Goal: Task Accomplishment & Management: Manage account settings

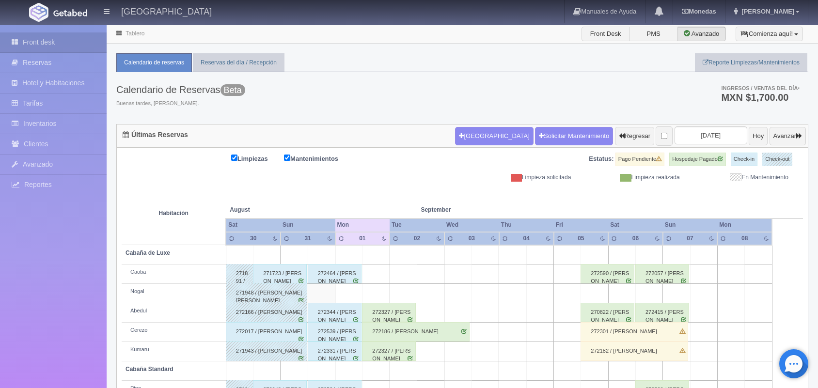
scroll to position [110, 0]
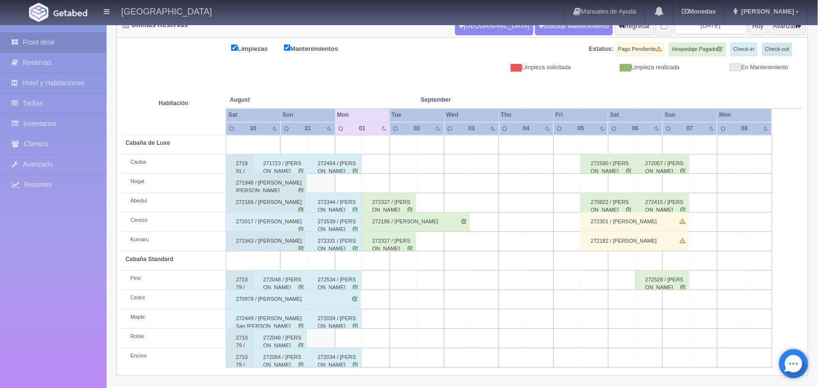
click at [349, 209] on div "272344 / Diana Casco Saucedo" at bounding box center [335, 202] width 54 height 19
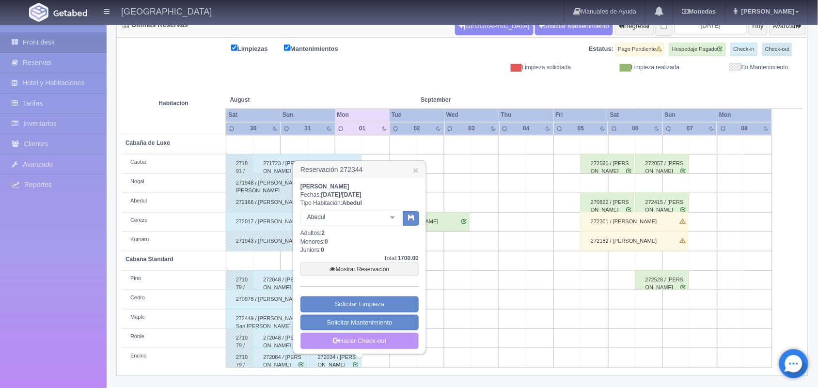
click at [369, 346] on link "Hacer Check-out" at bounding box center [359, 341] width 118 height 16
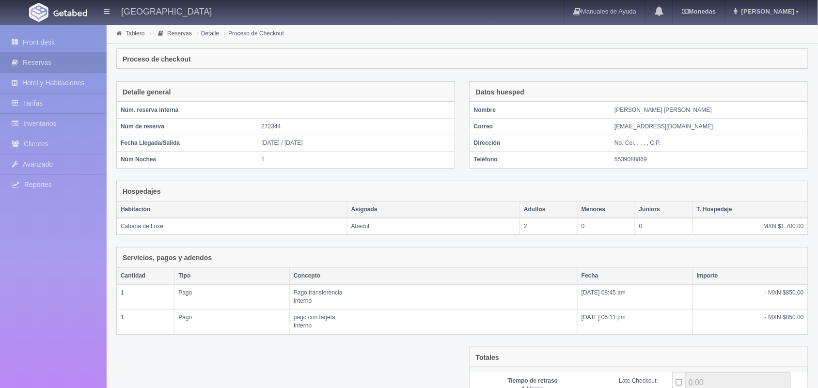
scroll to position [106, 0]
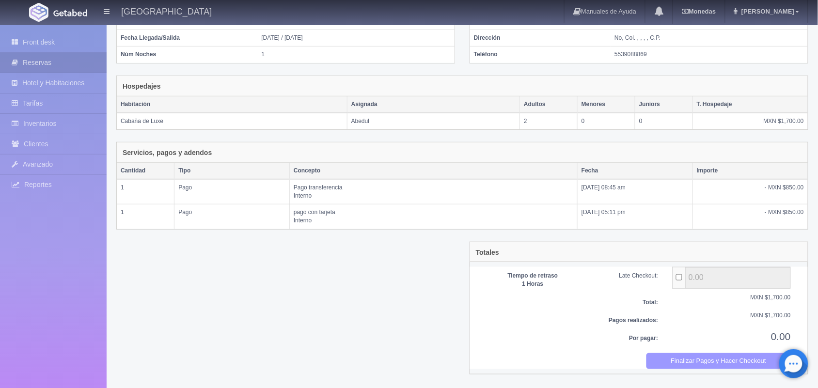
click at [728, 362] on button "Finalizar Pagos y Hacer Checkout" at bounding box center [718, 361] width 145 height 16
click at [51, 35] on link "Front desk" at bounding box center [53, 42] width 107 height 20
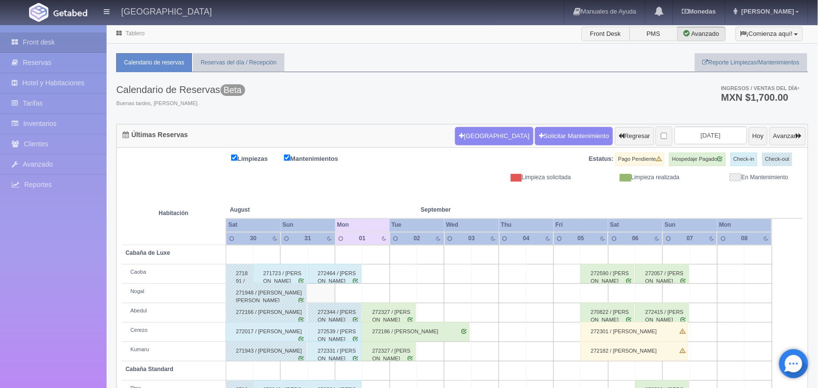
scroll to position [110, 0]
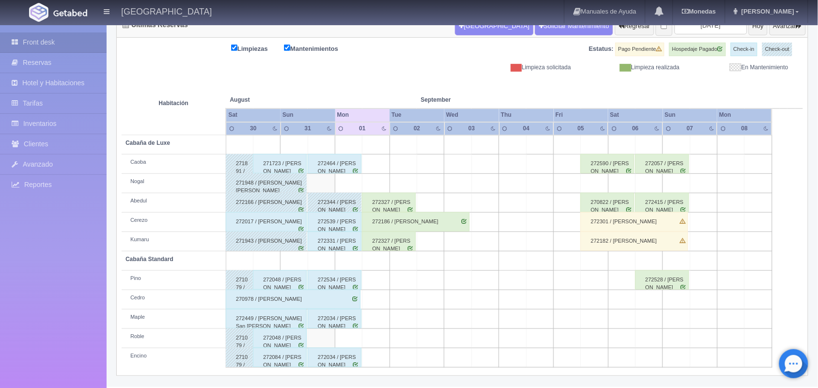
click at [343, 237] on div "272331 / ezequiel gonzales" at bounding box center [335, 241] width 54 height 19
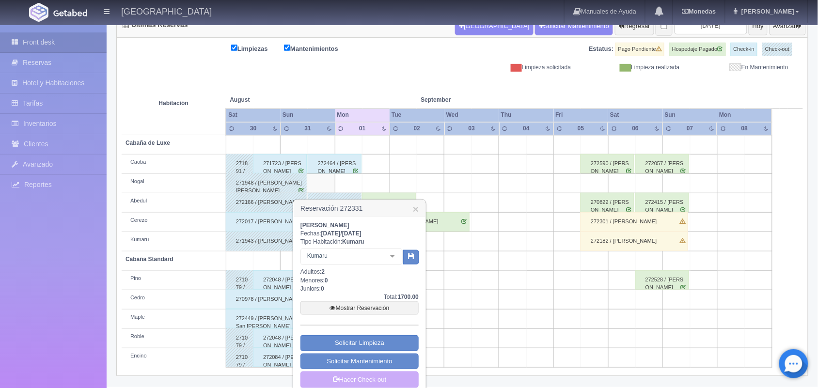
scroll to position [121, 0]
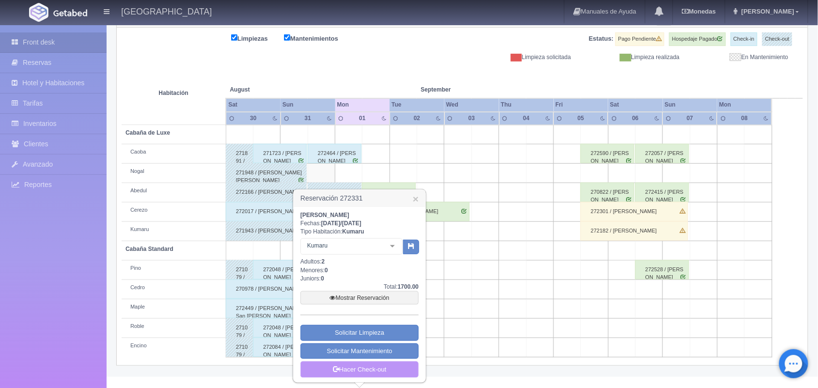
click at [366, 366] on link "Hacer Check-out" at bounding box center [359, 369] width 118 height 16
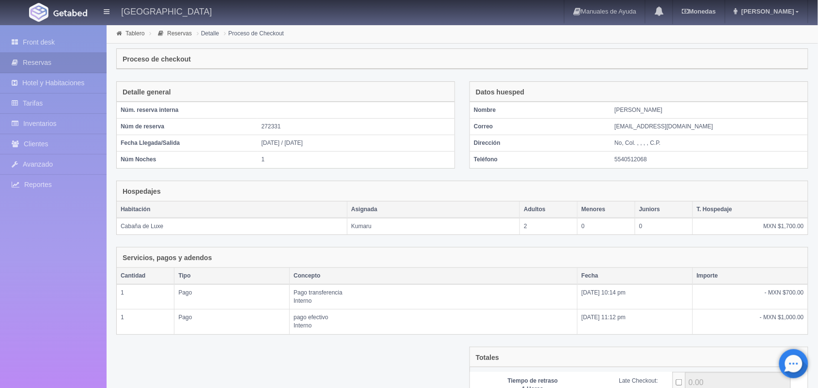
scroll to position [106, 0]
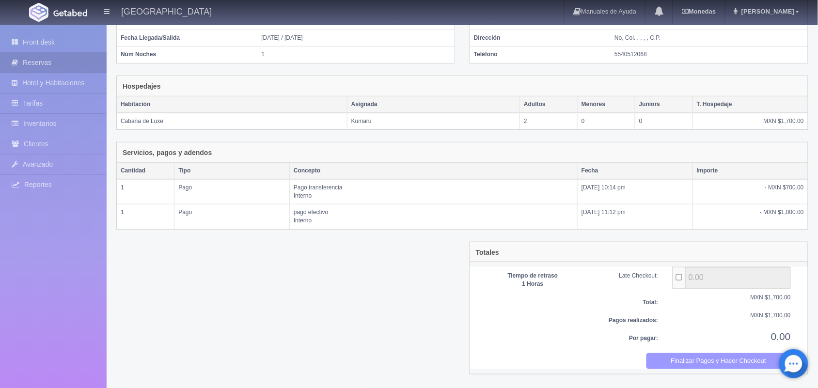
click at [711, 364] on button "Finalizar Pagos y Hacer Checkout" at bounding box center [718, 361] width 145 height 16
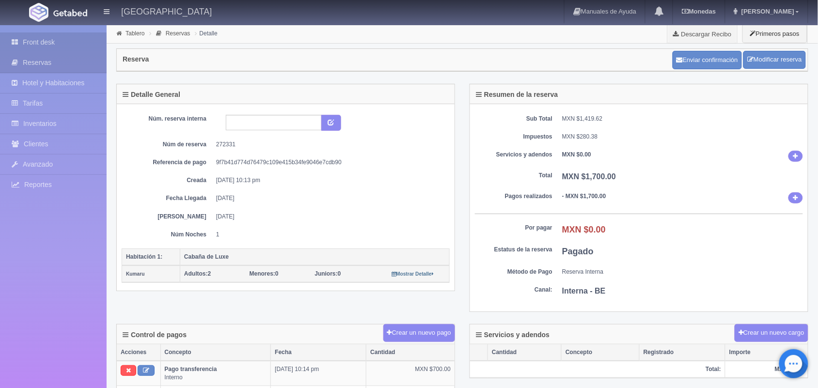
click at [30, 45] on link "Front desk" at bounding box center [53, 42] width 107 height 20
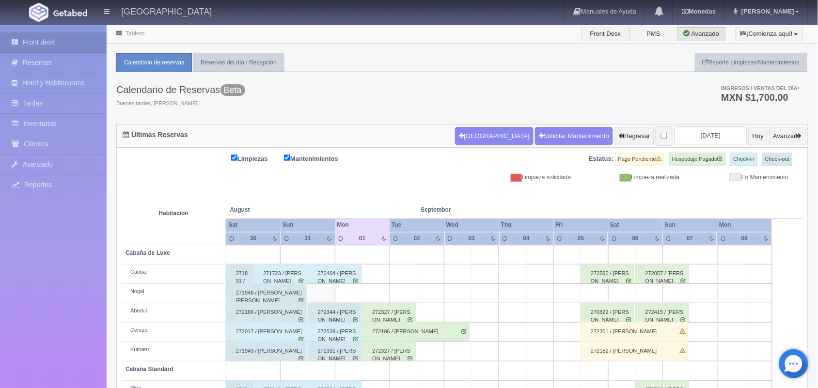
click at [343, 338] on div "272539 / José Ubaldo Granados Jimenez" at bounding box center [335, 331] width 54 height 19
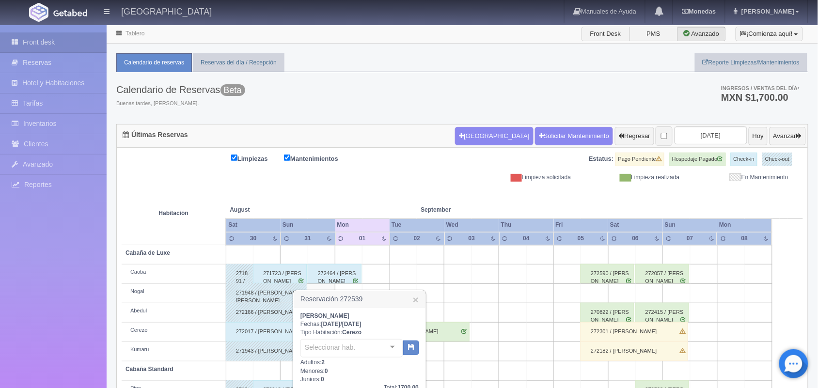
scroll to position [110, 0]
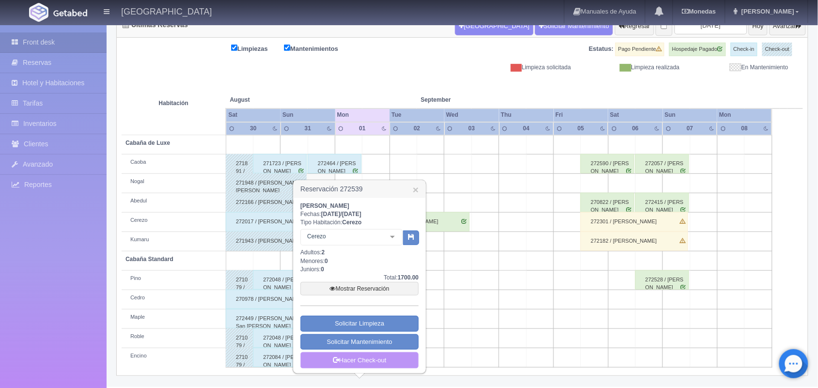
click at [383, 363] on link "Hacer Check-out" at bounding box center [359, 360] width 118 height 16
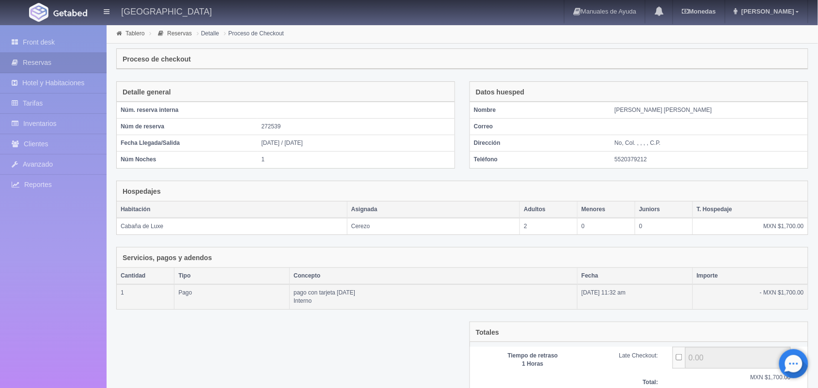
scroll to position [80, 0]
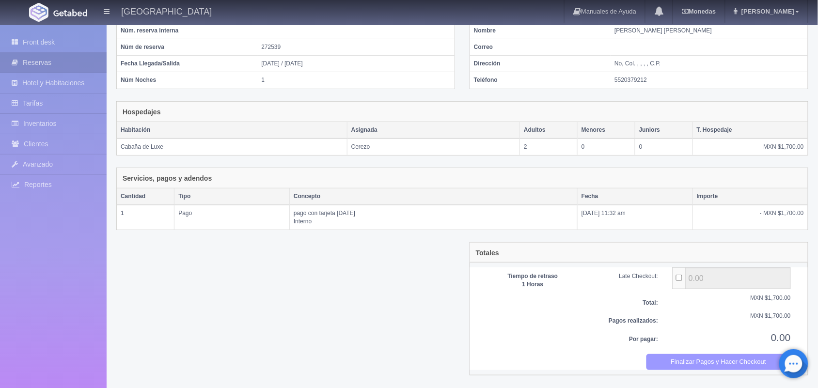
click at [678, 369] on button "Finalizar Pagos y Hacer Checkout" at bounding box center [718, 362] width 145 height 16
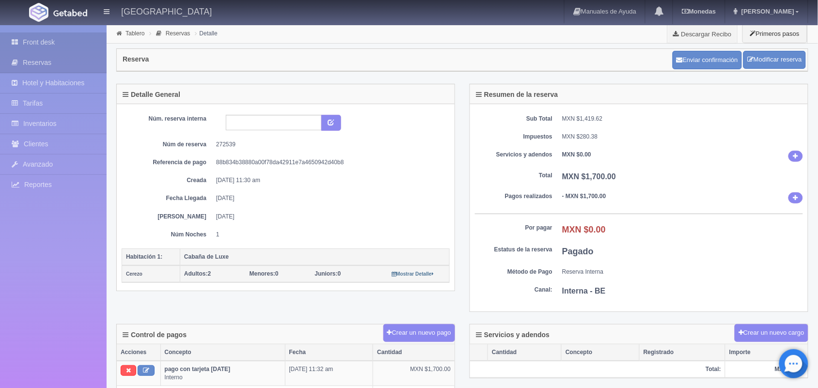
click at [59, 42] on link "Front desk" at bounding box center [53, 42] width 107 height 20
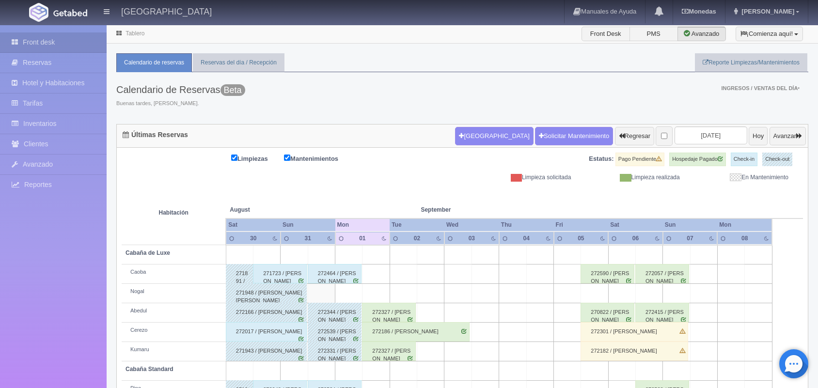
scroll to position [110, 0]
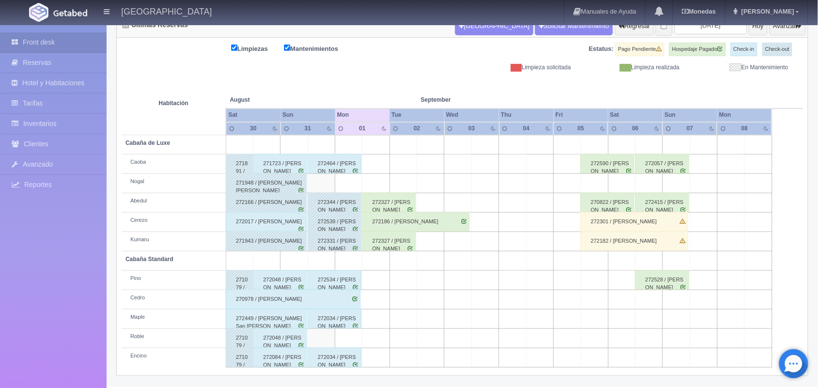
click at [346, 279] on div "272534 / [PERSON_NAME] [PERSON_NAME]" at bounding box center [335, 279] width 54 height 19
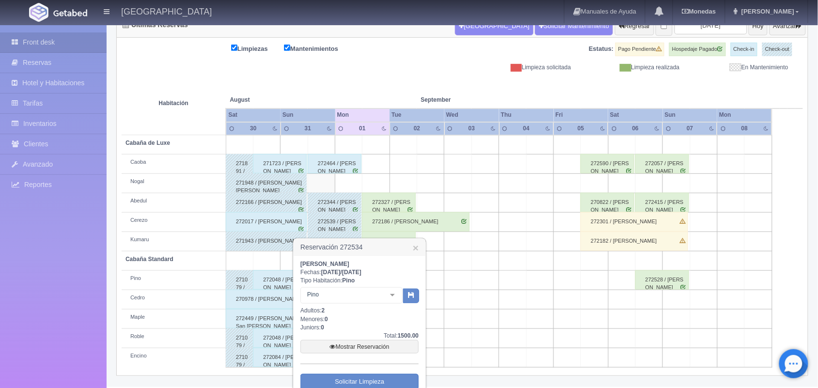
scroll to position [160, 0]
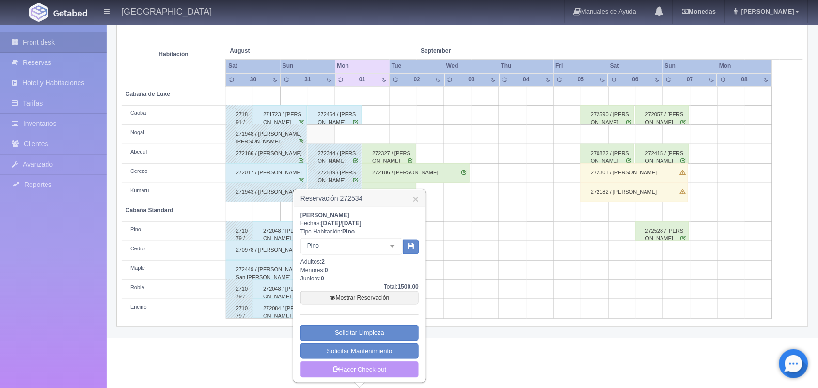
click at [363, 370] on link "Hacer Check-out" at bounding box center [359, 369] width 118 height 16
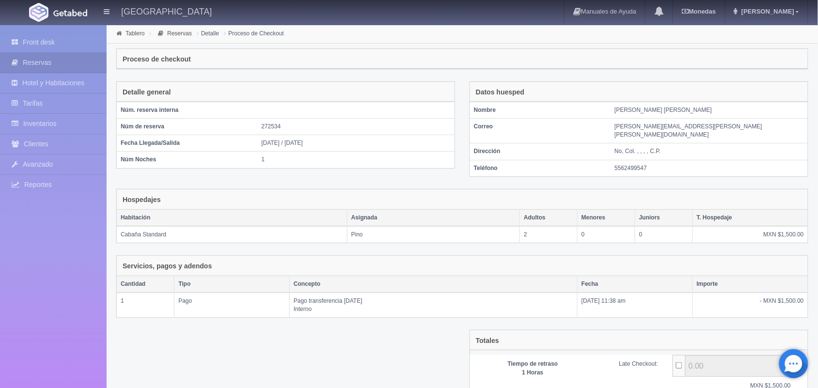
scroll to position [80, 0]
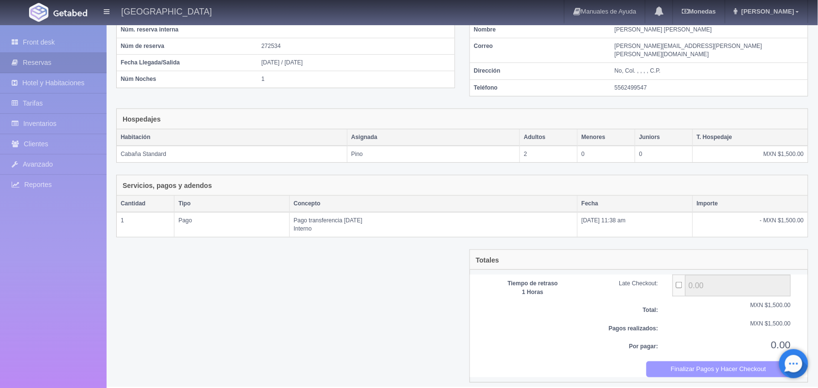
click at [703, 361] on button "Finalizar Pagos y Hacer Checkout" at bounding box center [718, 369] width 145 height 16
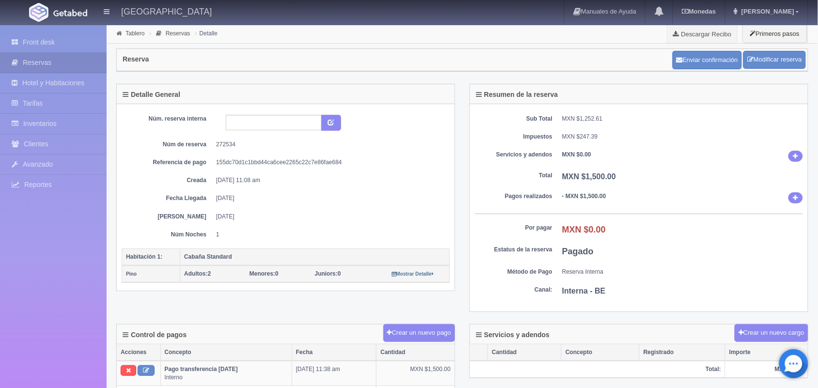
click at [59, 51] on link "Front desk" at bounding box center [53, 42] width 107 height 20
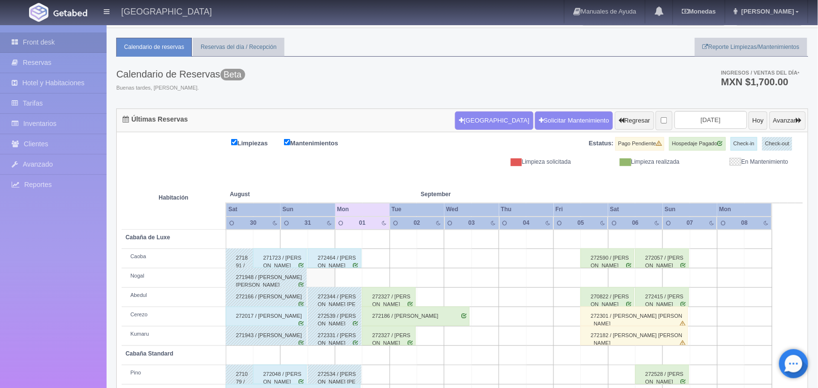
scroll to position [15, 0]
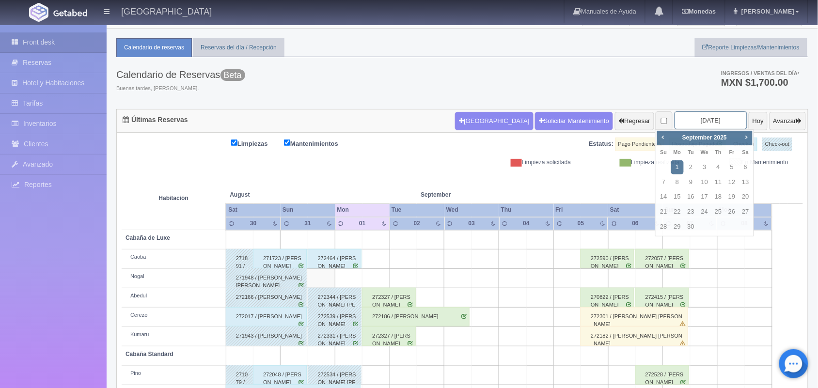
click at [704, 120] on input "2025-09-01" at bounding box center [710, 120] width 73 height 18
click at [745, 132] on link "Next" at bounding box center [746, 137] width 11 height 11
click at [661, 133] on span "Prev" at bounding box center [663, 137] width 8 height 8
click at [740, 211] on link "25" at bounding box center [745, 212] width 13 height 14
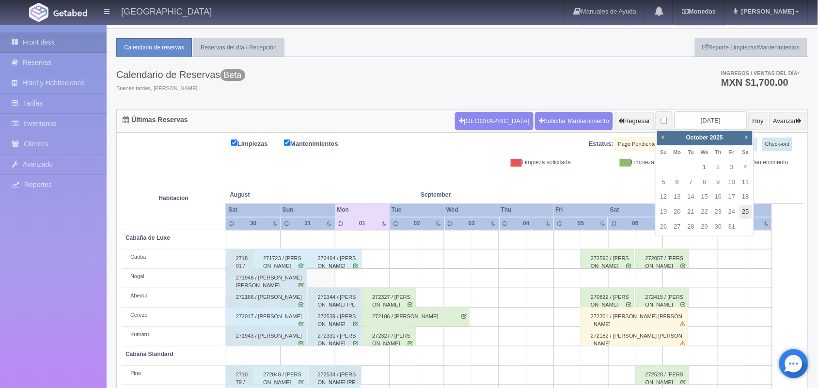
type input "2025-10-25"
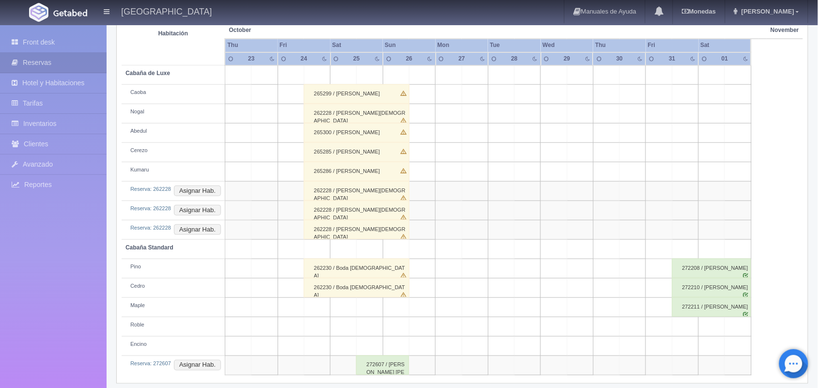
scroll to position [187, 0]
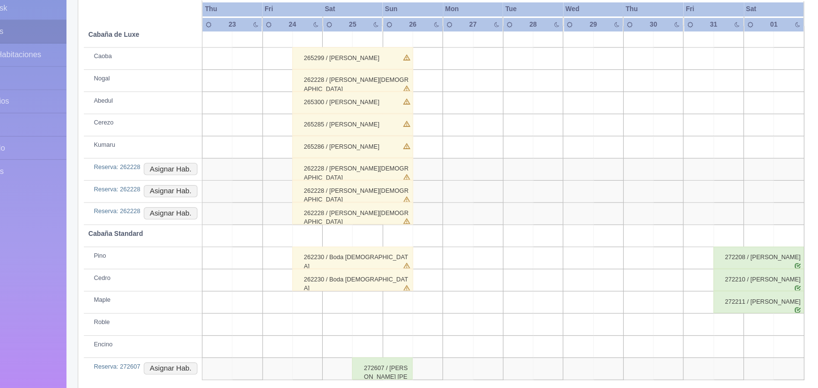
click at [206, 189] on td "Reserva: 262228 Asignar Hab." at bounding box center [173, 183] width 103 height 19
click at [200, 178] on button "Asignar Hab." at bounding box center [197, 183] width 47 height 11
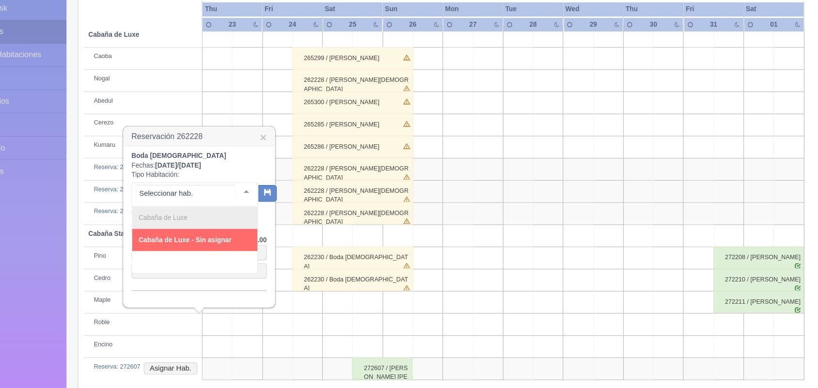
click at [254, 203] on div at bounding box center [263, 202] width 19 height 15
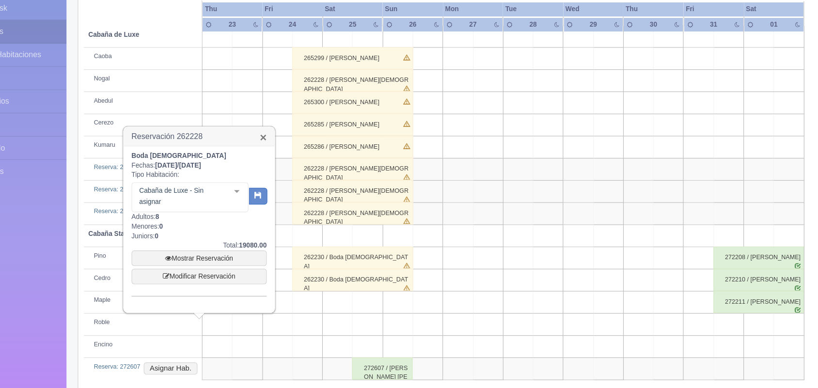
click at [278, 154] on link "×" at bounding box center [279, 155] width 6 height 10
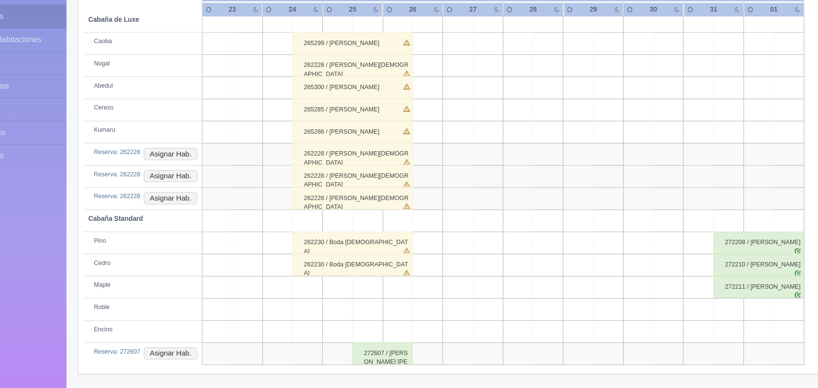
click at [389, 364] on div "272607 / [PERSON_NAME]" at bounding box center [382, 357] width 53 height 19
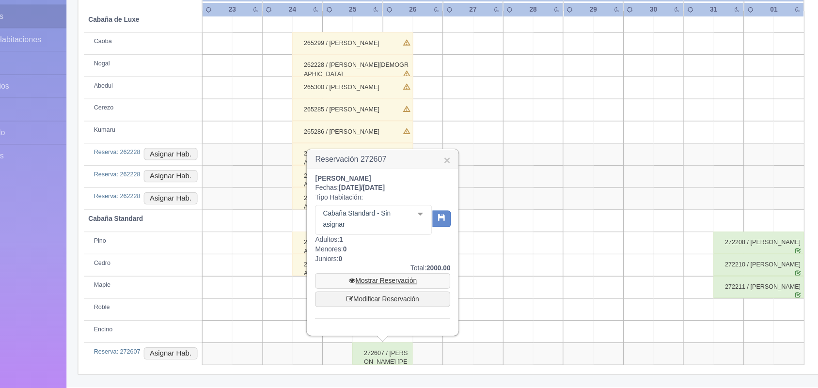
click at [373, 287] on link "Mostrar Reservación" at bounding box center [383, 294] width 118 height 14
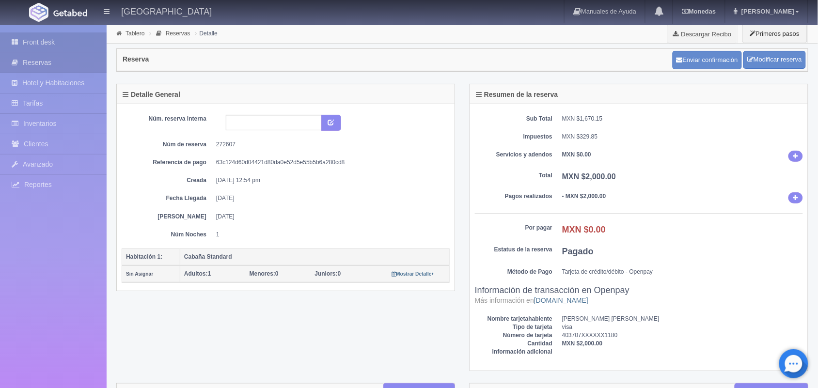
click at [68, 39] on link "Front desk" at bounding box center [53, 42] width 107 height 20
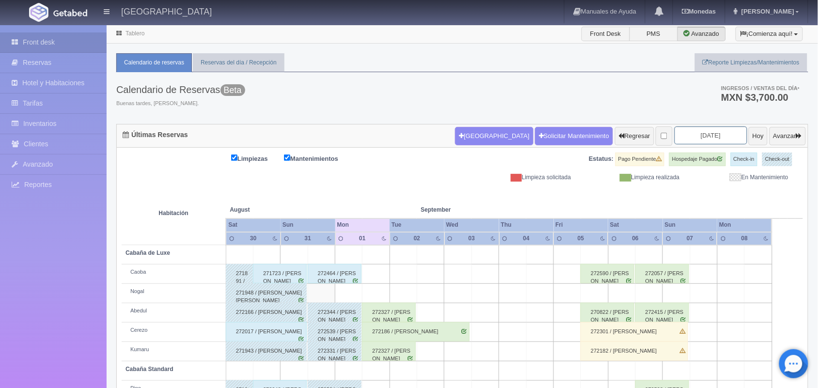
click at [679, 140] on input "2025-09-01" at bounding box center [710, 135] width 73 height 18
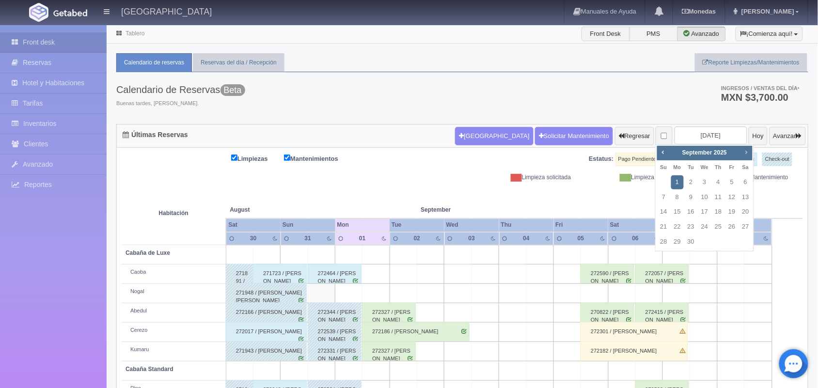
click at [744, 153] on span "Next" at bounding box center [746, 152] width 8 height 8
click at [732, 226] on link "24" at bounding box center [731, 227] width 13 height 14
type input "[DATE]"
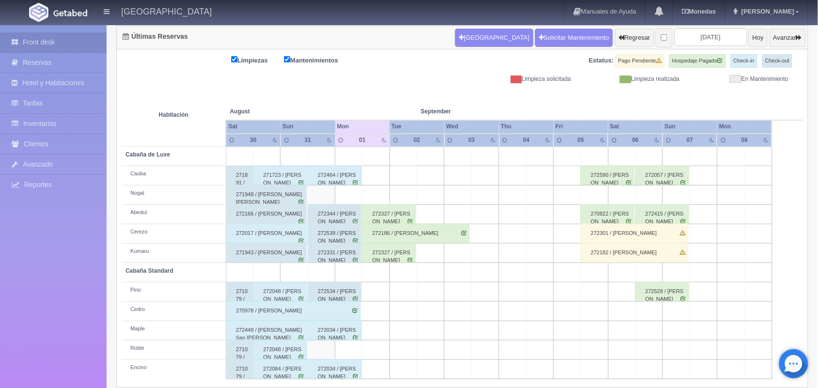
scroll to position [110, 0]
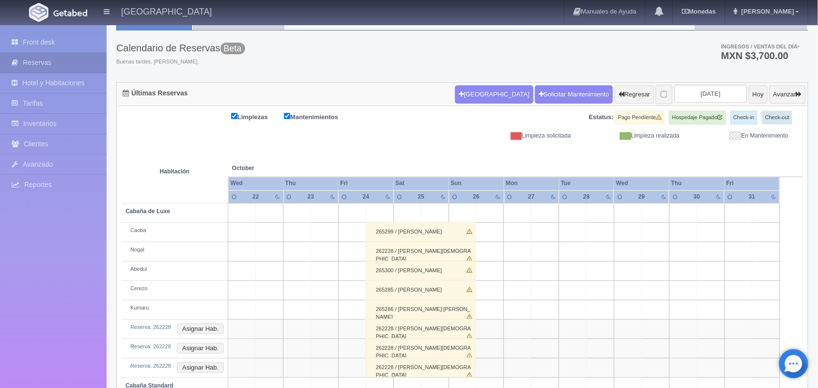
scroll to position [41, 0]
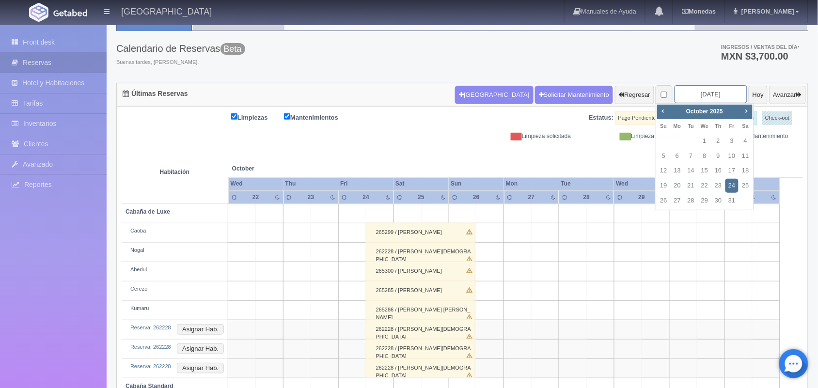
click at [699, 91] on input "[DATE]" at bounding box center [710, 94] width 73 height 18
click at [731, 167] on link "17" at bounding box center [731, 171] width 13 height 14
type input "[DATE]"
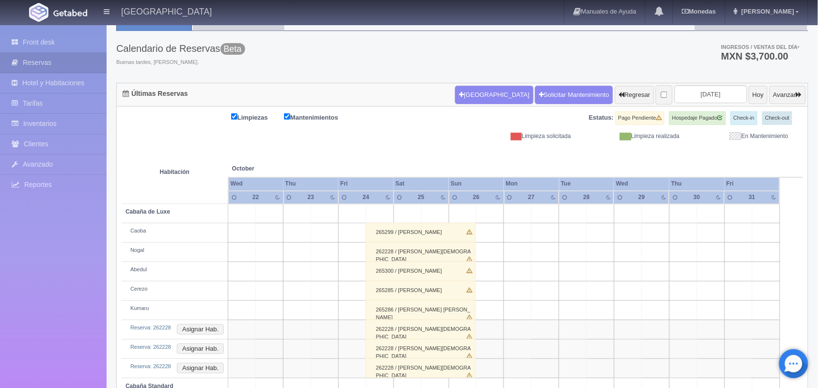
scroll to position [187, 0]
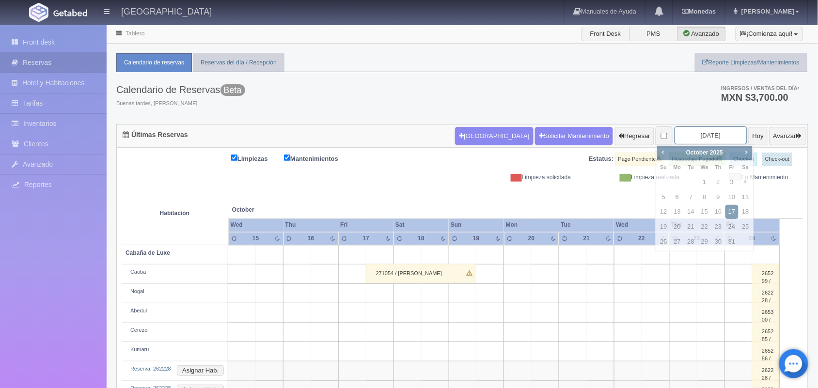
click at [705, 134] on input "2025-10-17" at bounding box center [710, 135] width 73 height 18
click at [746, 187] on link "4" at bounding box center [745, 182] width 13 height 14
type input "[DATE]"
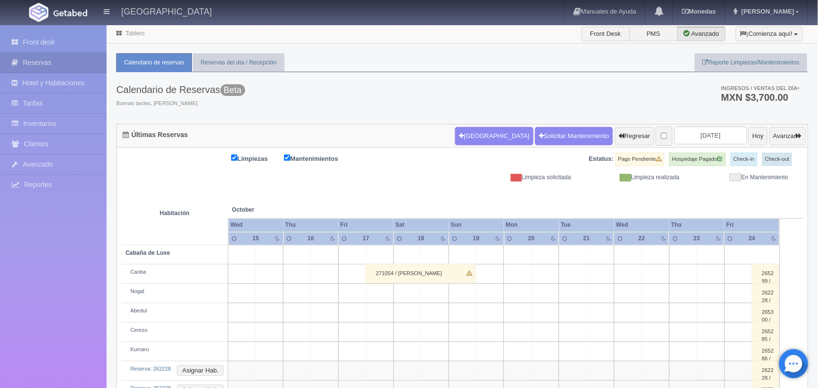
scroll to position [168, 0]
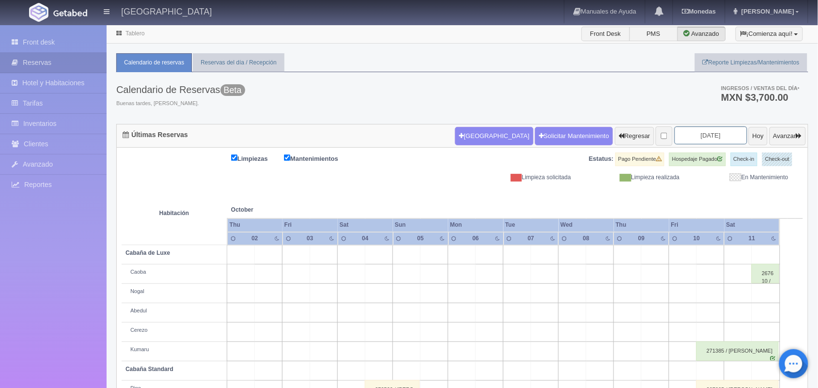
click at [696, 138] on input "[DATE]" at bounding box center [710, 135] width 73 height 18
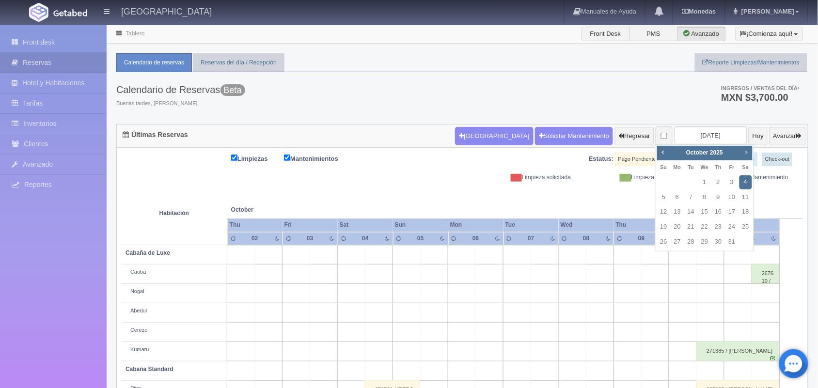
click at [749, 152] on span "Next" at bounding box center [746, 152] width 8 height 8
click at [745, 154] on span "Next" at bounding box center [746, 152] width 8 height 8
click at [660, 152] on span "Prev" at bounding box center [663, 152] width 8 height 8
click at [750, 227] on link "25" at bounding box center [745, 227] width 13 height 14
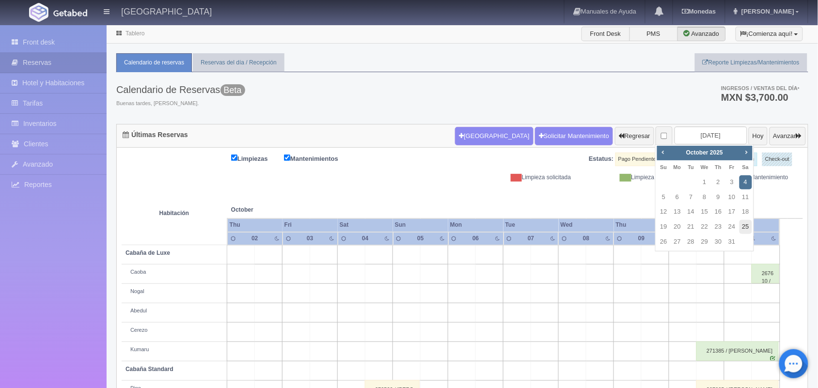
type input "[DATE]"
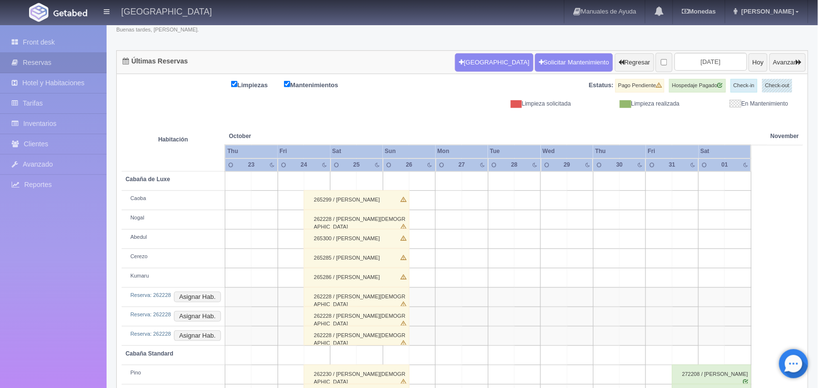
scroll to position [187, 0]
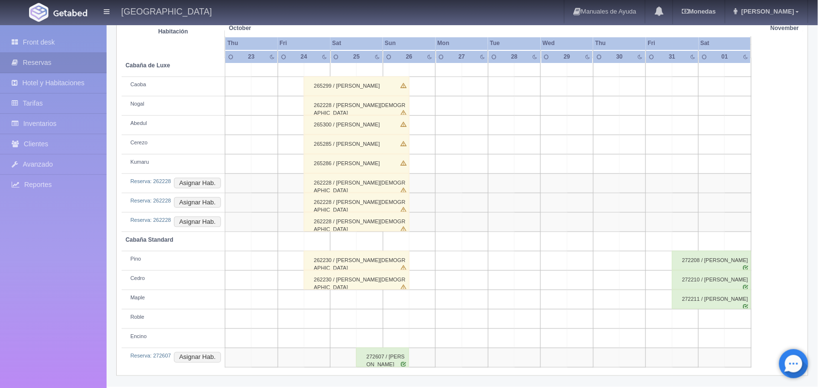
click at [380, 359] on div "272607 / ANA MARIA SANCHEZ VIEYRA" at bounding box center [382, 357] width 53 height 19
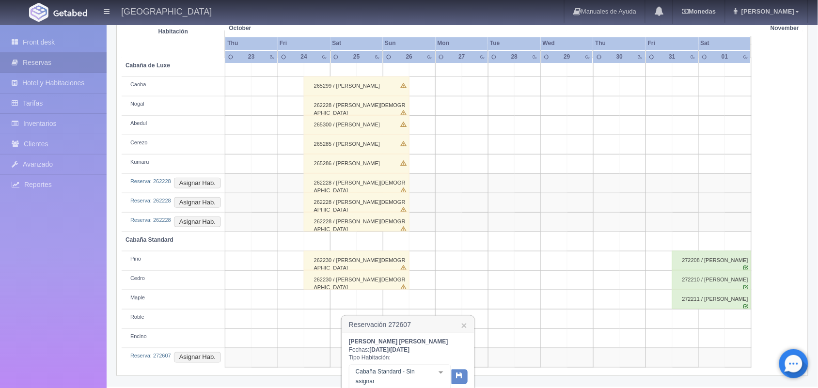
scroll to position [284, 0]
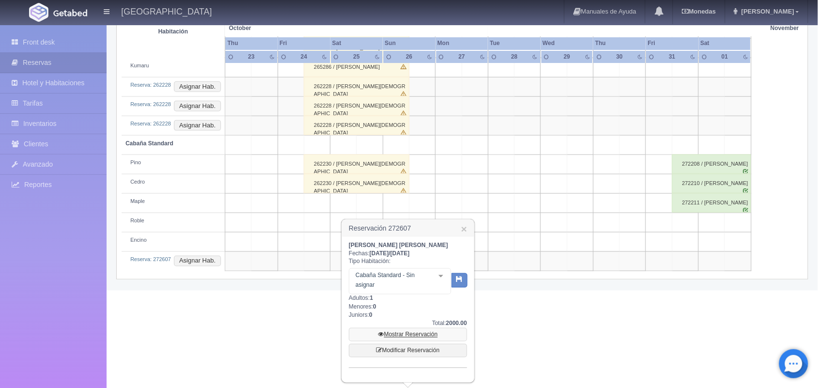
click at [417, 332] on link "Mostrar Reservación" at bounding box center [408, 335] width 118 height 14
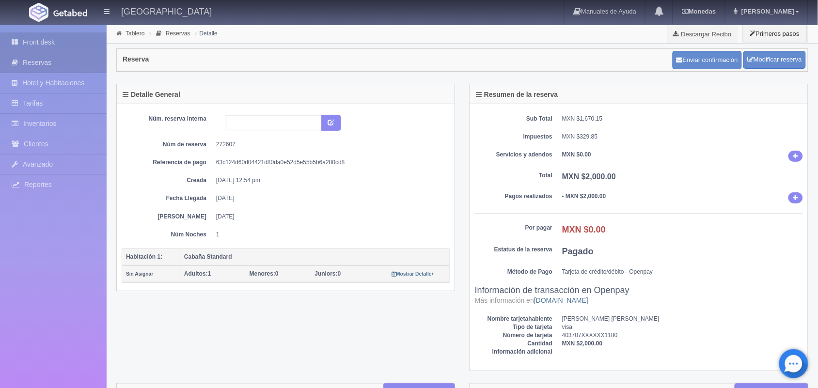
click at [56, 47] on link "Front desk" at bounding box center [53, 42] width 107 height 20
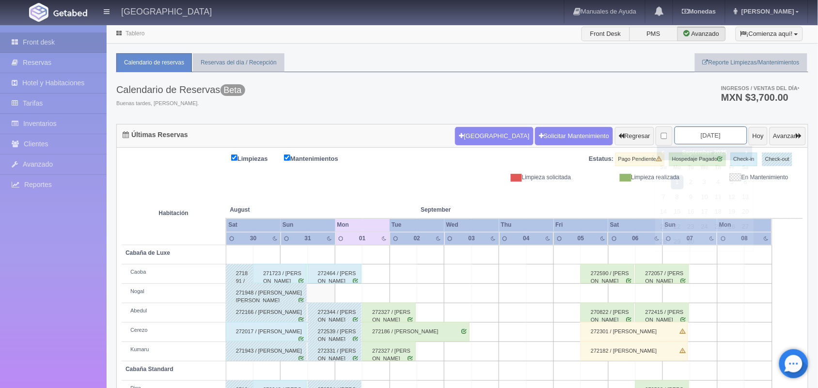
click at [674, 135] on input "[DATE]" at bounding box center [710, 135] width 73 height 18
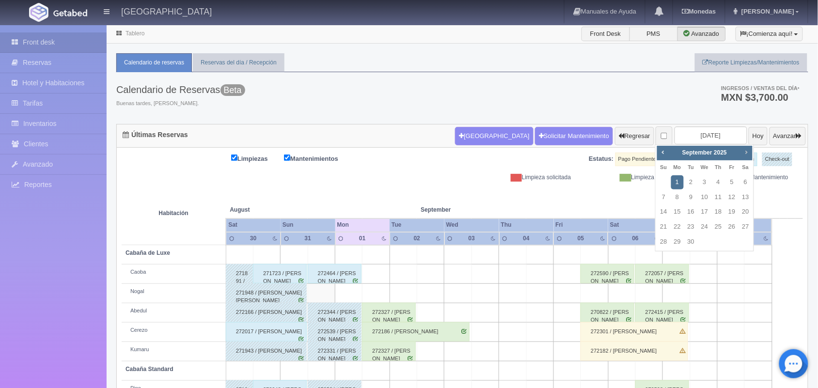
click at [749, 156] on link "Next" at bounding box center [746, 152] width 11 height 11
click at [740, 225] on link "25" at bounding box center [745, 227] width 13 height 14
type input "[DATE]"
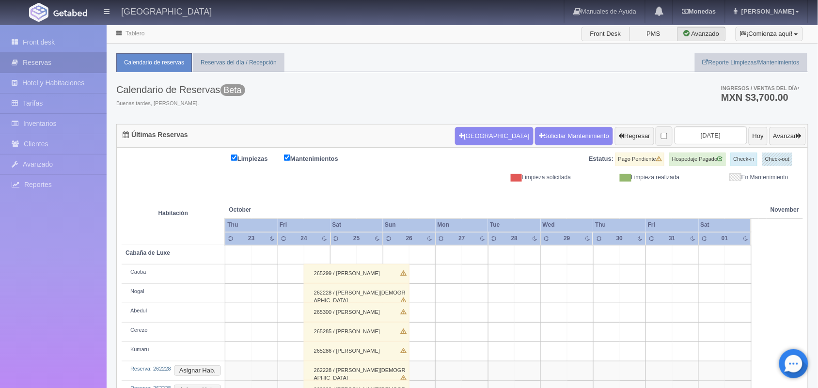
scroll to position [187, 0]
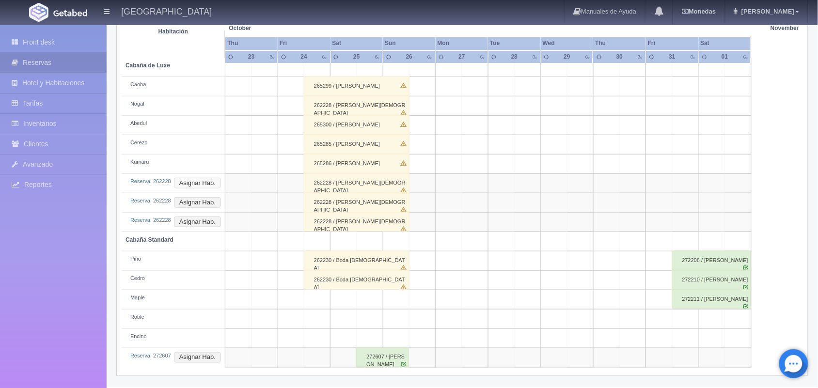
click at [194, 185] on button "Asignar Hab." at bounding box center [197, 183] width 47 height 11
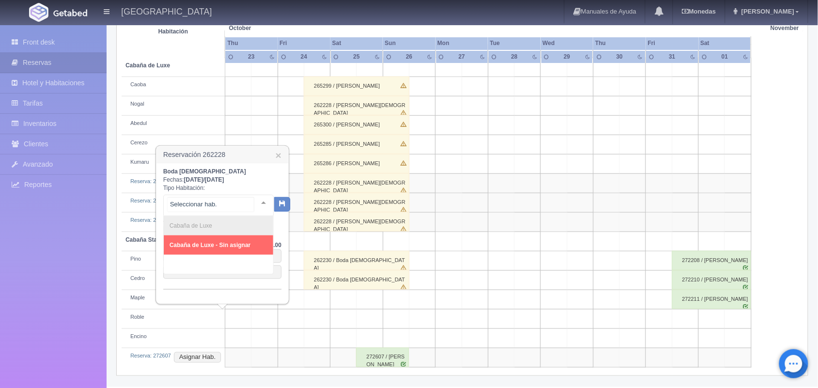
click at [258, 199] on div at bounding box center [263, 202] width 19 height 15
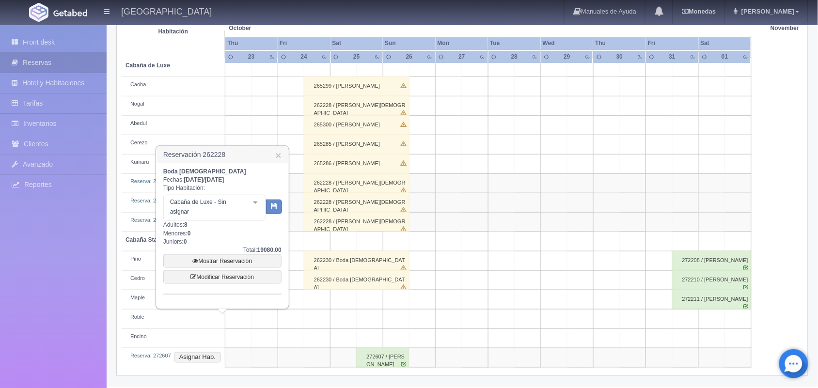
click at [281, 151] on h3 "Reservación 262228 ×" at bounding box center [222, 154] width 132 height 17
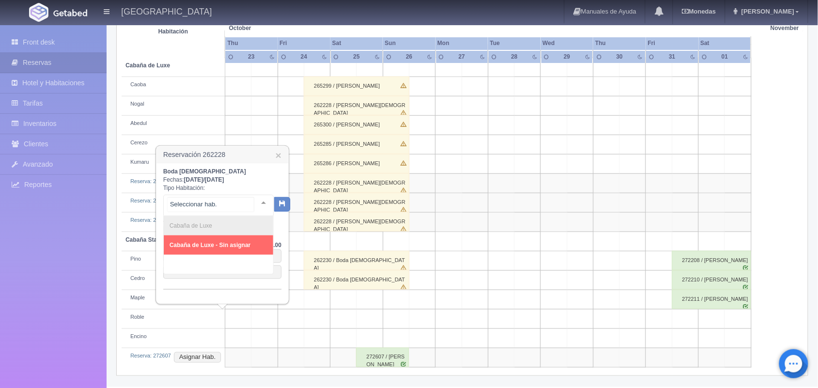
click at [254, 203] on div at bounding box center [263, 202] width 19 height 15
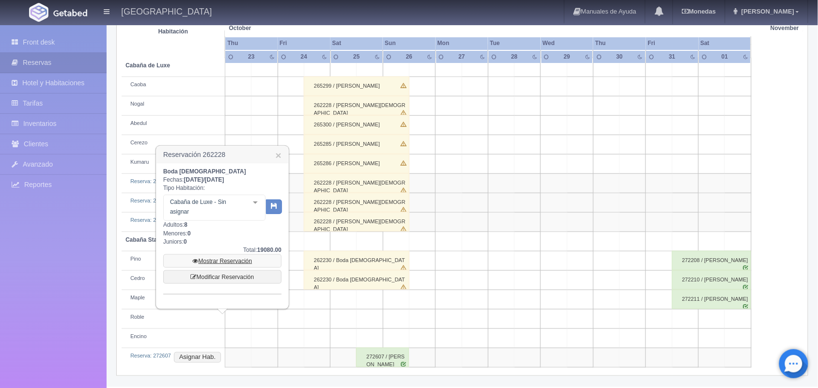
click at [275, 255] on link "Mostrar Reservación" at bounding box center [222, 261] width 118 height 14
click at [233, 261] on link "Mostrar Reservación" at bounding box center [222, 261] width 118 height 14
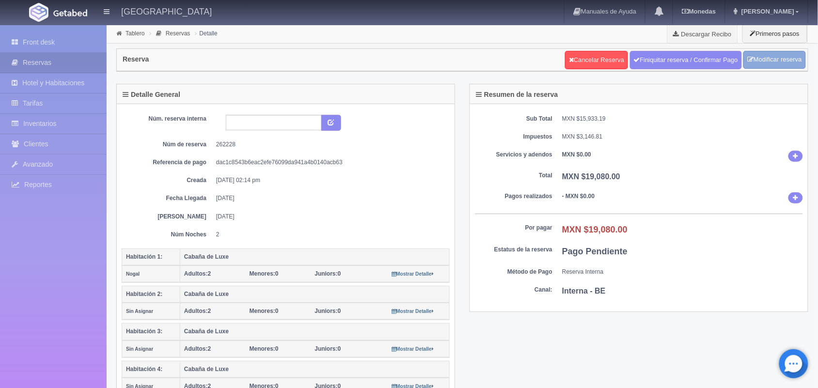
click at [765, 68] on link "Modificar reserva" at bounding box center [774, 60] width 62 height 18
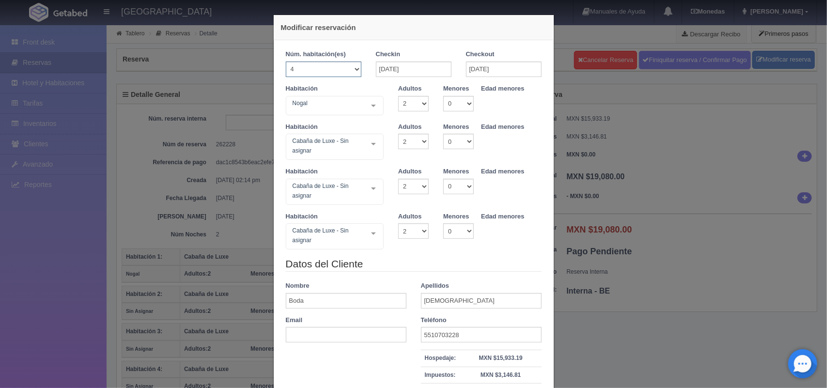
click at [349, 70] on select "1 2 3 4 5 6 7 8 9 10 11 12 13 14 15 16 17 18 19 20" at bounding box center [324, 70] width 76 height 16
click at [328, 75] on select "1 2 3 4 5 6 7 8 9 10 11 12 13 14 15 16 17 18 19 20" at bounding box center [324, 70] width 76 height 16
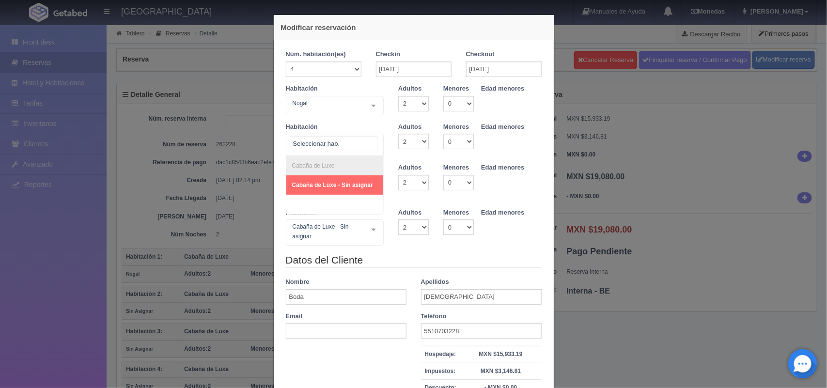
click at [366, 143] on div "Cabaña de Luxe Cabaña de Luxe - Sin asignar No elements found. Consider changin…" at bounding box center [335, 145] width 98 height 22
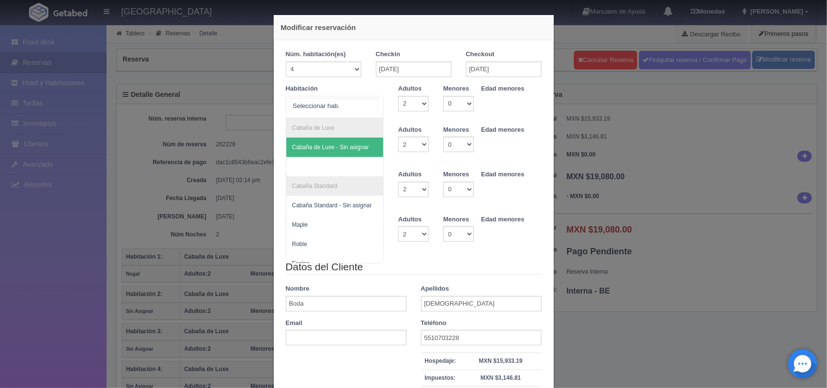
click at [365, 105] on div "Cabaña de Luxe Cabaña de Luxe - Sin asignar Cabaña Standard Cabaña Standard - S…" at bounding box center [335, 107] width 98 height 22
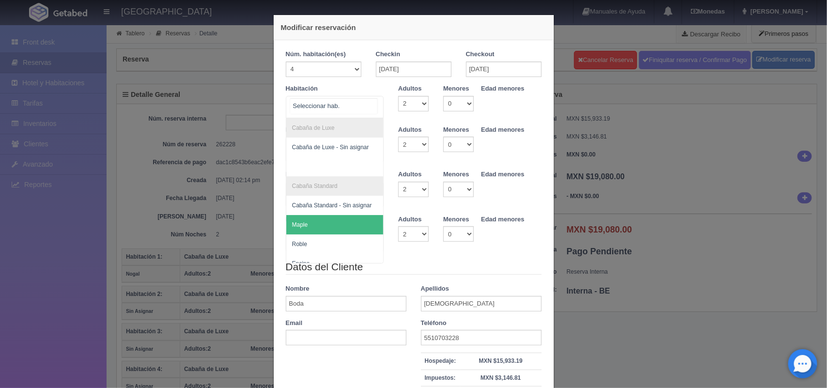
click at [315, 219] on span "Maple" at bounding box center [334, 224] width 97 height 19
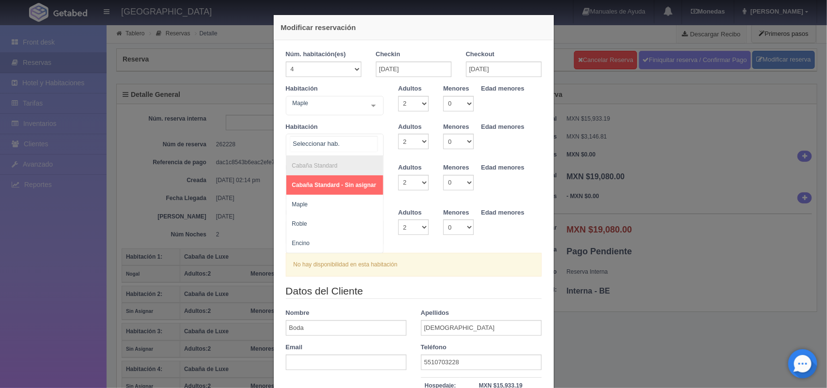
click at [367, 142] on div "Cabaña Standard Cabaña Standard - Sin asignar Maple Roble Encino No elements fo…" at bounding box center [335, 145] width 98 height 22
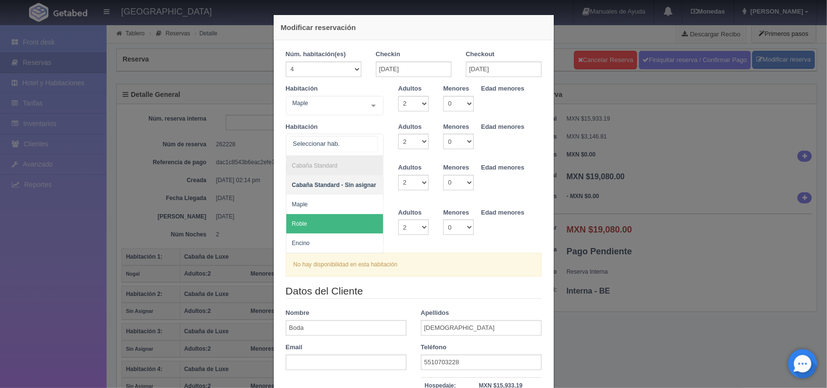
click at [320, 219] on span "Roble" at bounding box center [334, 223] width 97 height 19
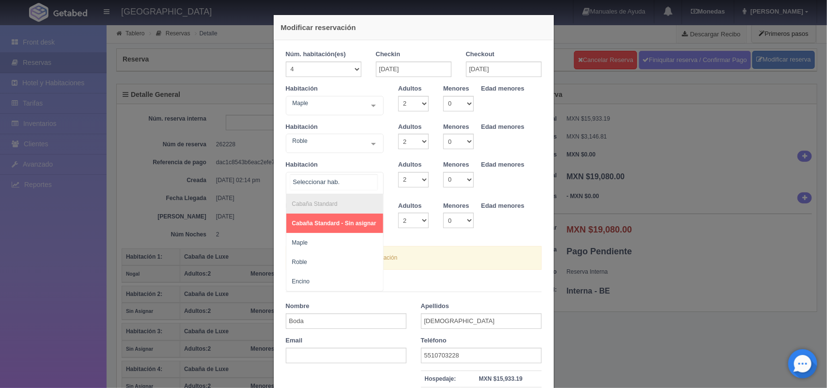
click at [369, 185] on div at bounding box center [373, 181] width 19 height 18
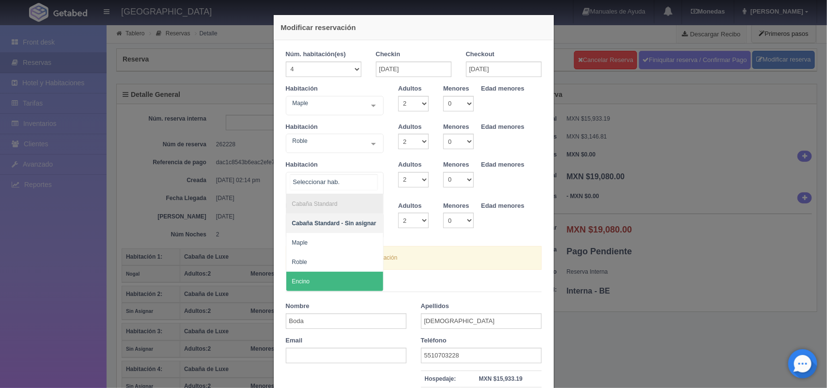
click at [318, 274] on span "Encino" at bounding box center [334, 281] width 97 height 19
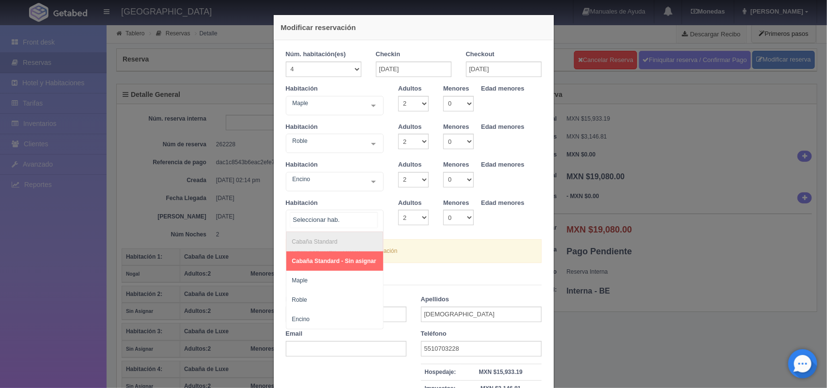
click at [369, 216] on div at bounding box center [373, 219] width 19 height 18
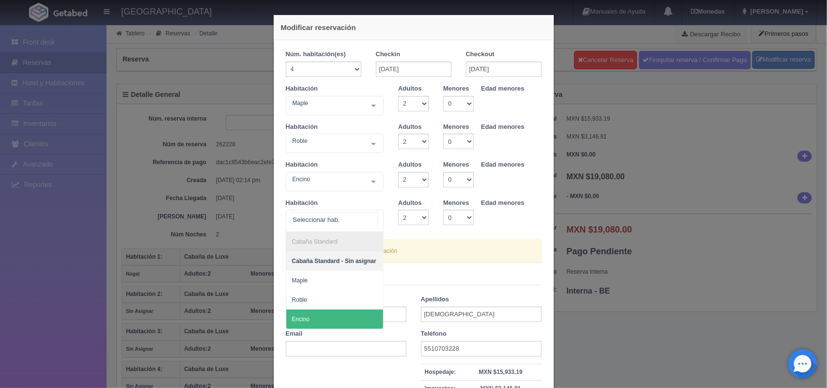
click at [309, 329] on span "Encino" at bounding box center [334, 319] width 97 height 19
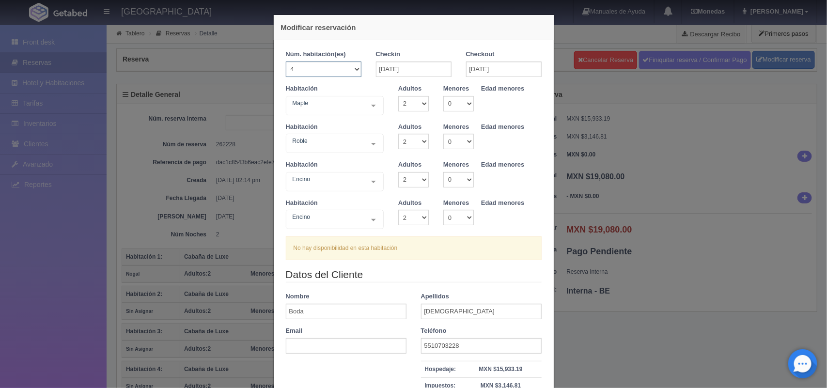
click at [349, 71] on select "1 2 3 4 5 6 7 8 9 10 11 12 13 14 15 16 17 18 19 20" at bounding box center [324, 70] width 76 height 16
click at [286, 62] on select "1 2 3 4 5 6 7 8 9 10 11 12 13 14 15 16 17 18 19 20" at bounding box center [324, 70] width 76 height 16
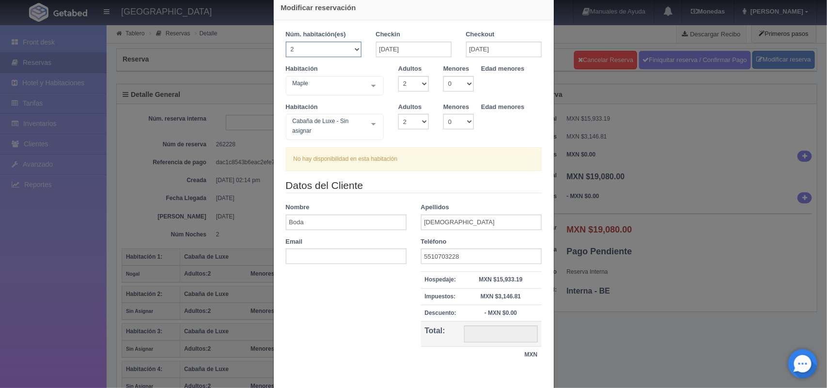
scroll to position [19, 0]
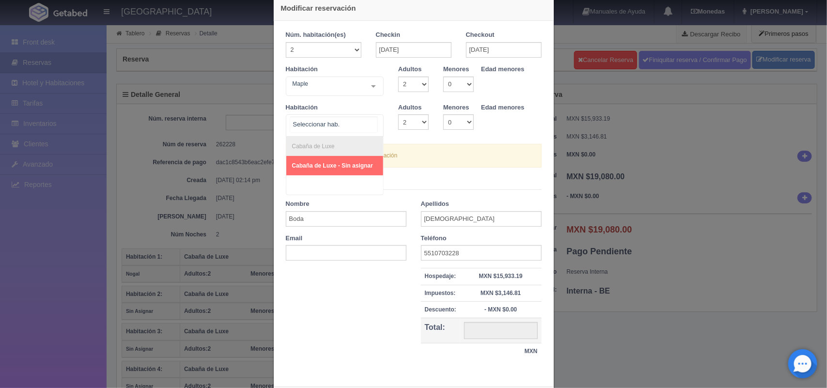
drag, startPoint x: 367, startPoint y: 125, endPoint x: 347, endPoint y: 41, distance: 85.8
click at [347, 41] on div "Núm. habitación(es) 1 2 3 4 5 6 7 8 9 10 11 12 13 14 15 16 17 18 19 20 Checkin …" at bounding box center [414, 99] width 256 height 137
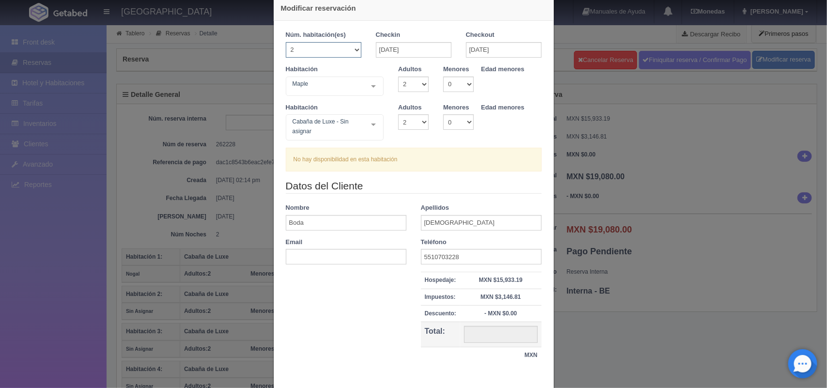
click at [349, 48] on select "1 2 3 4 5 6 7 8 9 10 11 12 13 14 15 16 17 18 19 20" at bounding box center [324, 50] width 76 height 16
select select "1"
click at [286, 42] on select "1 2 3 4 5 6 7 8 9 10 11 12 13 14 15 16 17 18 19 20" at bounding box center [324, 50] width 76 height 16
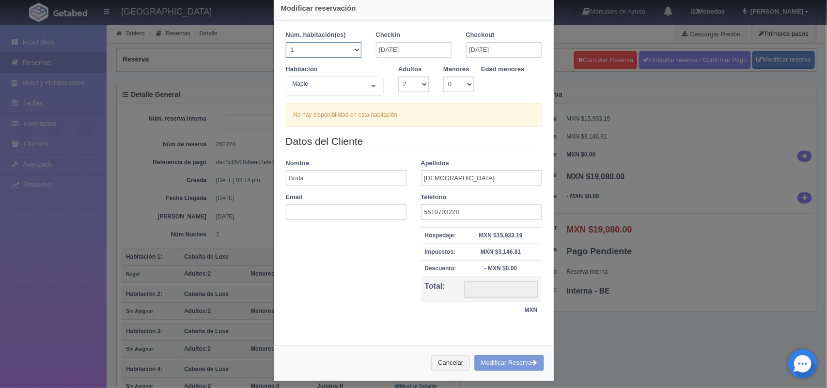
checkbox input "false"
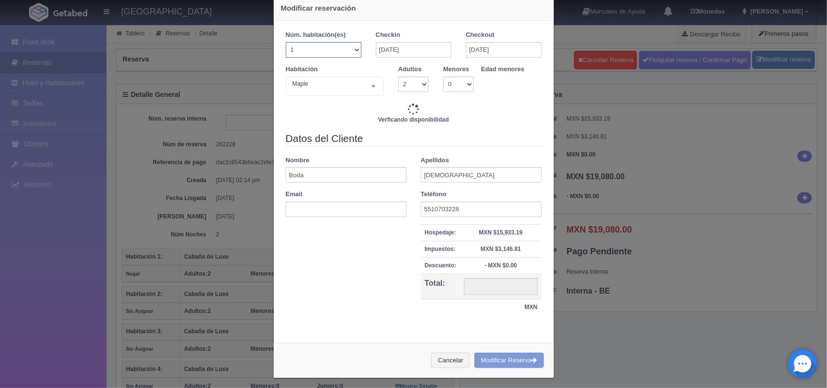
type input "4020.00"
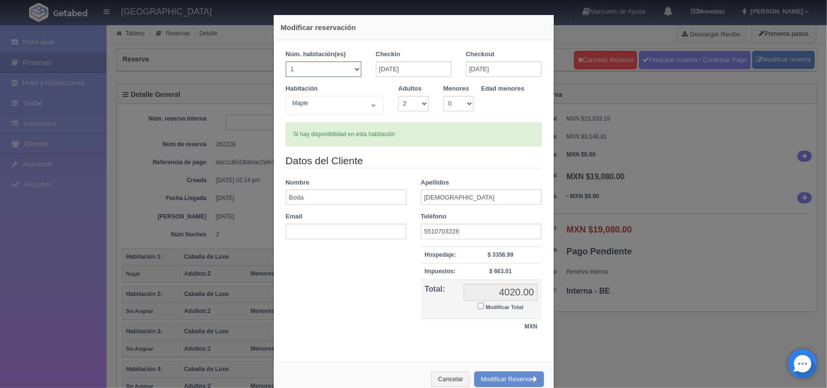
scroll to position [25, 0]
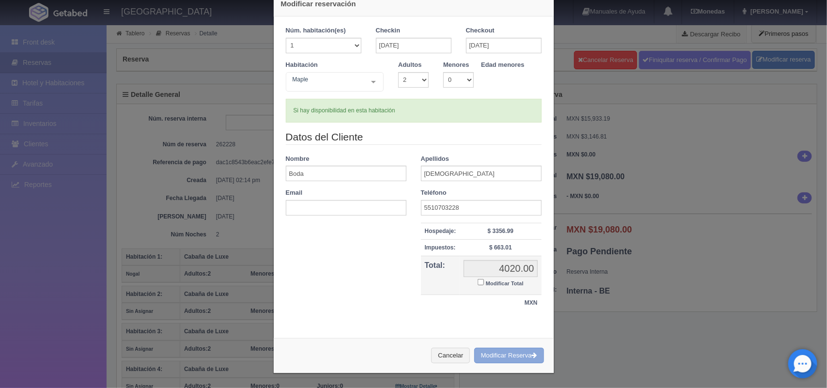
click at [502, 359] on button "Modificar Reserva" at bounding box center [509, 356] width 70 height 16
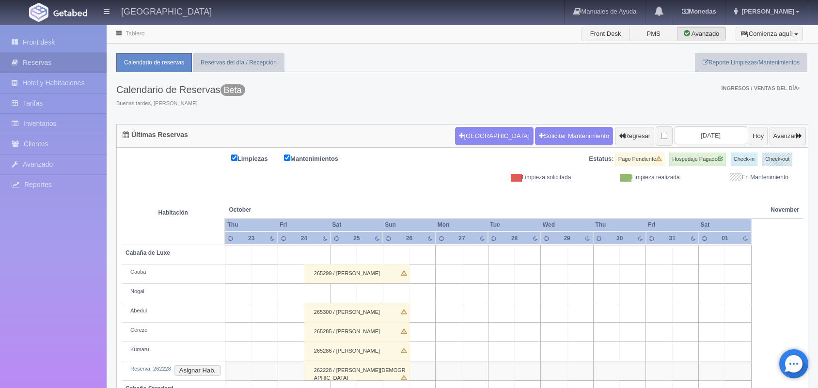
scroll to position [110, 0]
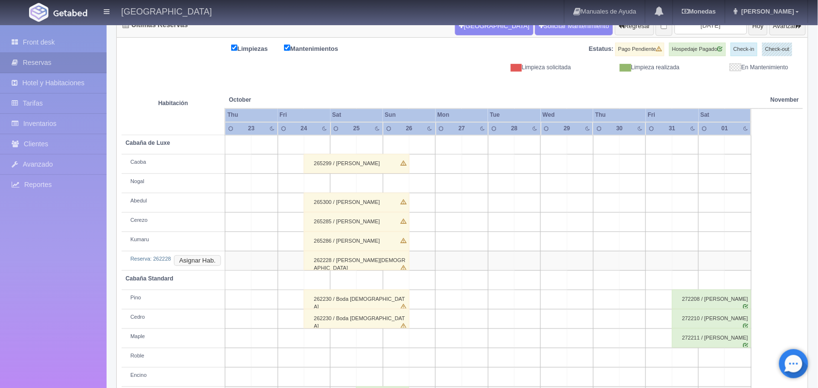
click at [203, 258] on button "Asignar Hab." at bounding box center [197, 260] width 47 height 11
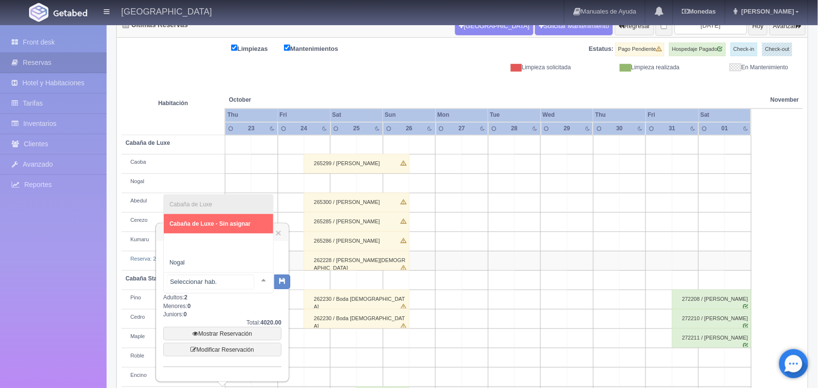
click at [254, 282] on div at bounding box center [263, 280] width 19 height 15
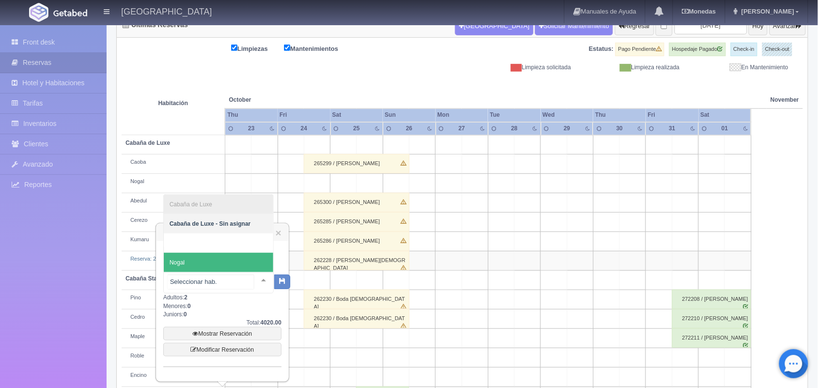
click at [217, 257] on span "Nogal" at bounding box center [218, 262] width 109 height 19
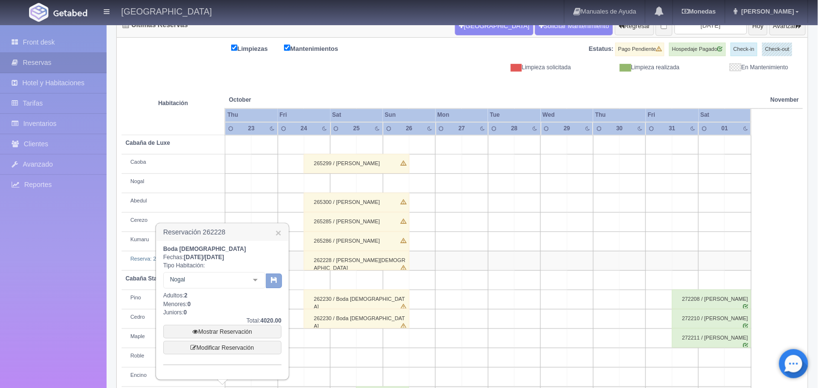
click at [277, 284] on button "button" at bounding box center [274, 281] width 16 height 15
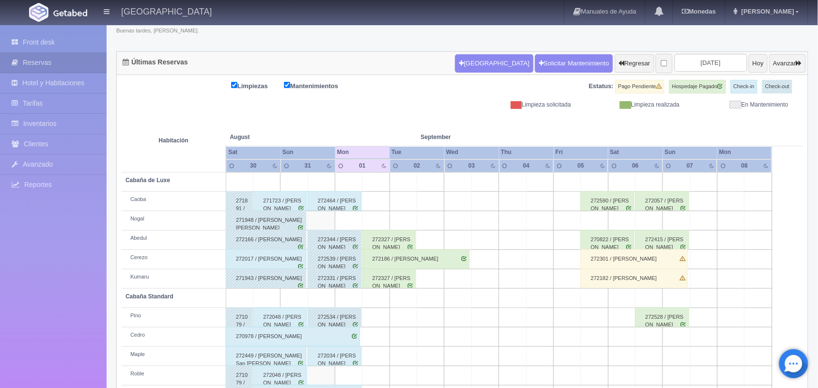
scroll to position [73, 0]
click at [705, 62] on input "[DATE]" at bounding box center [710, 63] width 73 height 18
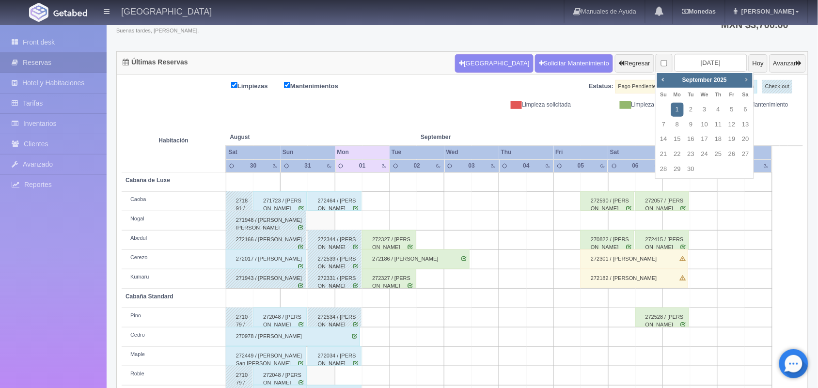
click at [744, 78] on span "Next" at bounding box center [746, 80] width 8 height 8
click at [728, 153] on link "24" at bounding box center [731, 154] width 13 height 14
type input "[DATE]"
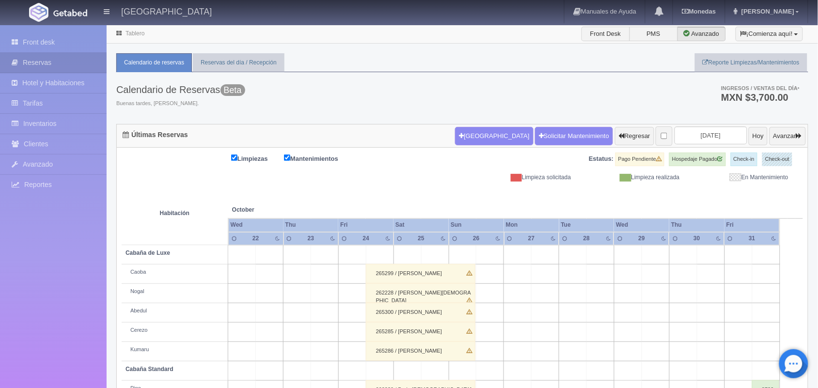
scroll to position [129, 0]
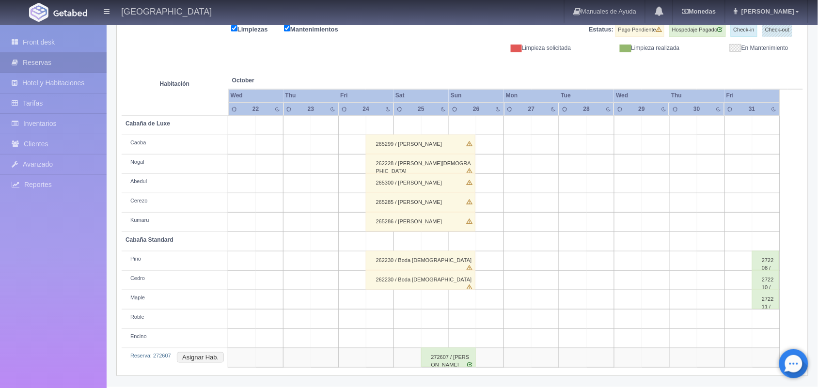
click at [449, 352] on div "272607 / [PERSON_NAME]" at bounding box center [448, 357] width 55 height 19
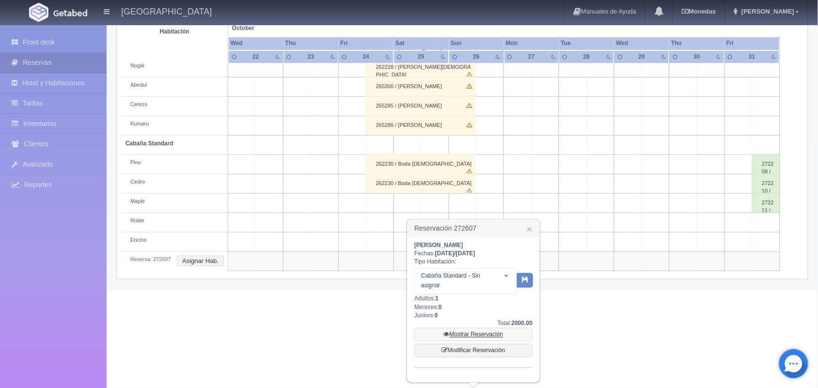
click at [483, 334] on link "Mostrar Reservación" at bounding box center [473, 335] width 118 height 14
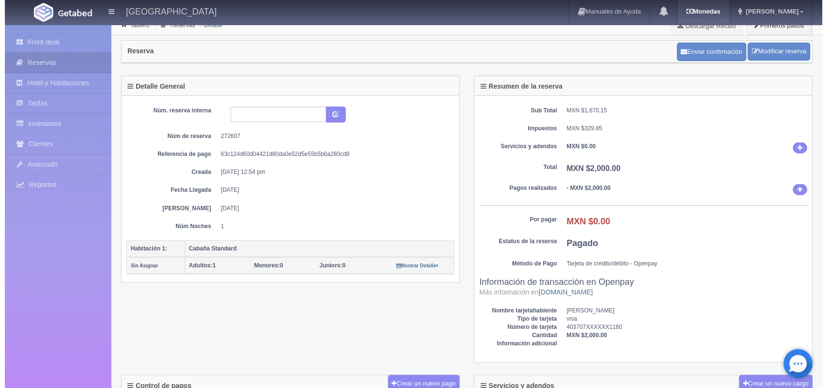
scroll to position [4, 0]
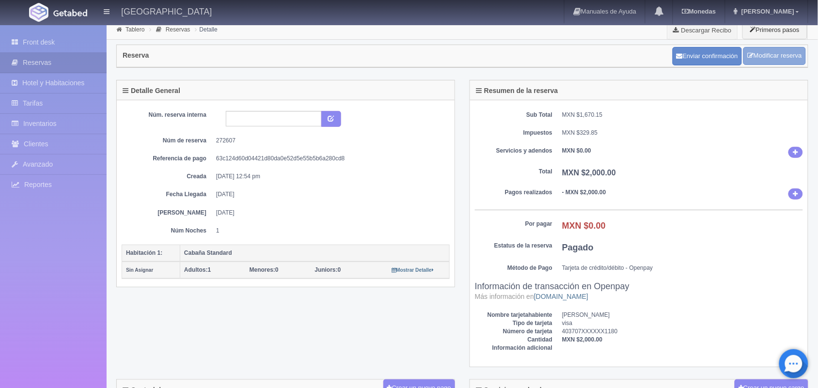
click at [762, 60] on link "Modificar reserva" at bounding box center [774, 56] width 62 height 18
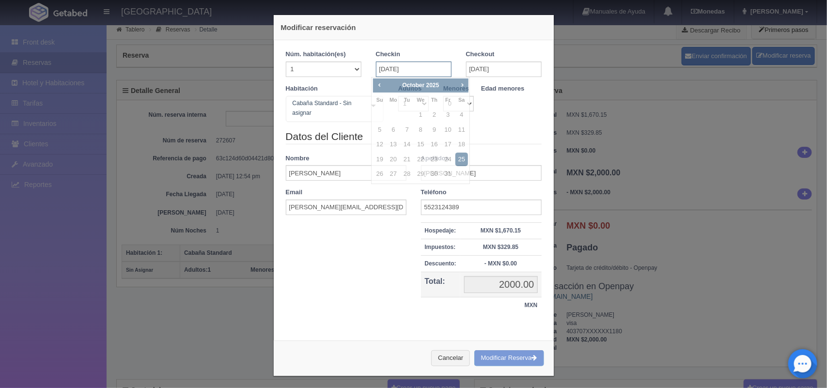
click at [408, 69] on input "25-10-2025" at bounding box center [414, 70] width 76 height 16
click at [460, 109] on link "4" at bounding box center [461, 115] width 13 height 14
type input "04-10-2025"
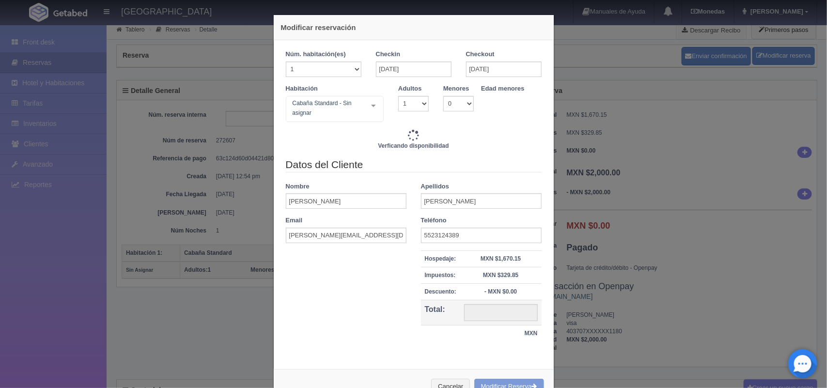
type input "33200.00"
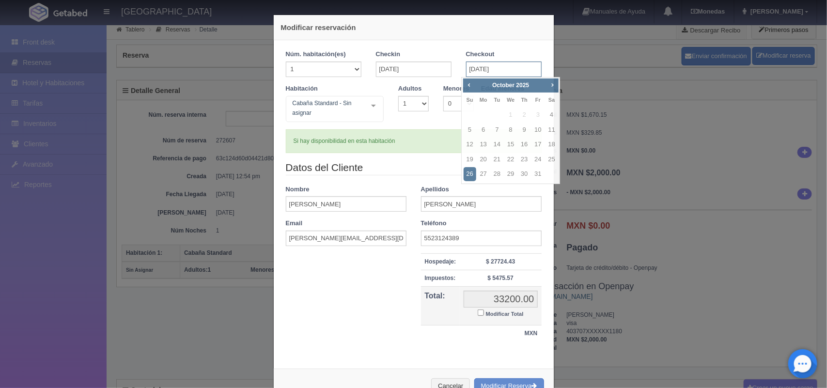
click at [474, 68] on input "26-10-2025" at bounding box center [504, 70] width 76 height 16
click at [468, 127] on link "5" at bounding box center [470, 130] width 13 height 14
type input "05-10-2025"
checkbox input "false"
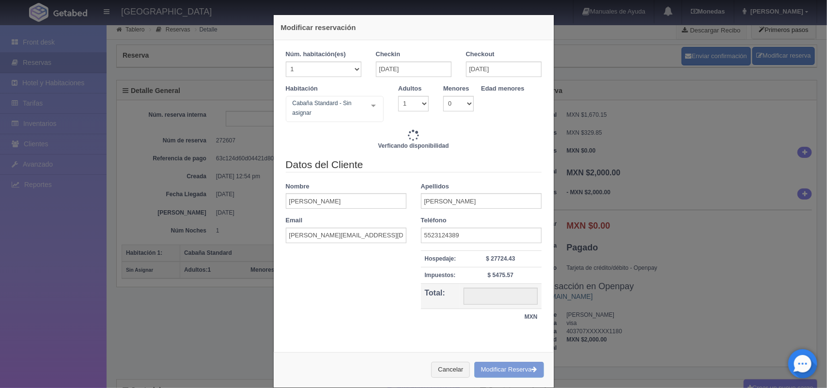
type input "2000.00"
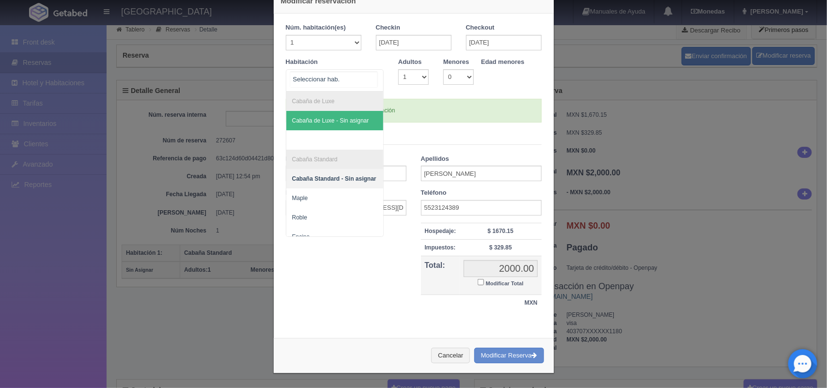
scroll to position [28, 0]
click at [364, 75] on div "Cabaña de Luxe Cabaña de Luxe - Sin asignar Cabaña Standard Cabaña Standard - S…" at bounding box center [335, 80] width 98 height 22
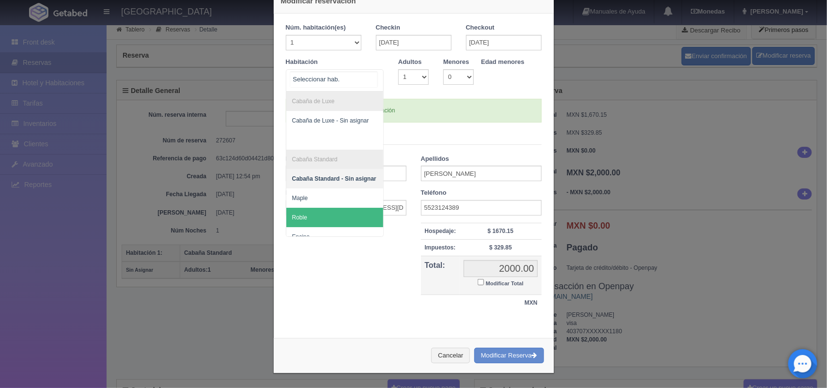
scroll to position [19, 0]
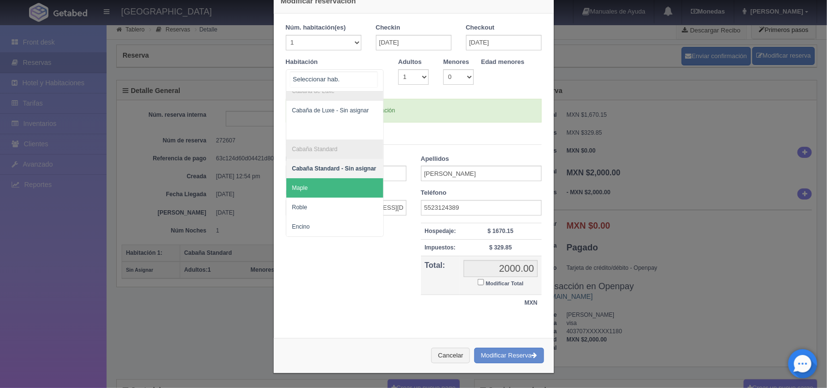
click at [333, 180] on span "Maple" at bounding box center [334, 187] width 97 height 19
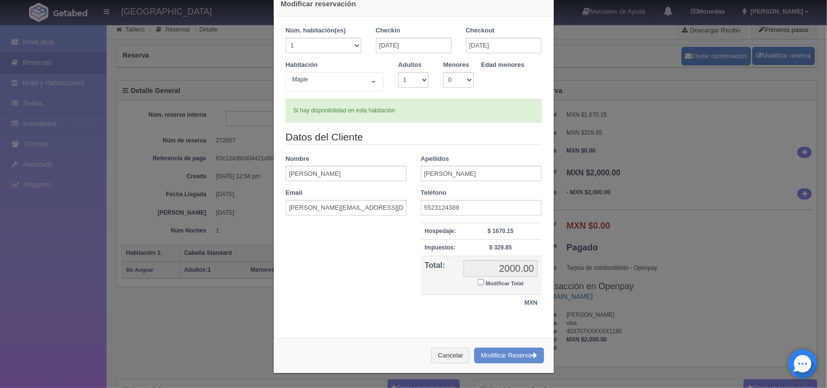
checkbox input "false"
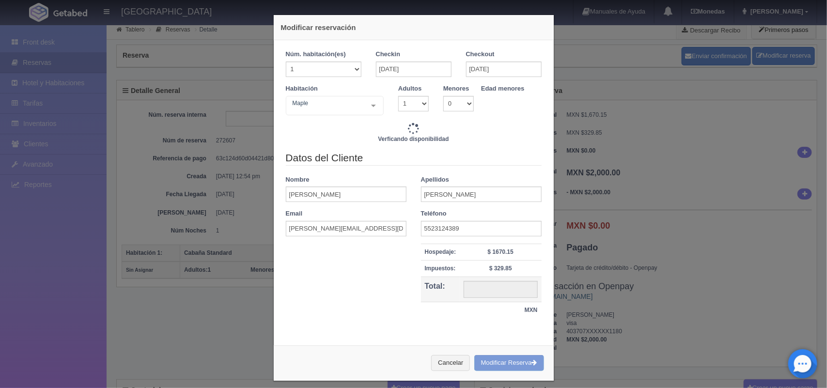
scroll to position [8, 0]
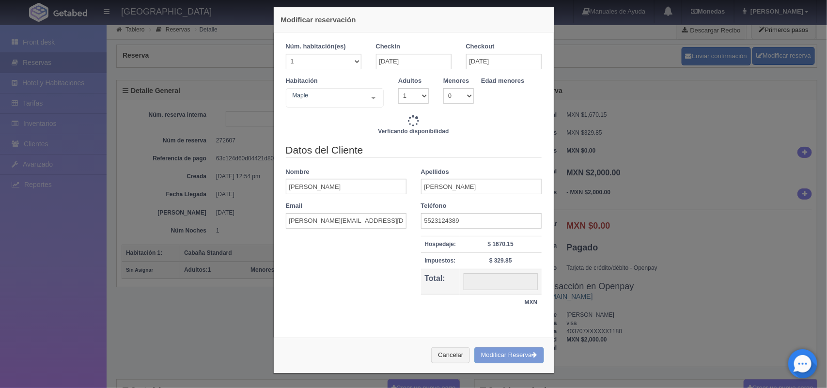
type input "2000.00"
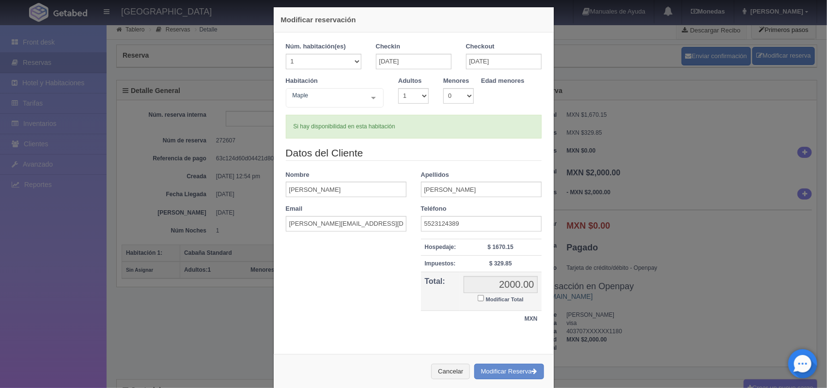
scroll to position [25, 0]
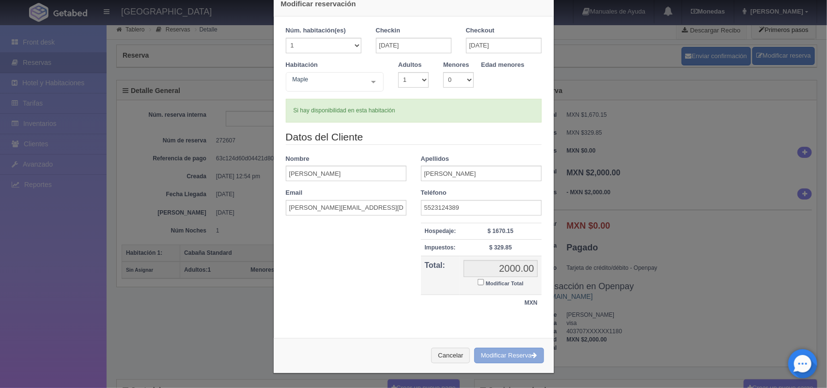
click at [509, 357] on button "Modificar Reserva" at bounding box center [509, 356] width 70 height 16
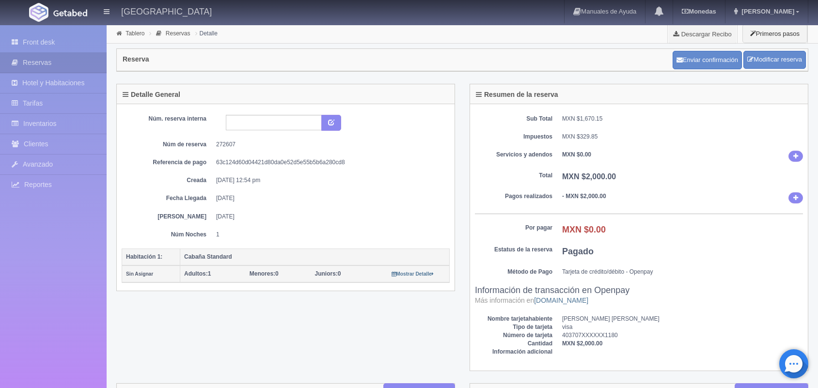
scroll to position [4, 0]
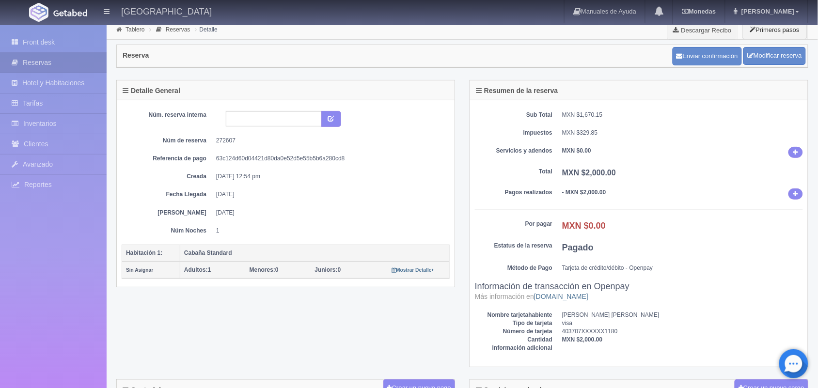
click at [454, 59] on div "Reserva Enviar confirmación Modificar reserva" at bounding box center [462, 56] width 691 height 22
click at [68, 47] on link "Front desk" at bounding box center [53, 42] width 107 height 20
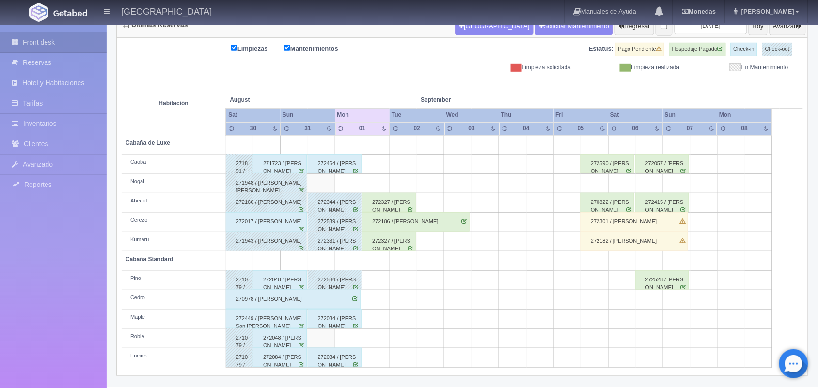
scroll to position [98, 0]
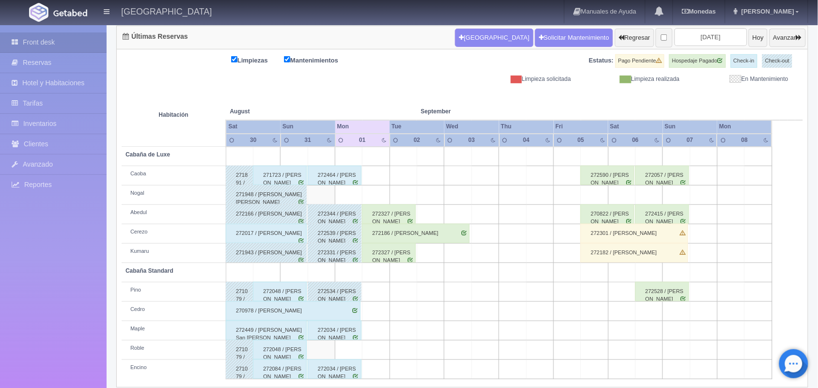
click at [333, 181] on div "272464 / Erik Jauregui Ruiz" at bounding box center [335, 175] width 54 height 19
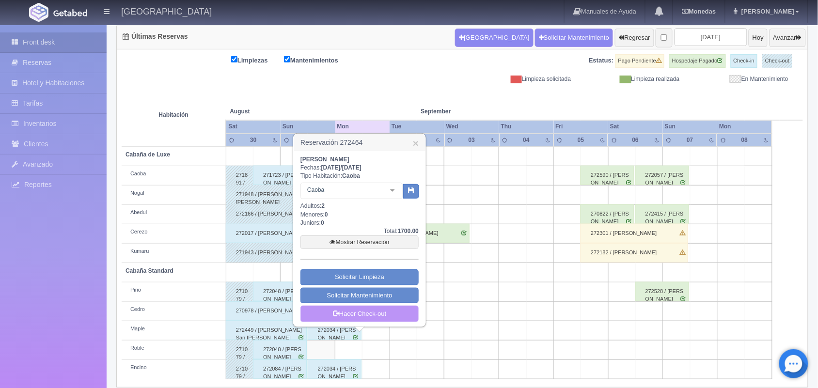
click at [350, 316] on link "Hacer Check-out" at bounding box center [359, 314] width 118 height 16
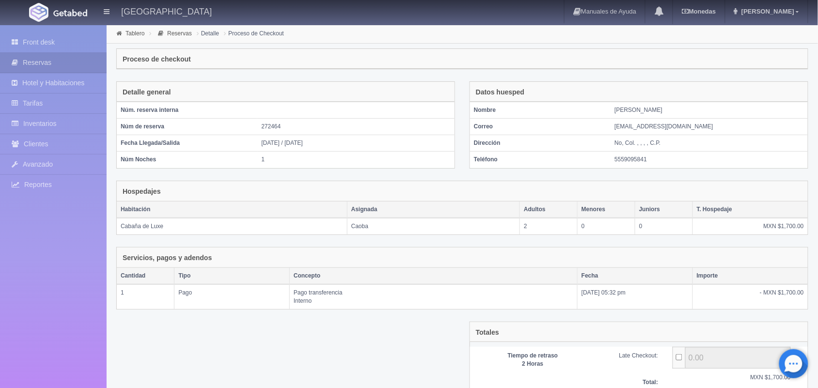
scroll to position [80, 0]
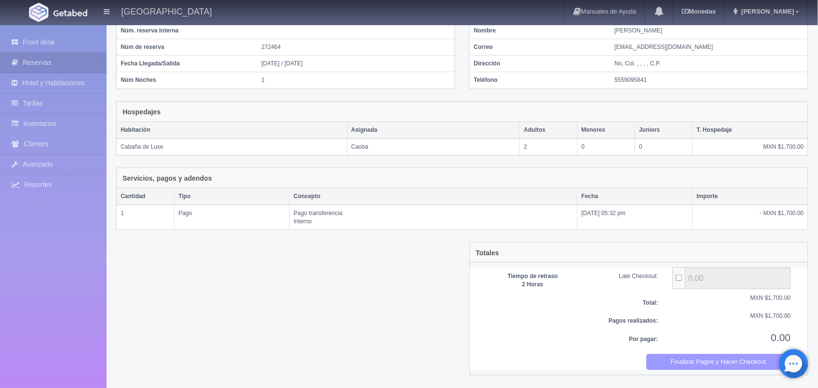
click at [702, 358] on button "Finalizar Pagos y Hacer Checkout" at bounding box center [718, 362] width 145 height 16
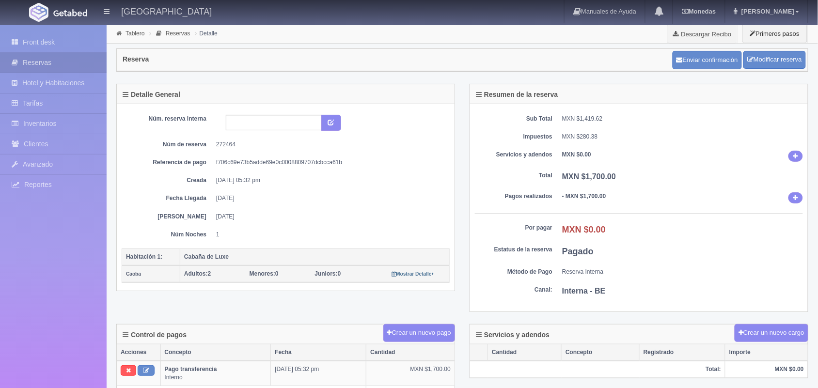
click at [47, 48] on link "Front desk" at bounding box center [53, 42] width 107 height 20
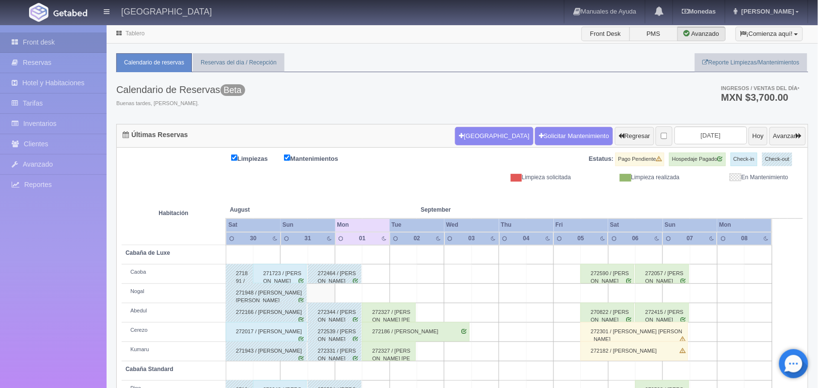
scroll to position [71, 0]
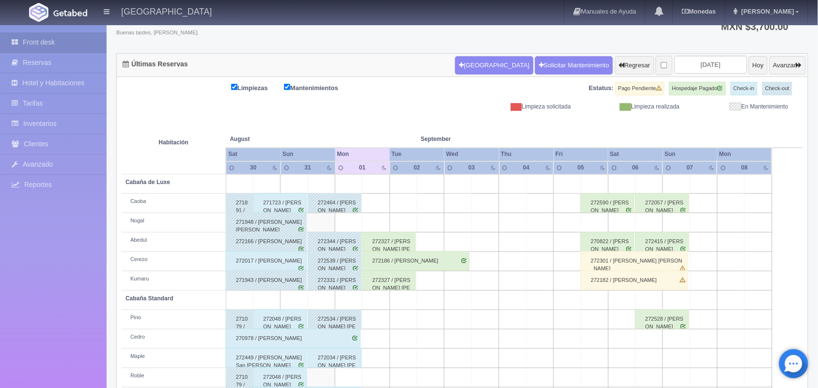
click at [348, 339] on div "270978 / Alejandro Arturo González Pérez" at bounding box center [293, 338] width 135 height 19
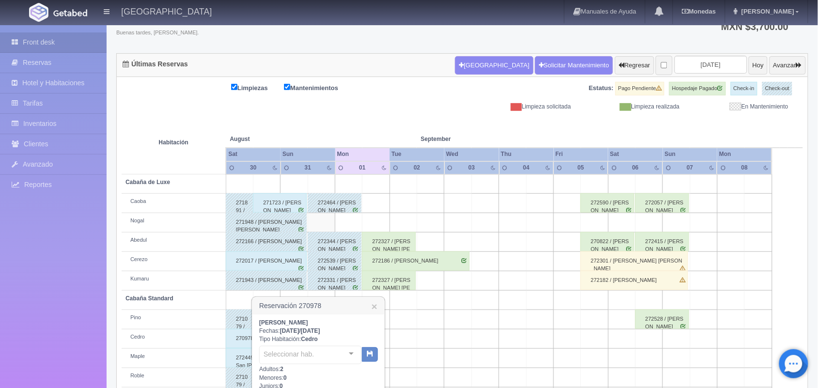
scroll to position [179, 0]
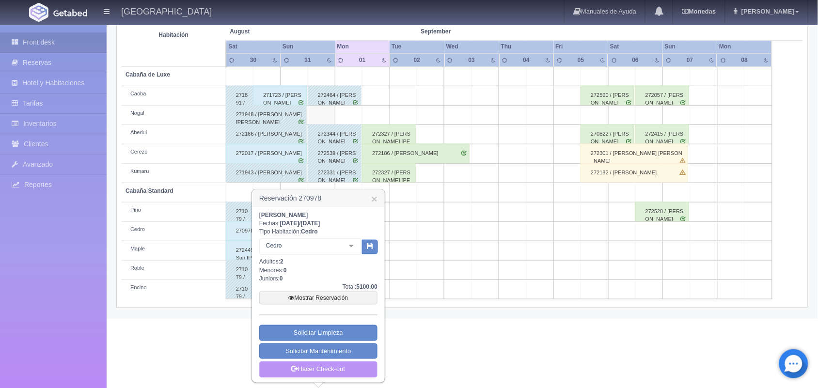
click at [323, 371] on link "Hacer Check-out" at bounding box center [318, 369] width 118 height 16
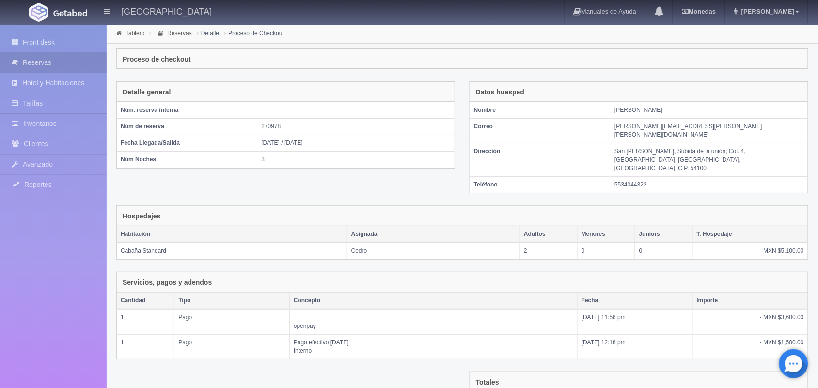
scroll to position [114, 0]
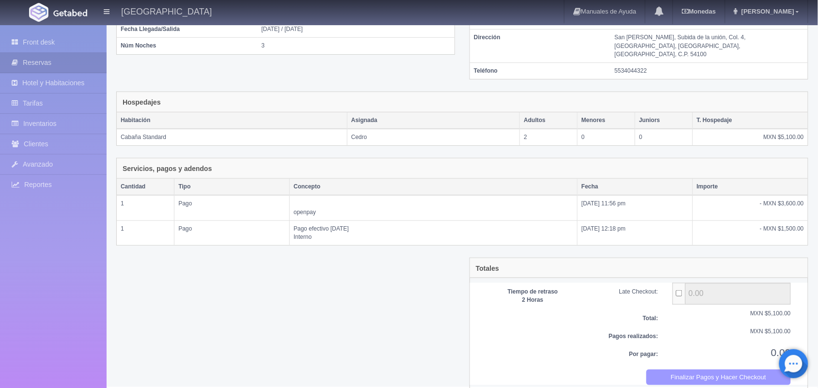
click at [703, 370] on button "Finalizar Pagos y Hacer Checkout" at bounding box center [718, 378] width 145 height 16
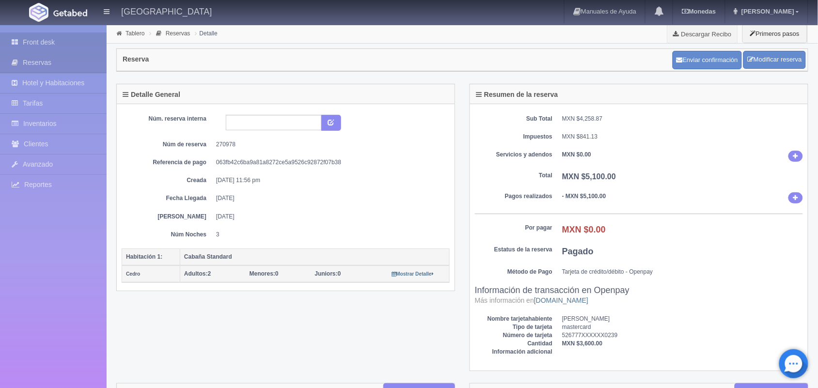
click at [50, 36] on link "Front desk" at bounding box center [53, 42] width 107 height 20
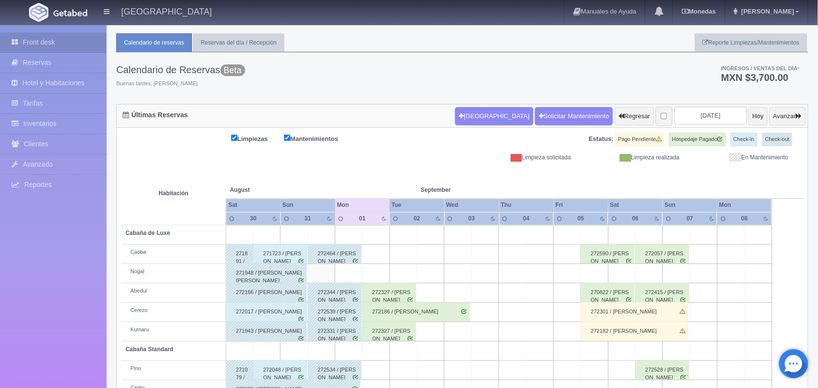
scroll to position [19, 0]
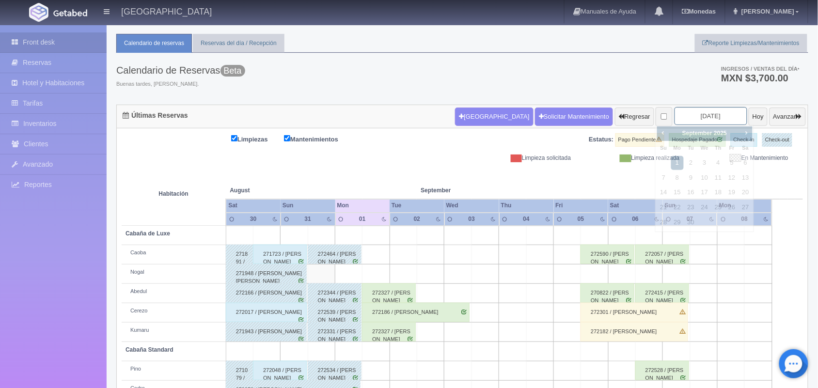
click at [698, 118] on input "2025-09-01" at bounding box center [710, 116] width 73 height 18
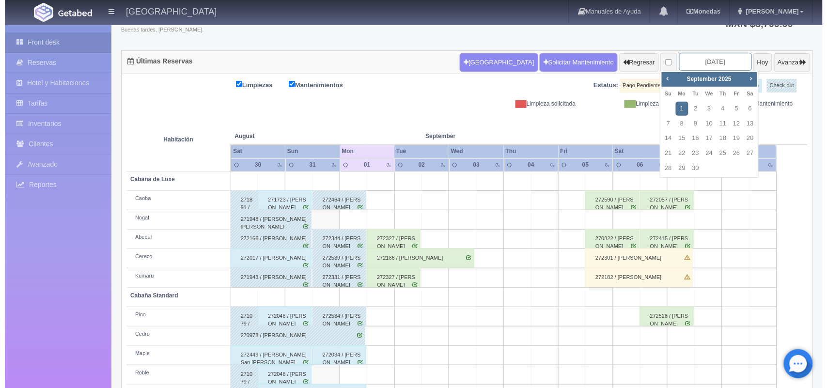
scroll to position [74, 0]
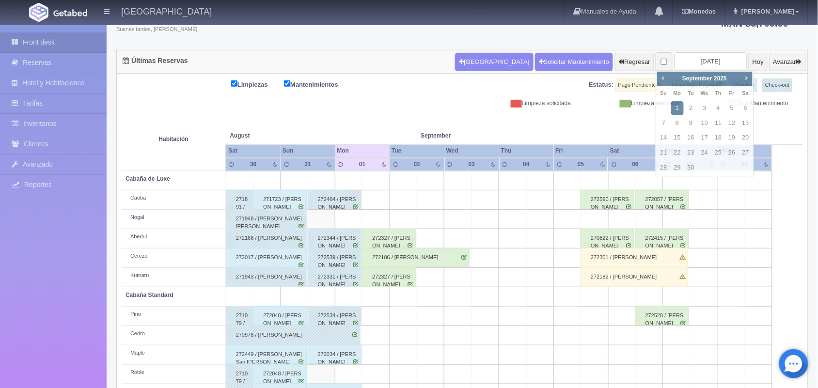
click at [642, 224] on td at bounding box center [648, 219] width 27 height 19
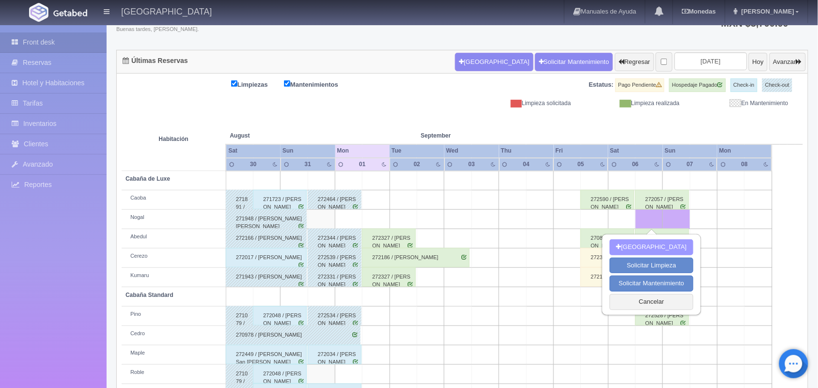
click at [649, 243] on button "[GEOGRAPHIC_DATA]" at bounding box center [651, 247] width 84 height 16
type input "06-09-2025"
type input "07-09-2025"
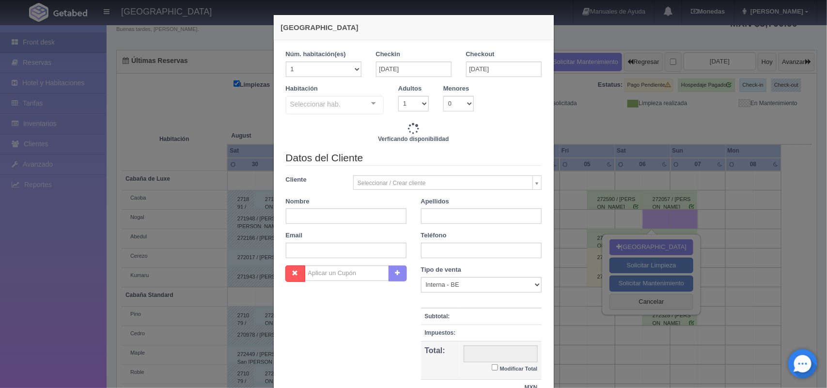
checkbox input "false"
type input "2220.00"
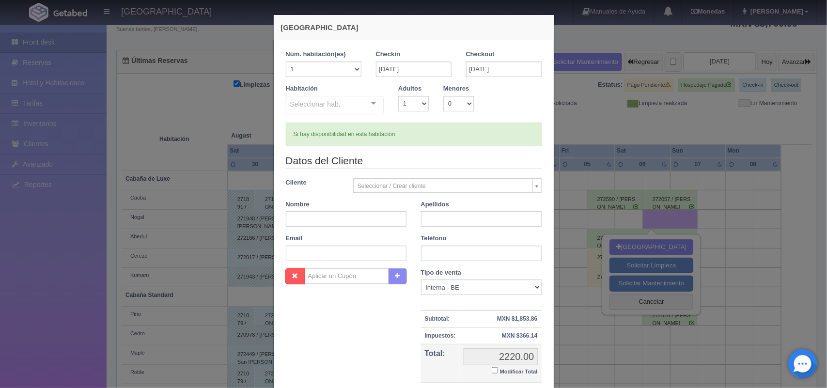
checkbox input "false"
click at [415, 98] on select "1 2 3 4 5 6 7 8 9 10" at bounding box center [413, 104] width 31 height 16
select select "2"
click at [398, 96] on select "1 2 3 4 5 6 7 8 9 10" at bounding box center [413, 104] width 31 height 16
checkbox input "false"
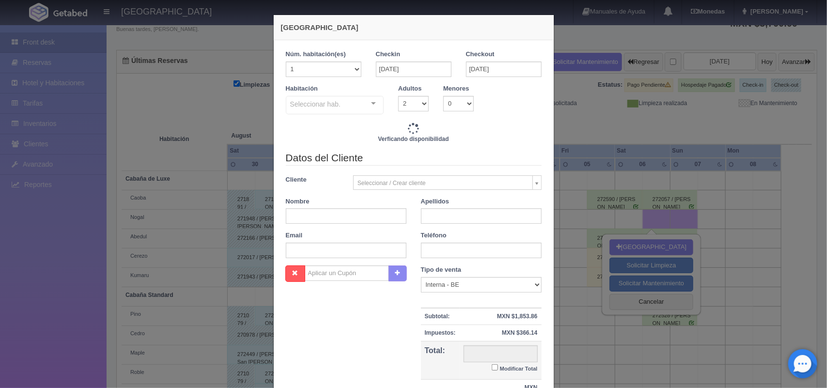
type input "2220.00"
checkbox input "false"
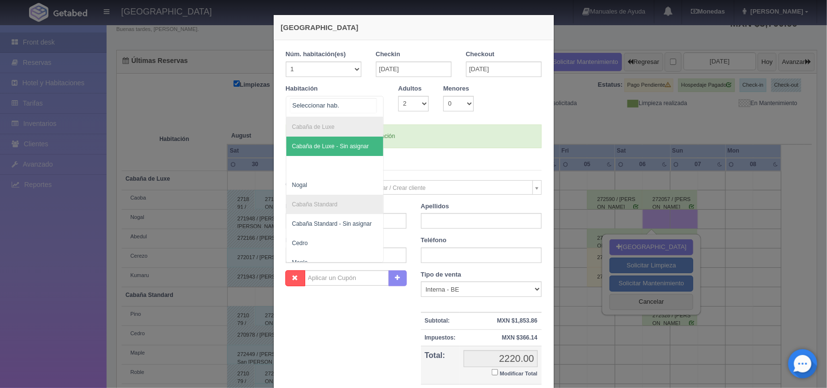
click at [372, 107] on div at bounding box center [373, 103] width 19 height 15
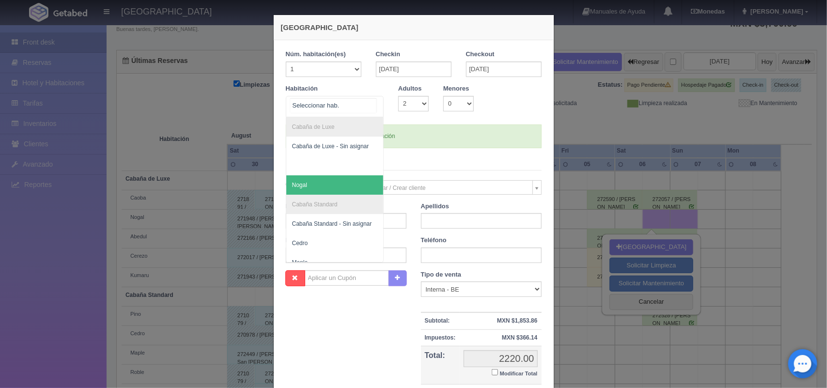
click at [318, 187] on span "Nogal" at bounding box center [334, 184] width 97 height 19
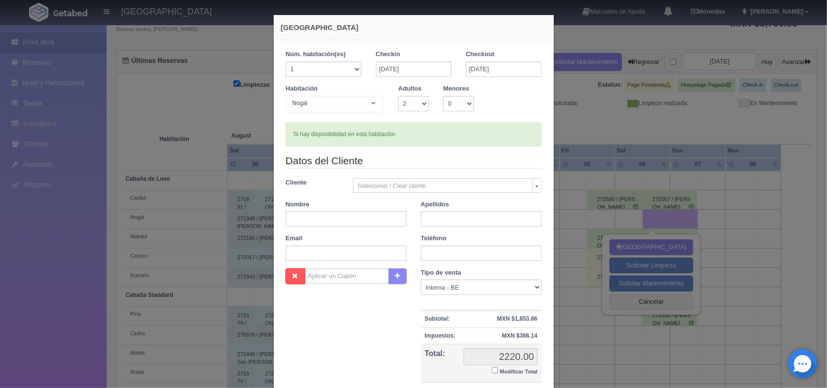
checkbox input "false"
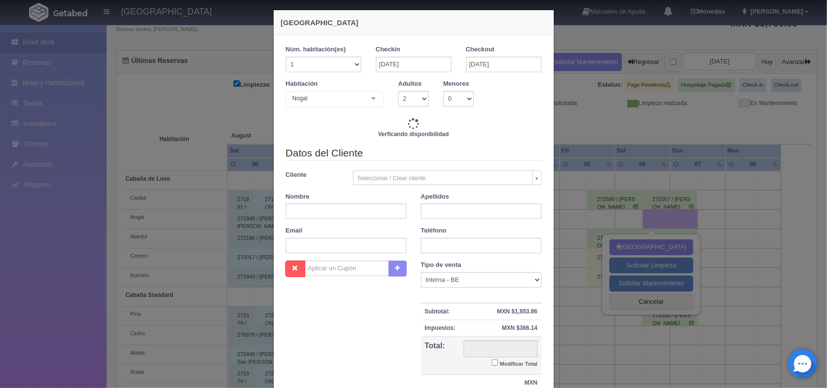
scroll to position [3, 0]
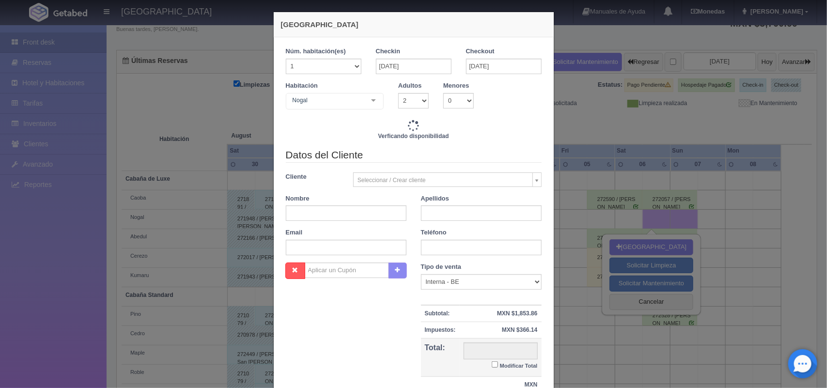
type input "2220.00"
checkbox input "false"
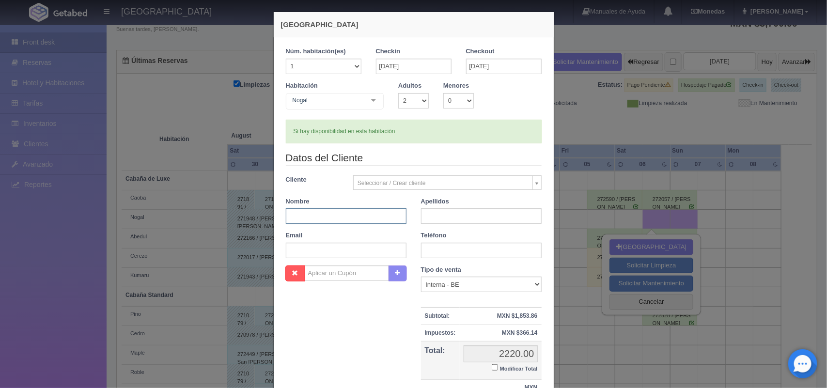
click at [355, 222] on input "text" at bounding box center [346, 216] width 121 height 16
paste input "Hector"
type input "Hector"
click at [439, 213] on input "text" at bounding box center [481, 216] width 121 height 16
paste input "Adalid Gómez"
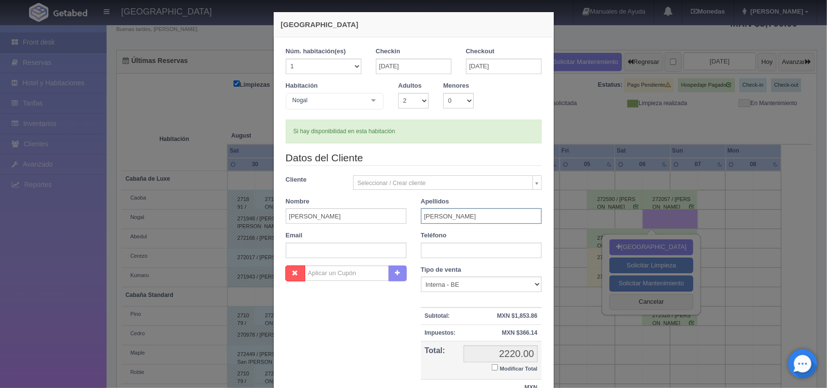
type input "Adalid Gómez"
click at [441, 250] on input "text" at bounding box center [481, 251] width 121 height 16
paste input "55 6404 3776"
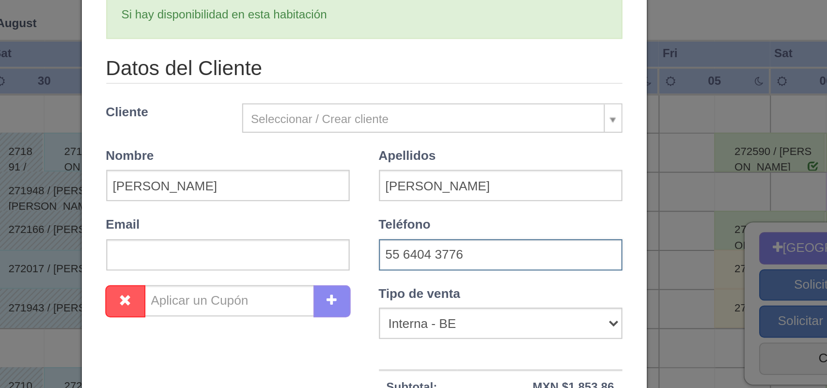
click at [429, 251] on input "55 6404 3776" at bounding box center [481, 251] width 121 height 16
click at [443, 250] on input "556404 3776" at bounding box center [481, 251] width 121 height 16
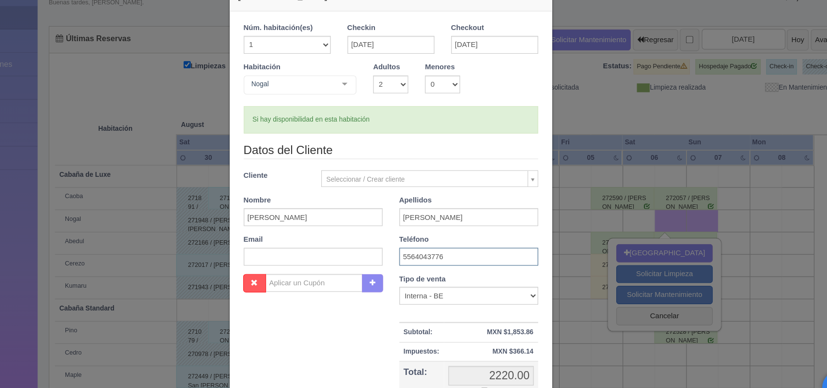
scroll to position [41, 0]
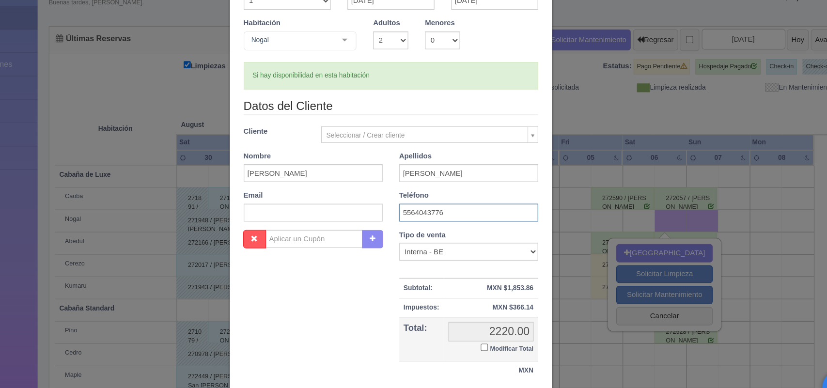
type input "5564043776"
click at [323, 209] on input "text" at bounding box center [346, 212] width 121 height 16
paste input "Innovation_adalid@hotmail.com"
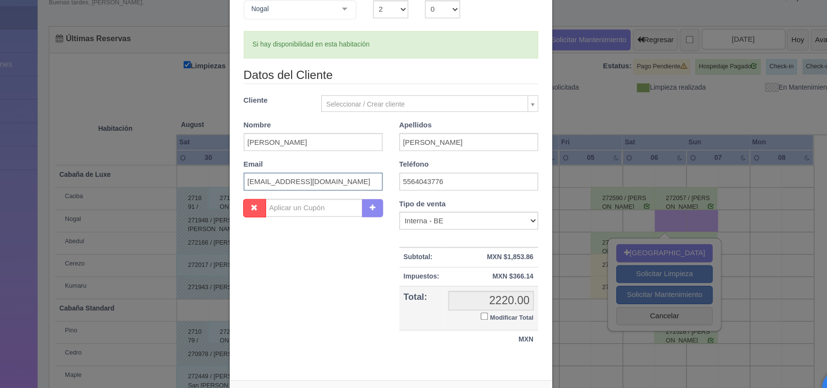
scroll to position [69, 0]
type input "Innovation_adalid@hotmail.com"
click at [492, 300] on input "Modificar Total" at bounding box center [495, 301] width 6 height 6
checkbox input "true"
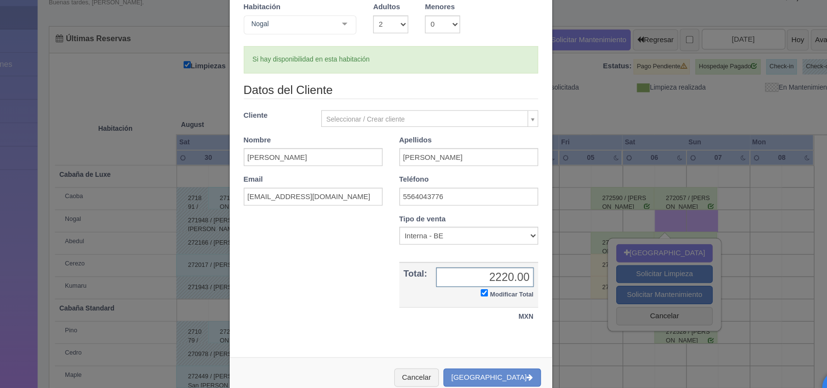
scroll to position [56, 0]
type input "2120.00"
click at [508, 348] on button "[GEOGRAPHIC_DATA]" at bounding box center [501, 355] width 84 height 16
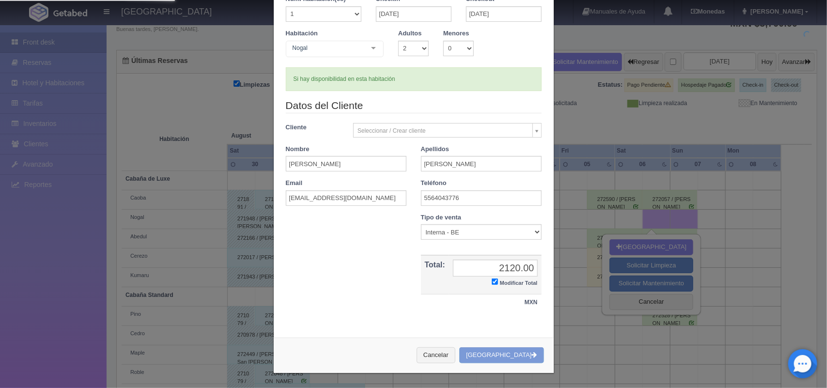
scroll to position [0, 0]
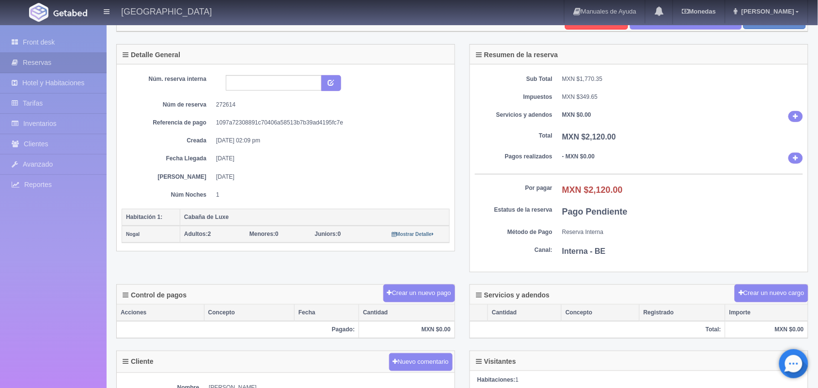
scroll to position [30, 0]
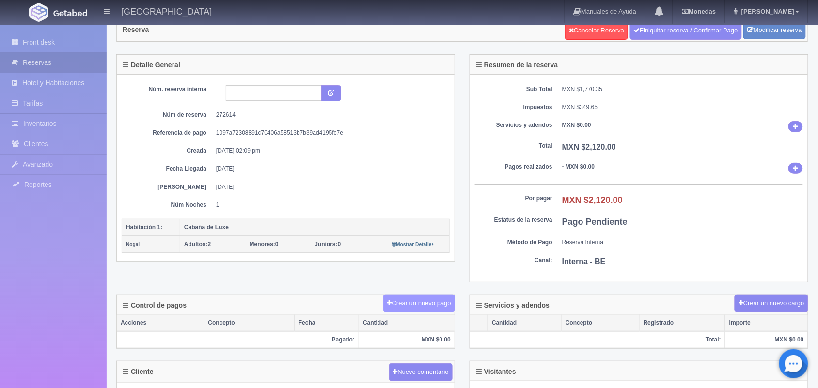
click at [416, 304] on button "Crear un nuevo pago" at bounding box center [419, 304] width 72 height 18
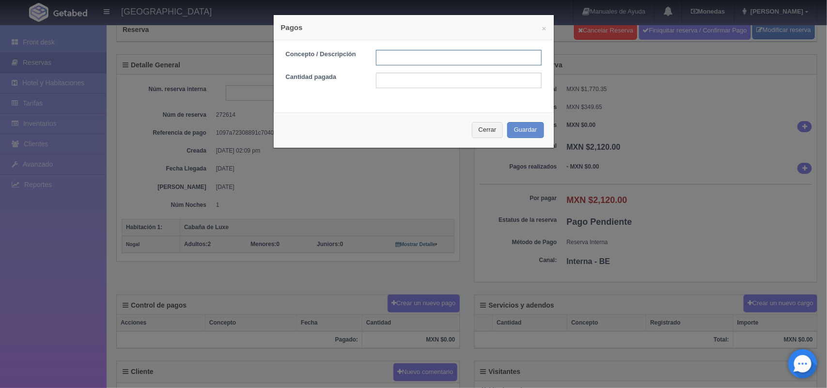
click at [411, 64] on input "text" at bounding box center [459, 58] width 166 height 16
type input "Pago transferencia"
click at [436, 84] on input "text" at bounding box center [459, 81] width 166 height 16
click at [593, 177] on div "× Pagos Concepto / Descripción Pago transferencia Cantidad pagada Cerrar Guardar" at bounding box center [413, 194] width 827 height 388
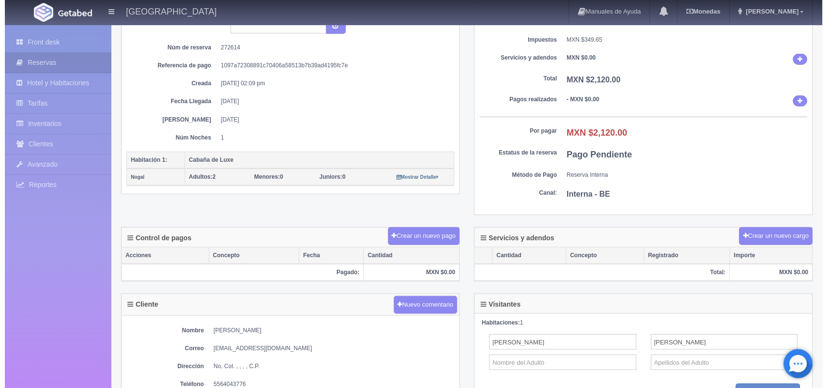
scroll to position [98, 0]
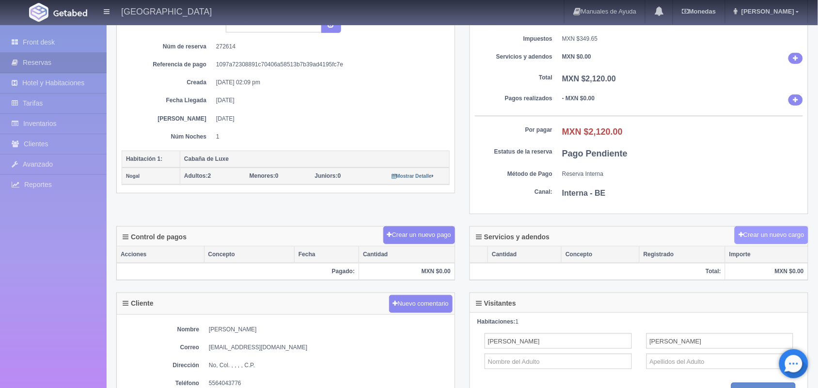
click at [781, 240] on button "Crear un nuevo cargo" at bounding box center [771, 235] width 74 height 18
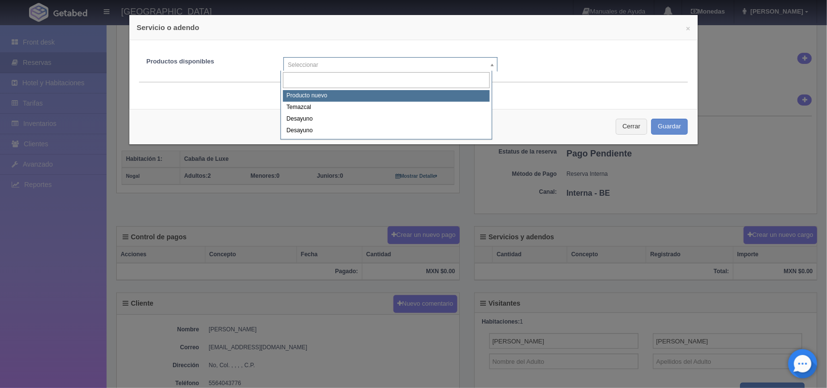
click at [485, 61] on body "Hotel Xacallan Manuales de Ayuda Actualizaciones recientes Monedas Tipo de camb…" at bounding box center [413, 240] width 827 height 628
select select "0"
type input "1"
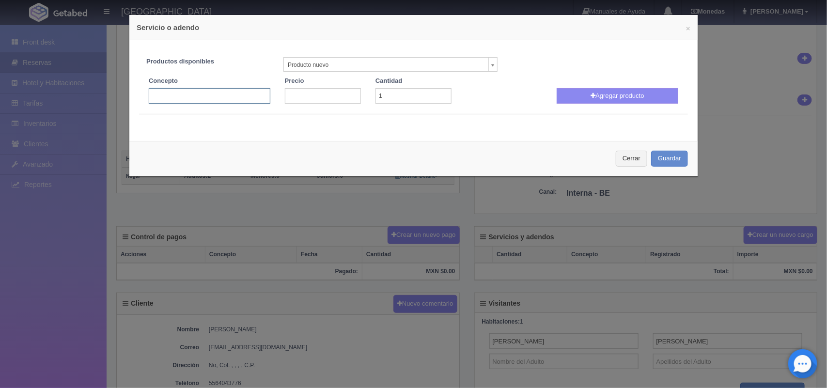
click at [249, 100] on input "text" at bounding box center [210, 96] width 122 height 16
type input "Decoracion romantica"
click at [301, 94] on input "number" at bounding box center [323, 96] width 76 height 16
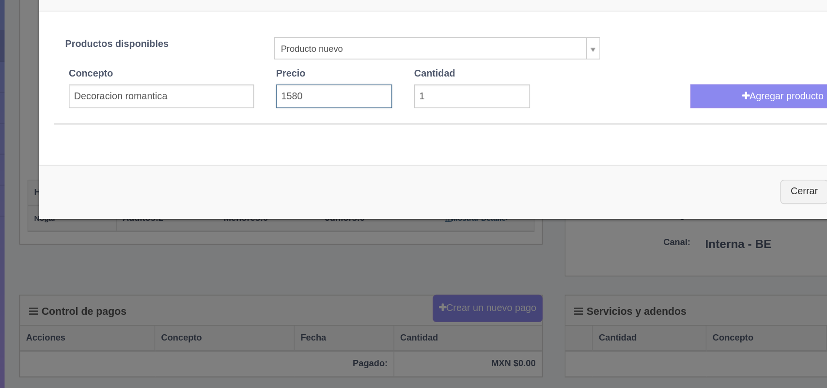
type input "1580"
click at [398, 97] on input "1" at bounding box center [413, 96] width 76 height 16
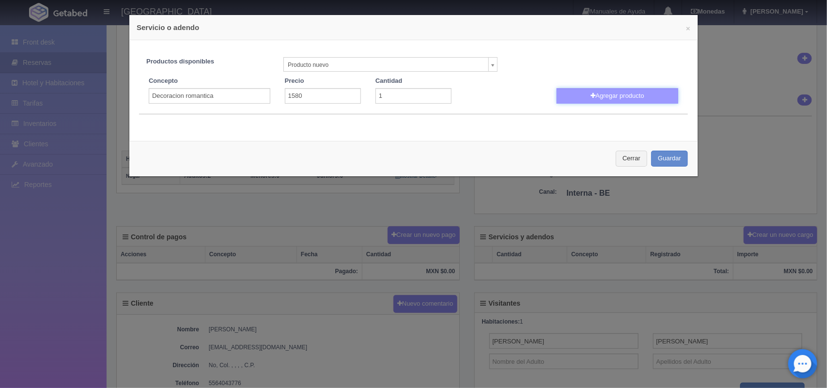
click at [623, 99] on button "Agregar producto" at bounding box center [618, 96] width 122 height 16
select select
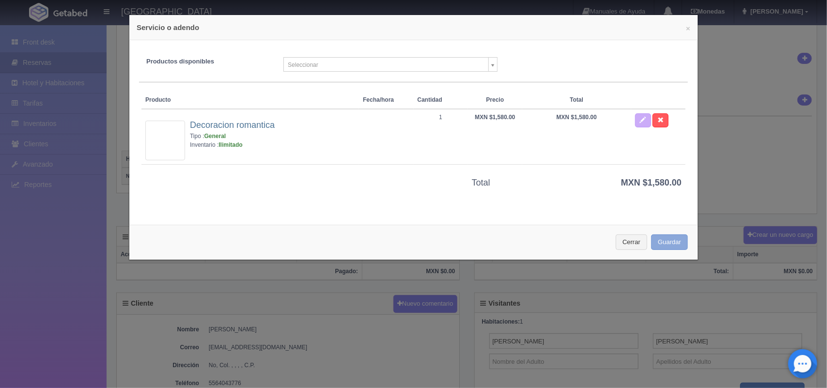
click at [655, 243] on button "Guardar" at bounding box center [669, 242] width 37 height 16
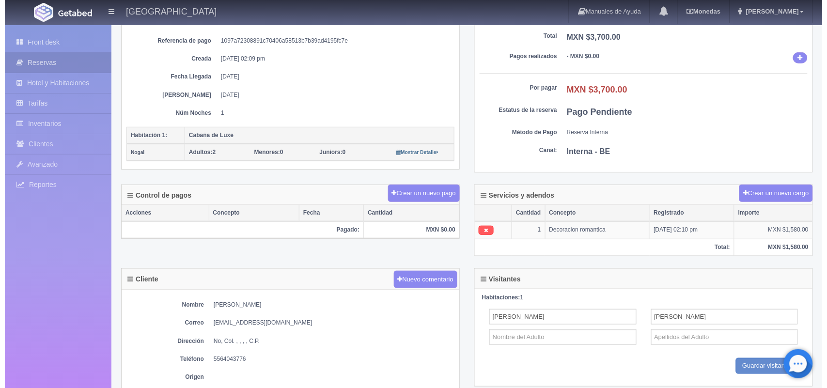
scroll to position [122, 0]
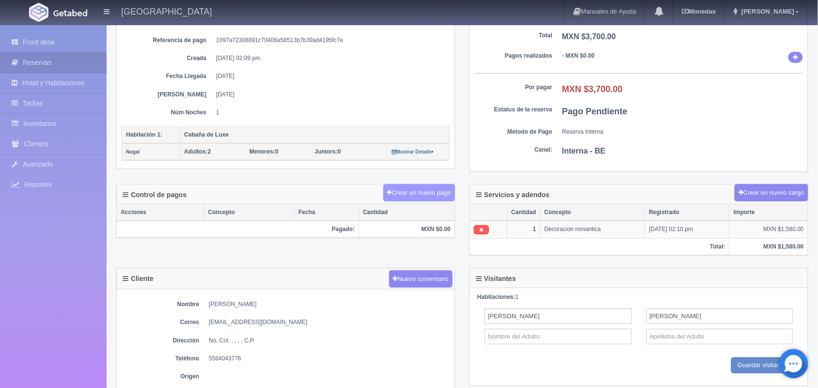
click at [417, 200] on button "Crear un nuevo pago" at bounding box center [419, 193] width 72 height 18
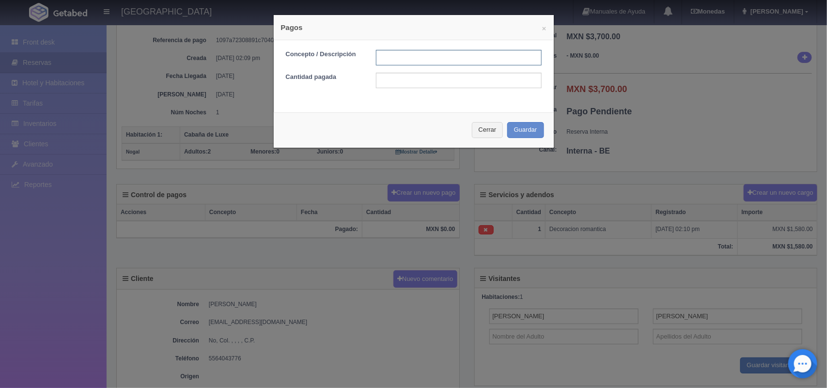
click at [401, 59] on input "text" at bounding box center [459, 58] width 166 height 16
type input "Pago transferencia"
click at [408, 74] on input "text" at bounding box center [459, 81] width 166 height 16
type input "3700.00"
click at [526, 125] on button "Guardar" at bounding box center [525, 130] width 37 height 16
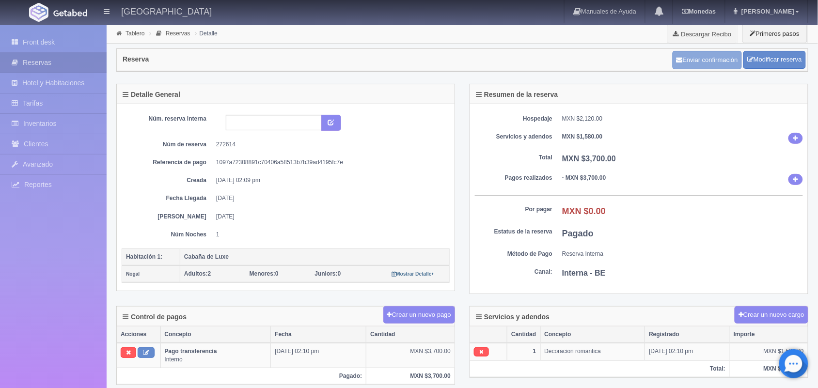
click at [677, 62] on icon "button" at bounding box center [679, 60] width 6 height 6
click at [51, 45] on link "Front desk" at bounding box center [53, 42] width 107 height 20
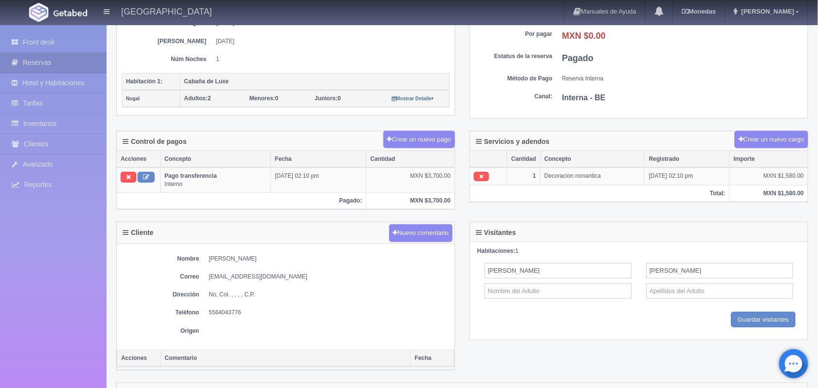
scroll to position [209, 0]
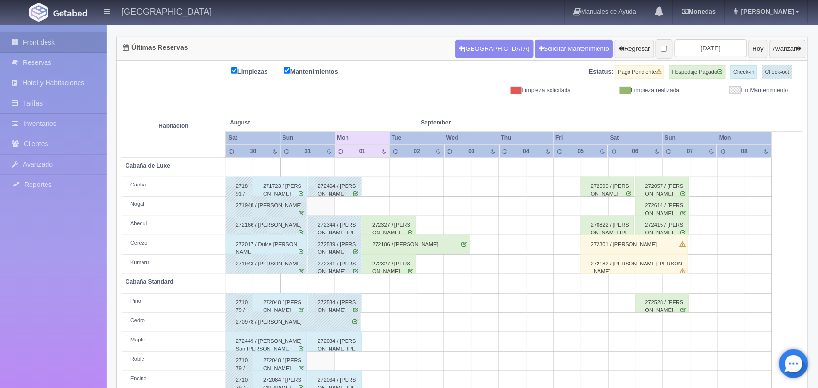
scroll to position [110, 0]
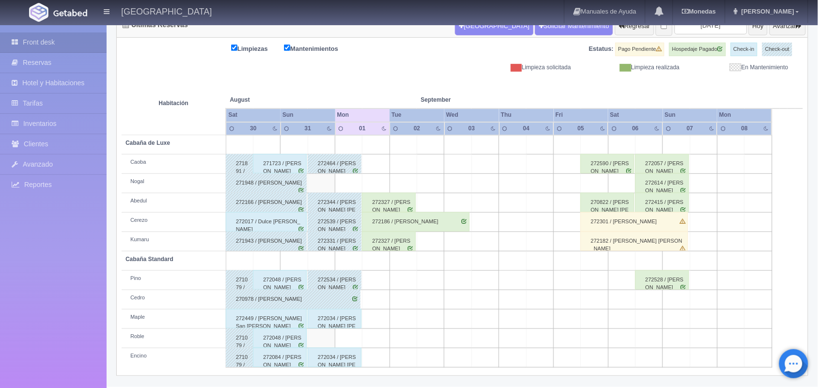
click at [332, 313] on div "272034 / Teresa Hernández palacios" at bounding box center [335, 318] width 54 height 19
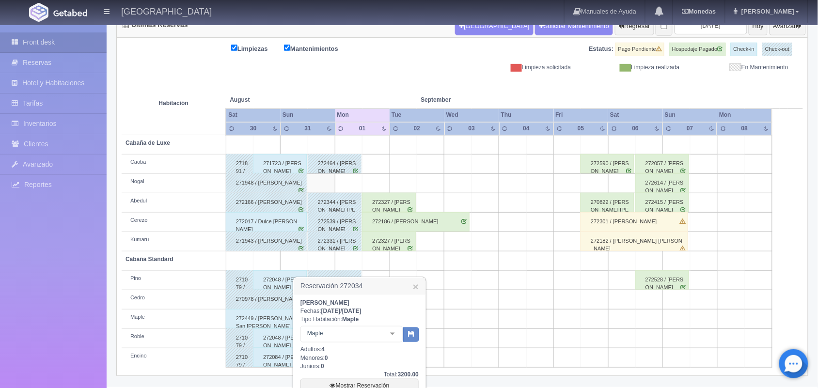
scroll to position [199, 0]
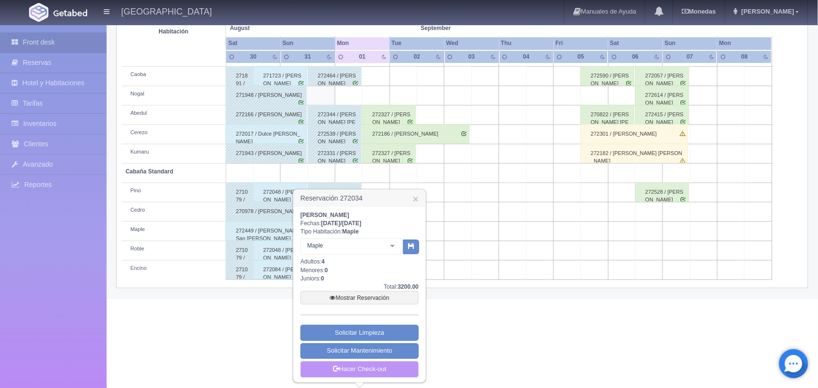
click at [359, 372] on link "Hacer Check-out" at bounding box center [359, 369] width 118 height 16
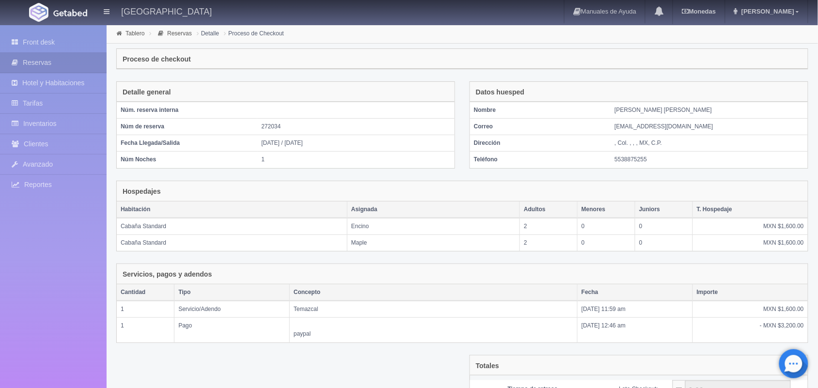
scroll to position [144, 0]
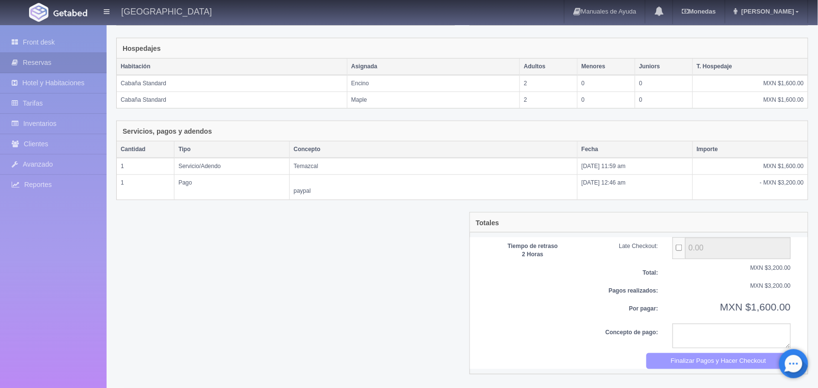
click at [706, 367] on button "Finalizar Pagos y Hacer Checkout" at bounding box center [718, 361] width 145 height 16
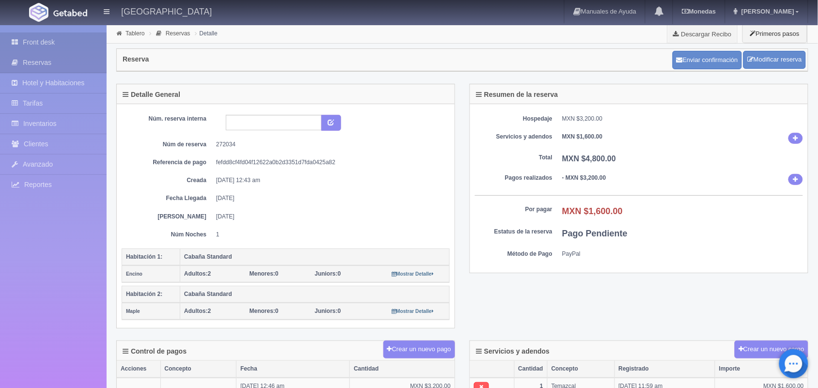
click at [46, 40] on link "Front desk" at bounding box center [53, 42] width 107 height 20
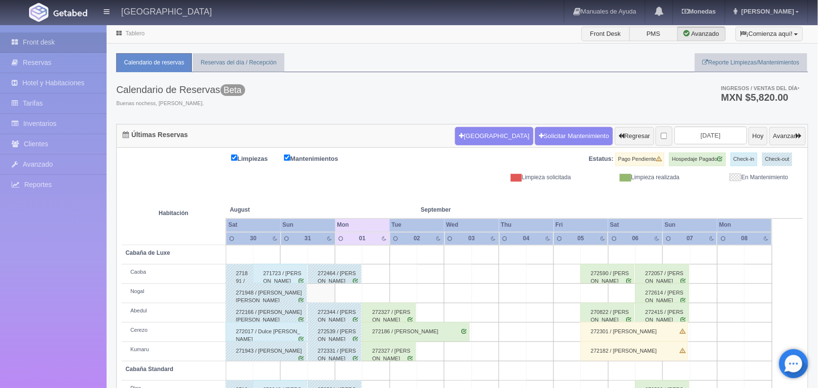
scroll to position [97, 0]
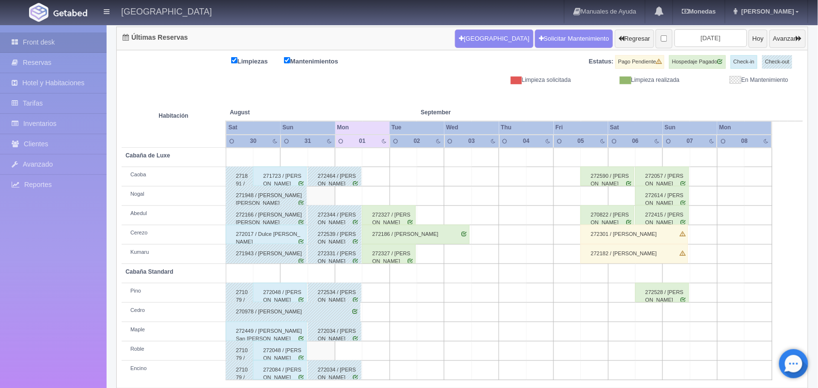
click at [607, 180] on div "272590 / Perla Carolina Vázquez Ramón" at bounding box center [607, 176] width 54 height 19
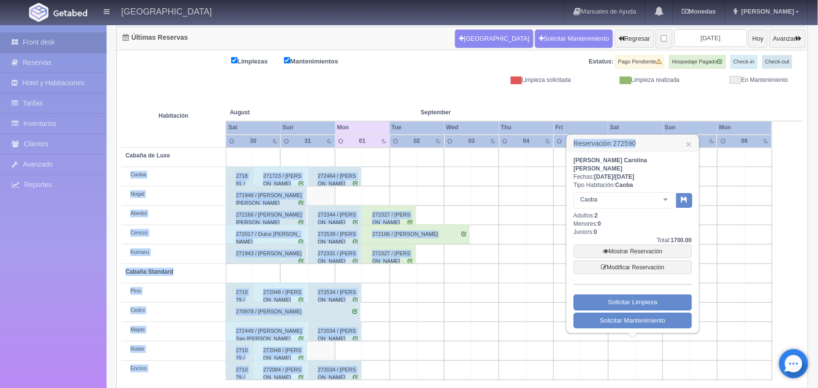
drag, startPoint x: 635, startPoint y: 143, endPoint x: 557, endPoint y: 149, distance: 78.2
click at [557, 149] on body "Hotel Xacallan Manuales de Ayuda Actualizaciones recientes Monedas Tipo de camb…" at bounding box center [409, 163] width 818 height 473
click at [599, 142] on h3 "Reservación 272590 ×" at bounding box center [633, 143] width 132 height 17
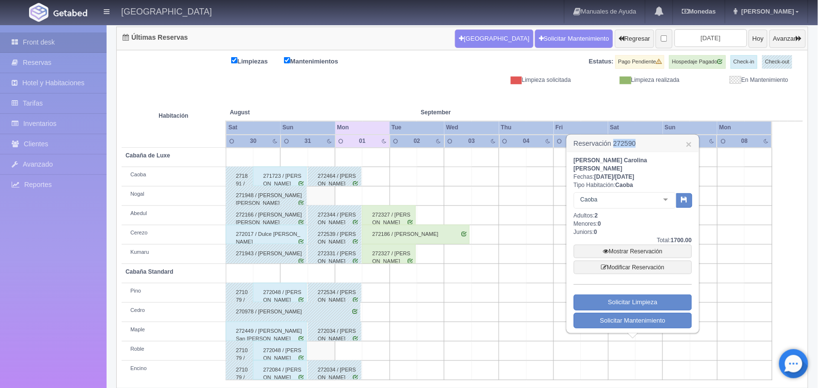
drag, startPoint x: 638, startPoint y: 141, endPoint x: 613, endPoint y: 142, distance: 24.7
click at [613, 142] on h3 "Reservación 272590 ×" at bounding box center [633, 143] width 132 height 17
copy h3 "272590"
click at [687, 149] on link "×" at bounding box center [689, 144] width 6 height 10
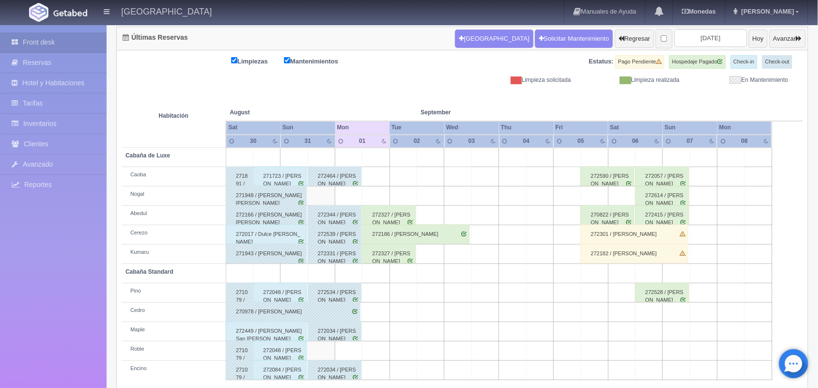
click at [677, 203] on div "272614 / Hector Adalid Gómez" at bounding box center [662, 195] width 54 height 19
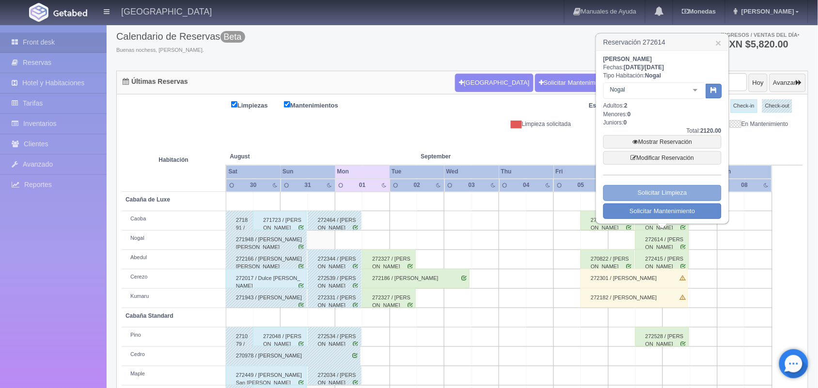
scroll to position [0, 0]
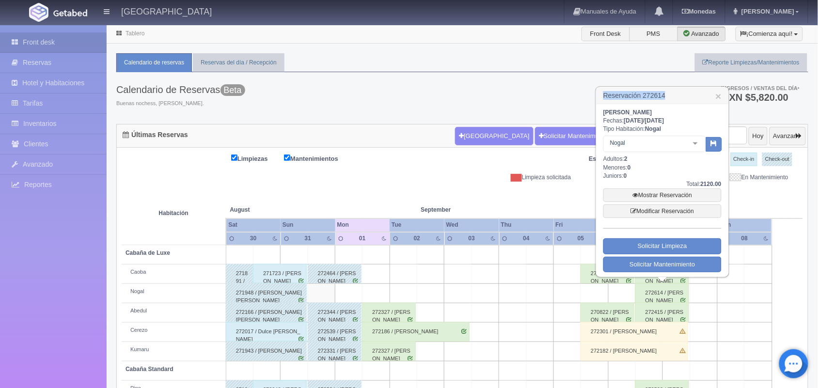
drag, startPoint x: 664, startPoint y: 94, endPoint x: 605, endPoint y: 98, distance: 59.7
click at [605, 98] on h3 "Reservación 272614 ×" at bounding box center [662, 95] width 132 height 17
click at [606, 91] on h3 "Reservación 272614 ×" at bounding box center [662, 95] width 132 height 17
drag, startPoint x: 604, startPoint y: 94, endPoint x: 664, endPoint y: 105, distance: 61.4
click at [664, 105] on div "Reservación 272614 × Hector Adalid Gómez Fechas: 2025-09-06 / 2025-09-07 Tipo H…" at bounding box center [662, 181] width 134 height 191
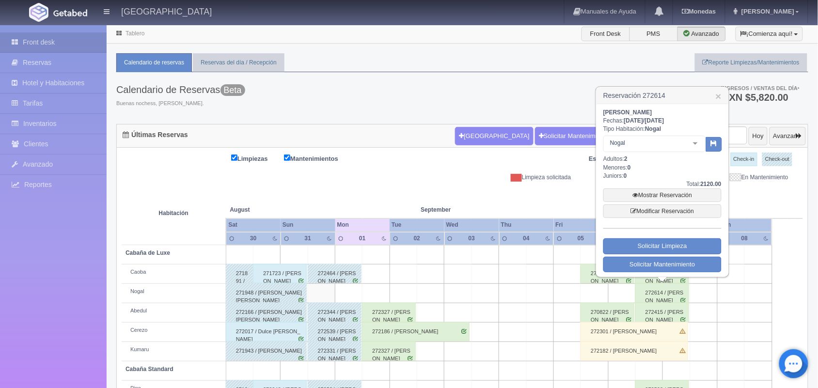
copy div "Reservación 272614 × Hector Adalid Gómez"
click at [461, 182] on div "Limpiezas Mantenimientos Estatus: Pago Pendiente Hospedaje Pagado Check-in Chec…" at bounding box center [462, 167] width 681 height 29
click at [720, 94] on link "×" at bounding box center [719, 96] width 6 height 10
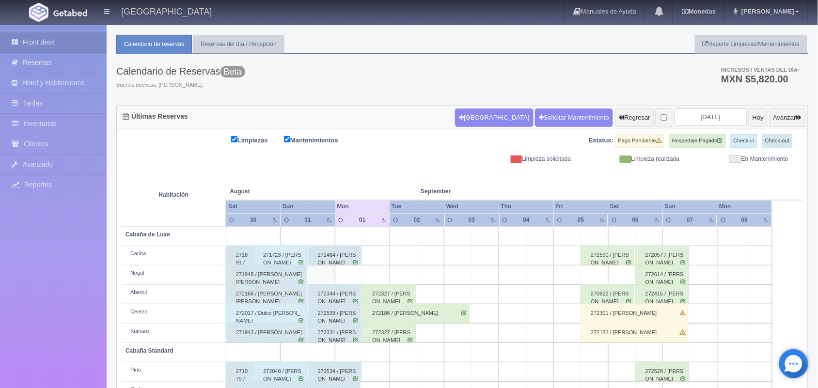
scroll to position [18, 0]
click at [694, 119] on input "[DATE]" at bounding box center [710, 118] width 73 height 18
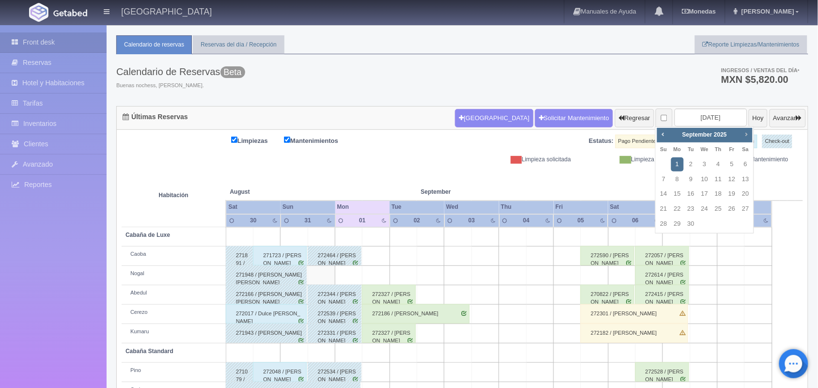
click at [742, 136] on span "Next" at bounding box center [746, 134] width 8 height 8
click at [728, 204] on link "24" at bounding box center [731, 209] width 13 height 14
type input "[DATE]"
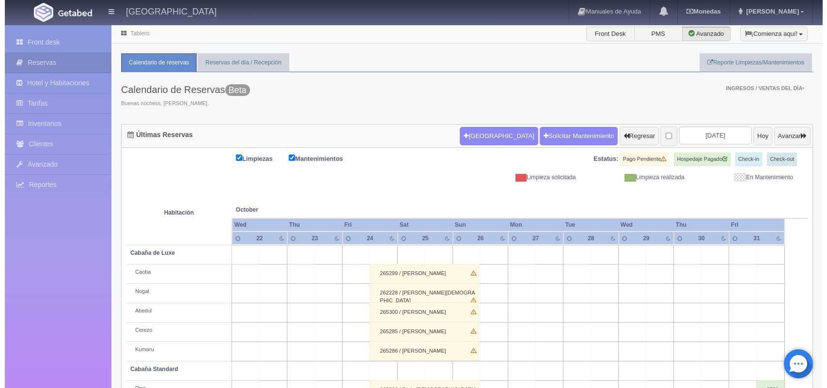
scroll to position [110, 0]
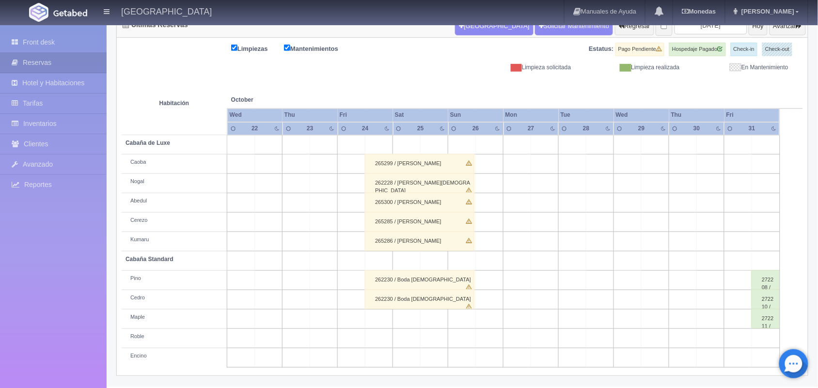
click at [381, 319] on td at bounding box center [379, 319] width 28 height 19
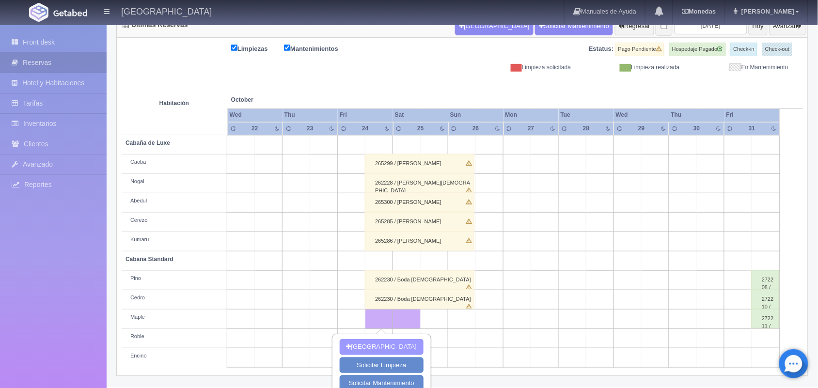
click at [395, 341] on button "[GEOGRAPHIC_DATA]" at bounding box center [382, 347] width 84 height 16
type input "[DATE]"
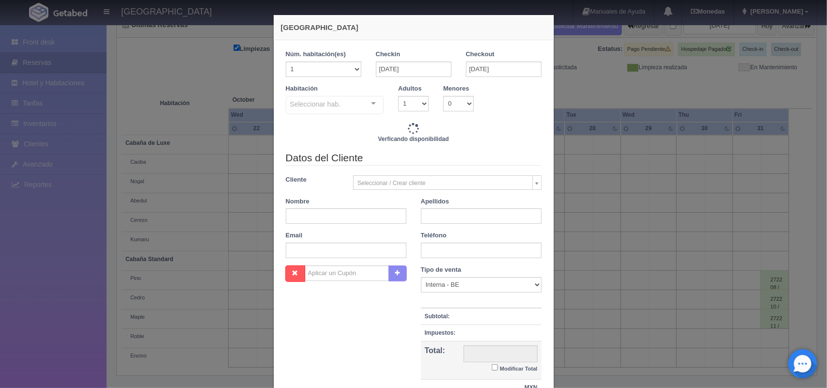
checkbox input "false"
type input "1600.00"
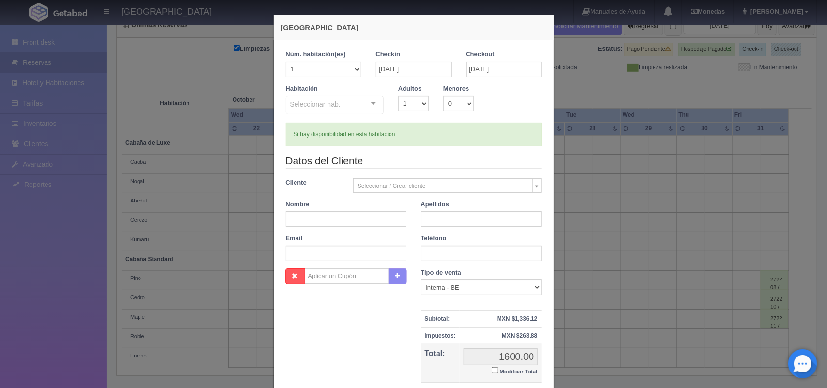
checkbox input "false"
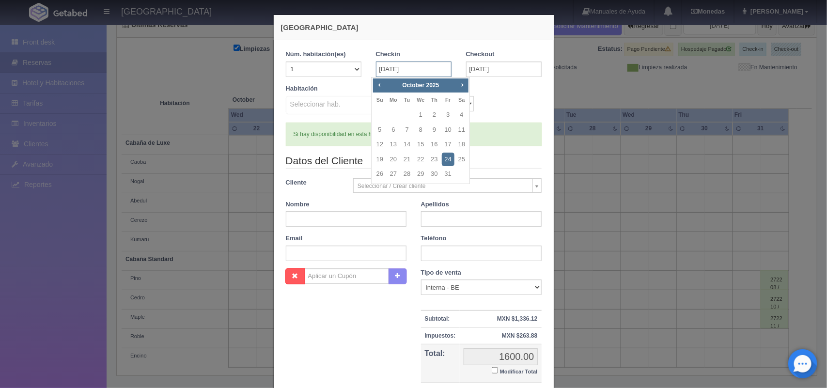
drag, startPoint x: 406, startPoint y: 73, endPoint x: 512, endPoint y: 68, distance: 105.7
click at [512, 68] on div "1 Núm. habitación(es) 1 2 3 4 5 6 7 8 9 10 11 12 13 14 15 16 17 18 19 20 Checki…" at bounding box center [414, 67] width 270 height 34
click at [512, 68] on input "[DATE]" at bounding box center [504, 70] width 76 height 16
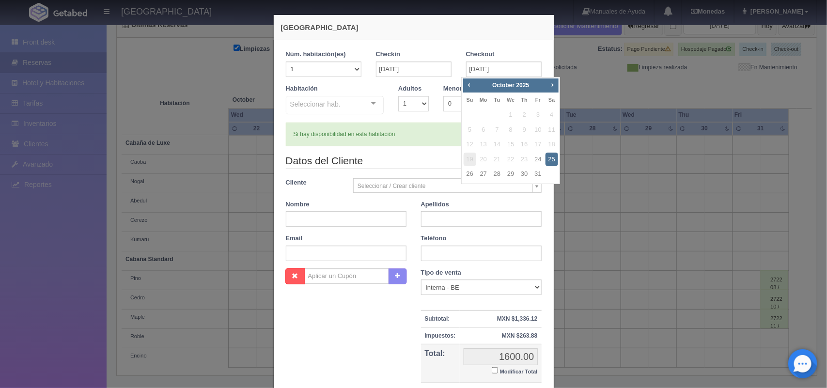
click at [471, 166] on span "19" at bounding box center [470, 160] width 13 height 14
click at [466, 174] on link "26" at bounding box center [470, 174] width 13 height 14
type input "[DATE]"
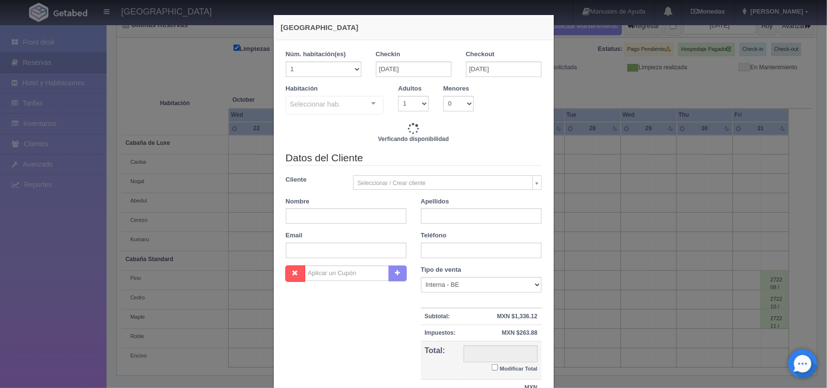
checkbox input "false"
type input "3600.00"
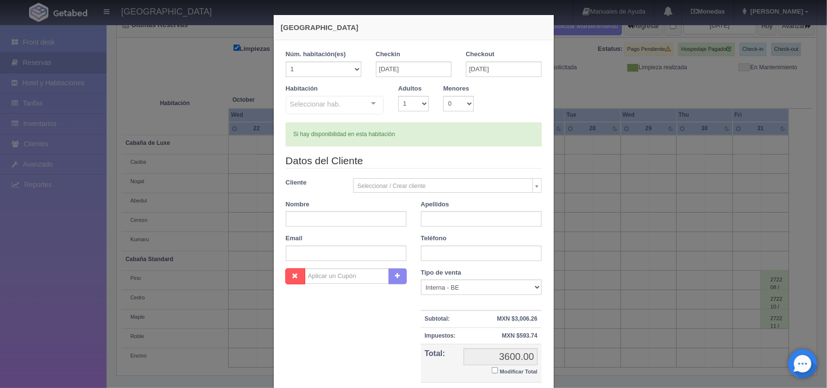
checkbox input "false"
click at [335, 216] on input "text" at bounding box center [346, 219] width 121 height 16
type input "Boda"
click at [426, 216] on input "text" at bounding box center [481, 219] width 121 height 16
type input "[DEMOGRAPHIC_DATA]"
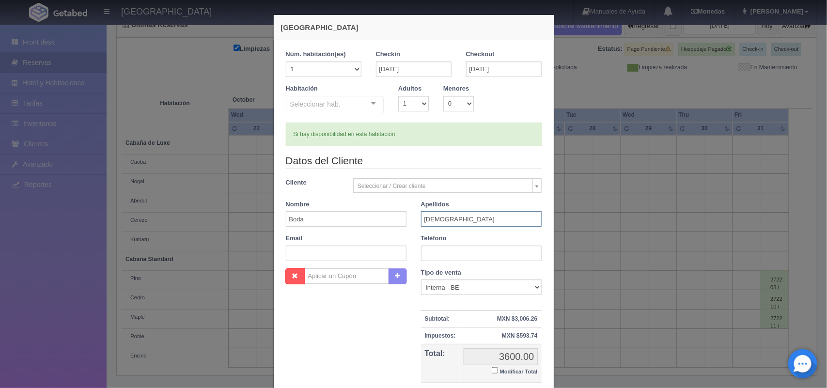
scroll to position [89, 0]
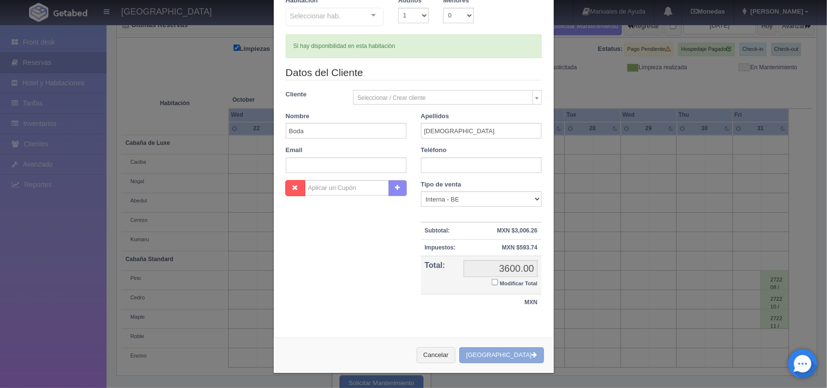
click at [504, 358] on button "[GEOGRAPHIC_DATA]" at bounding box center [501, 355] width 84 height 16
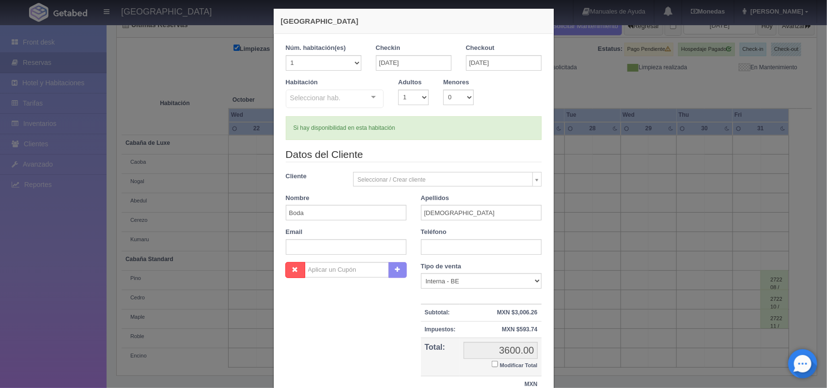
scroll to position [7, 0]
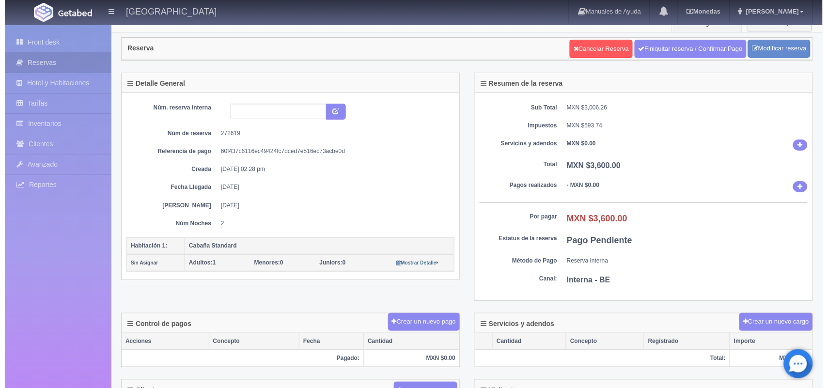
scroll to position [14, 0]
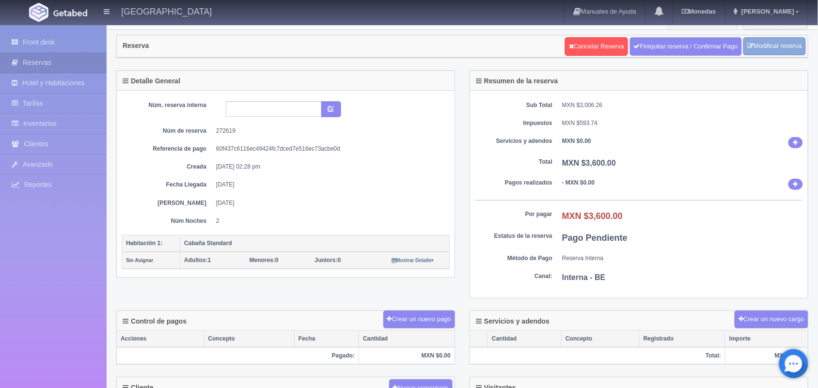
click at [793, 50] on link "Modificar reserva" at bounding box center [774, 46] width 62 height 18
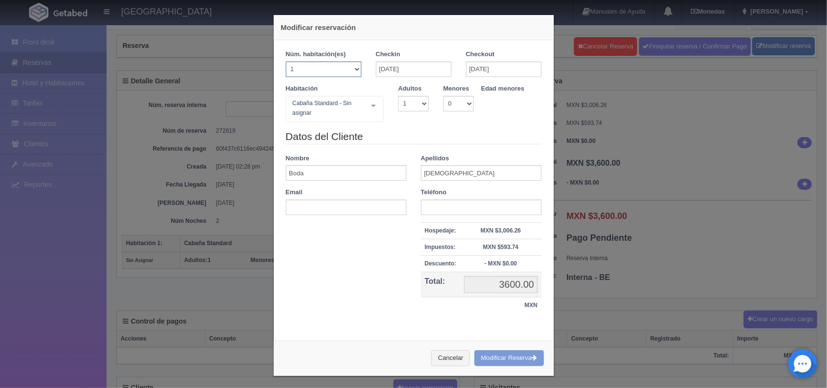
click at [350, 71] on select "1 2 3 4 5 6 7 8 9 10 11 12 13 14 15 16 17 18 19 20" at bounding box center [324, 70] width 76 height 16
select select "3"
click at [286, 62] on select "1 2 3 4 5 6 7 8 9 10 11 12 13 14 15 16 17 18 19 20" at bounding box center [324, 70] width 76 height 16
select select "2"
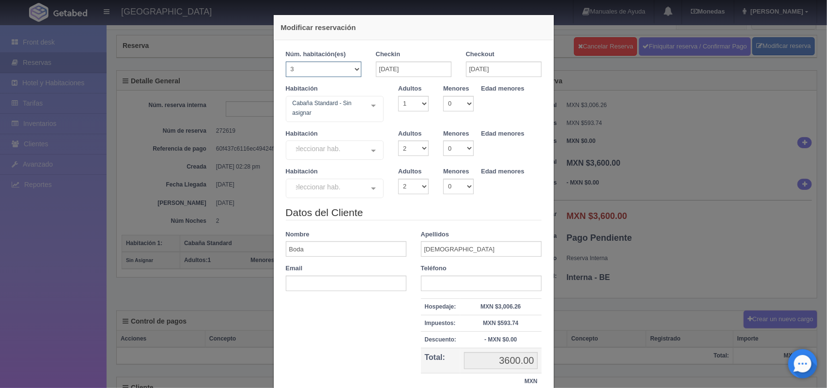
checkbox input "false"
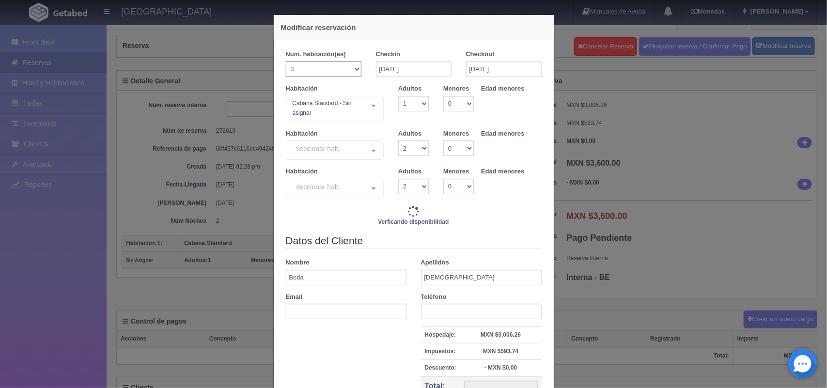
type input "10800.00"
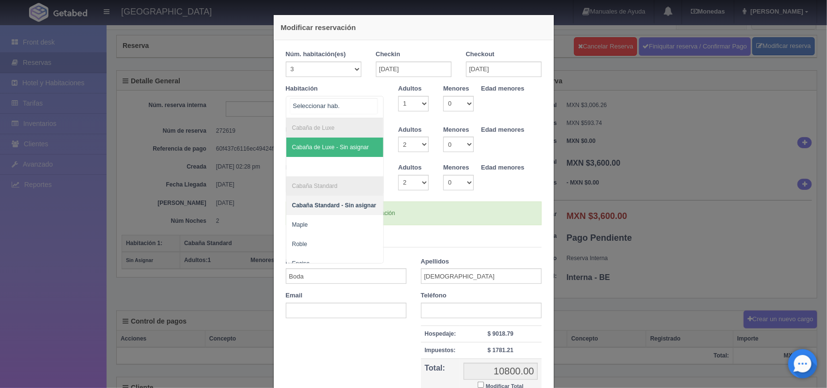
click at [369, 105] on div at bounding box center [373, 105] width 19 height 18
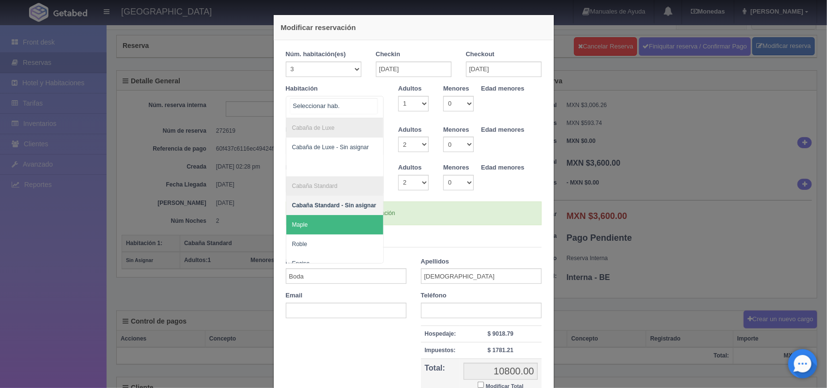
click at [338, 218] on span "Maple" at bounding box center [334, 224] width 97 height 19
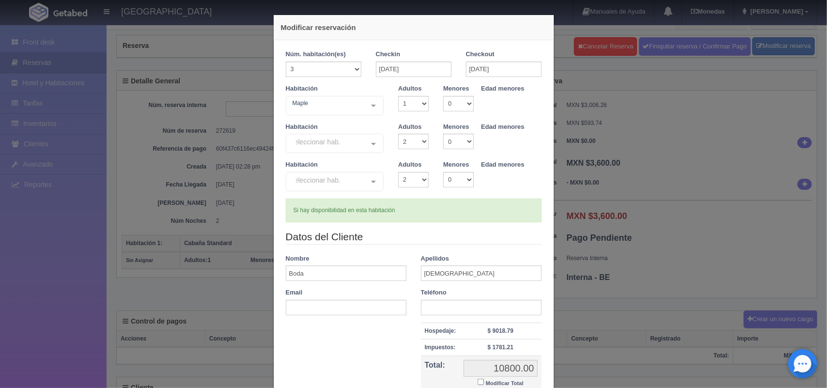
checkbox input "false"
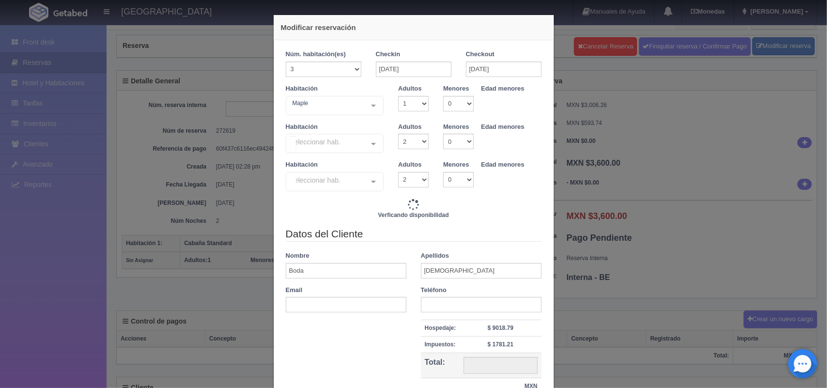
type input "10800.00"
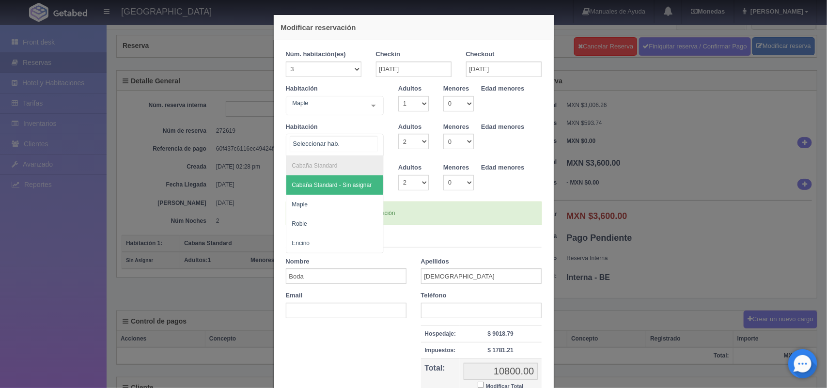
click at [369, 144] on div at bounding box center [373, 143] width 19 height 18
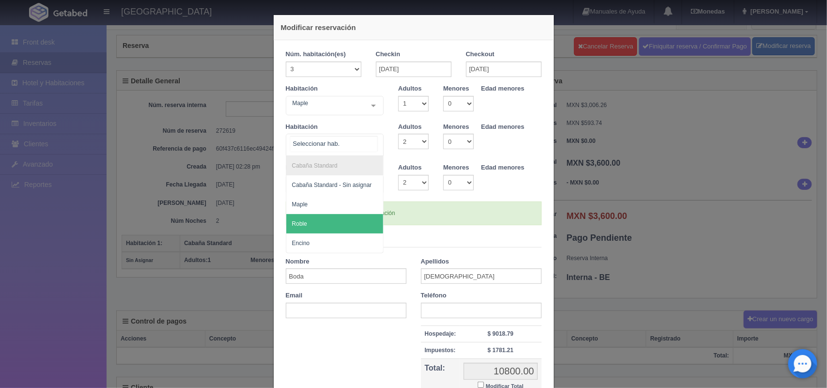
click at [344, 220] on span "Roble" at bounding box center [334, 223] width 97 height 19
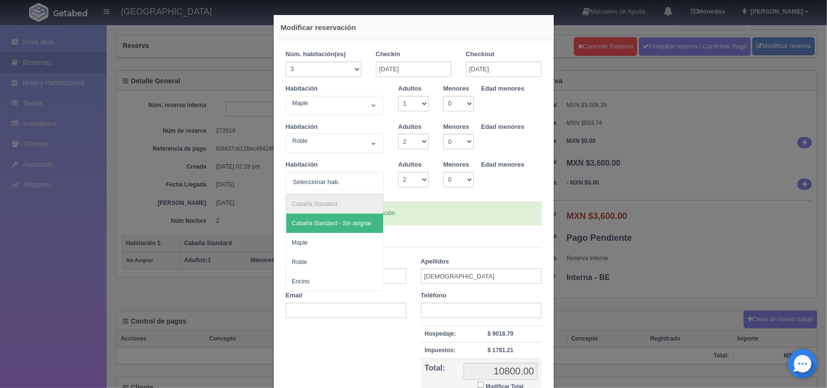
click at [371, 185] on div at bounding box center [373, 181] width 19 height 18
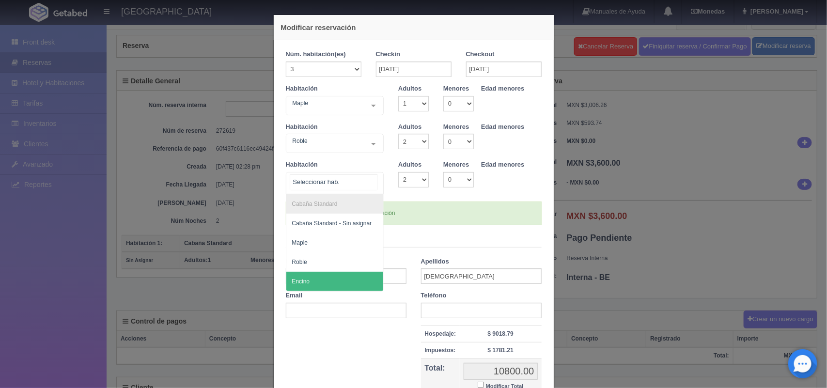
click at [343, 277] on span "Encino" at bounding box center [334, 281] width 97 height 19
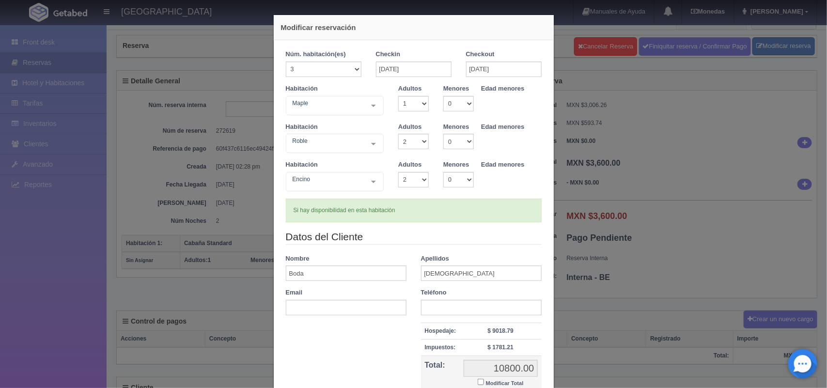
scroll to position [102, 0]
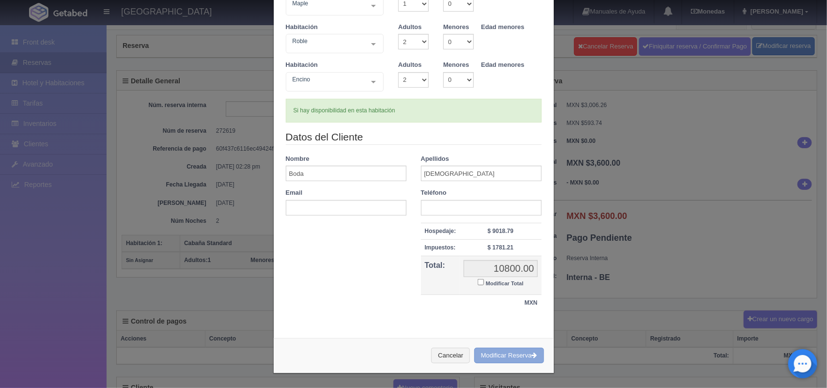
click at [500, 356] on button "Modificar Reserva" at bounding box center [509, 356] width 70 height 16
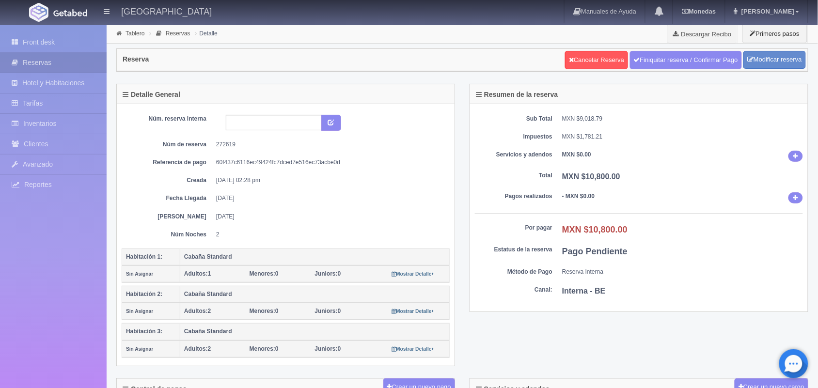
scroll to position [347, 0]
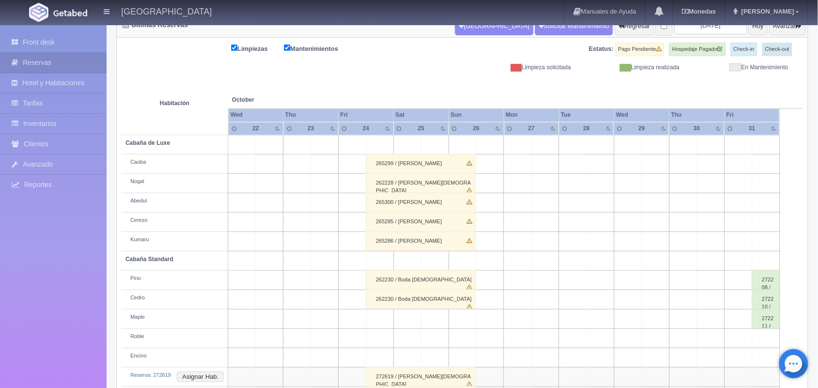
scroll to position [168, 0]
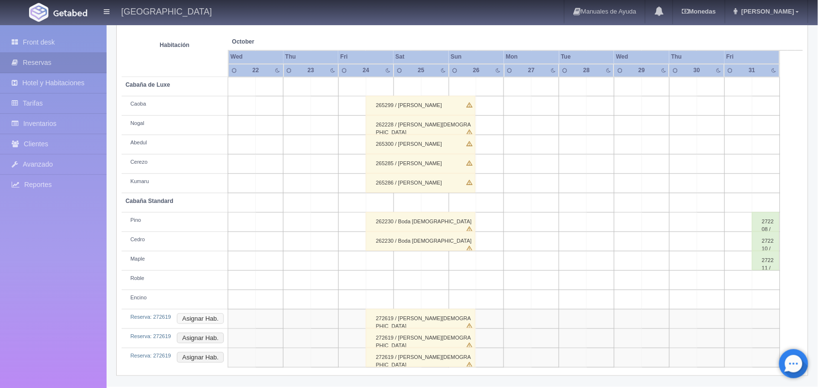
click at [196, 322] on button "Asignar Hab." at bounding box center [200, 318] width 47 height 11
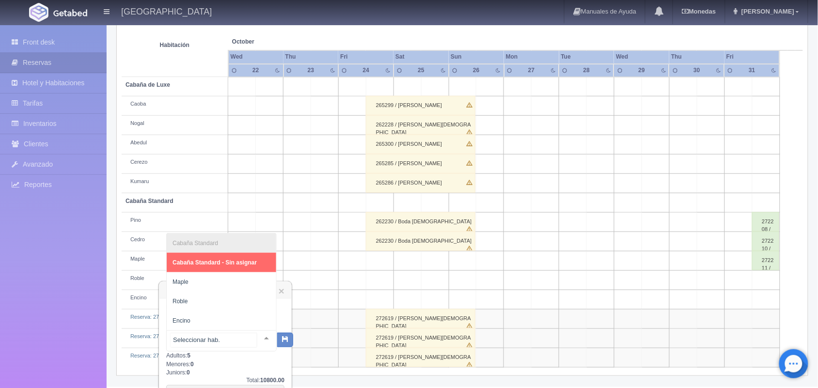
click at [257, 339] on div at bounding box center [266, 338] width 19 height 15
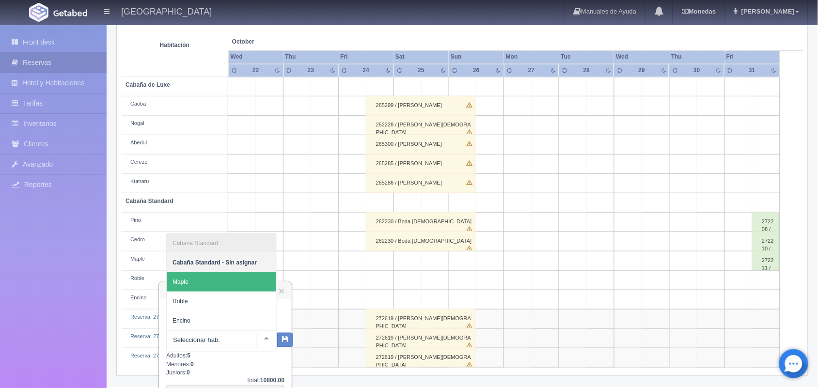
click at [250, 281] on span "Maple" at bounding box center [221, 281] width 109 height 19
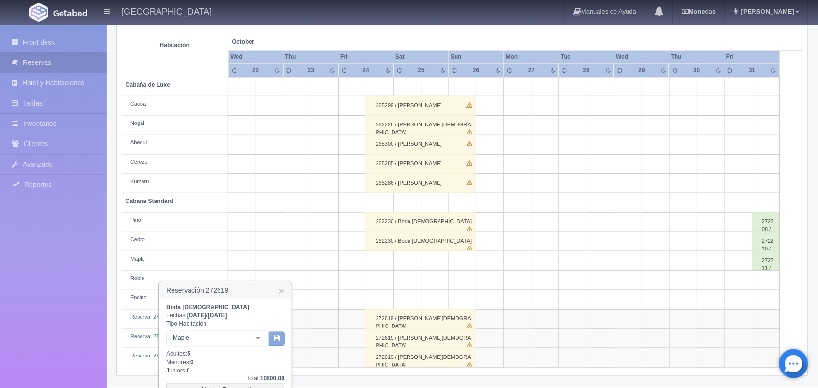
click at [280, 337] on icon "button" at bounding box center [277, 338] width 6 height 6
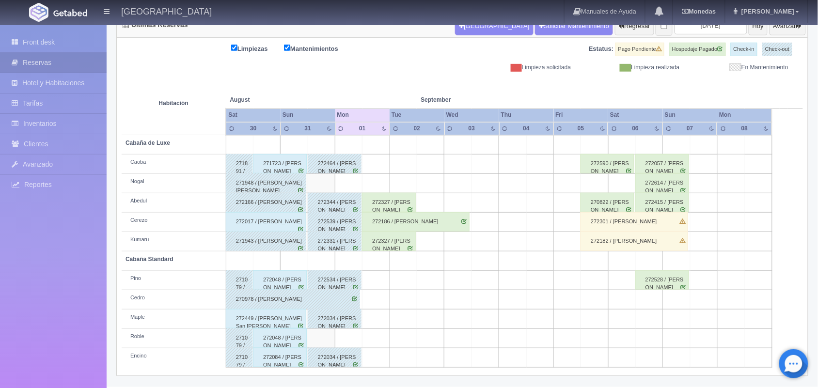
scroll to position [73, 0]
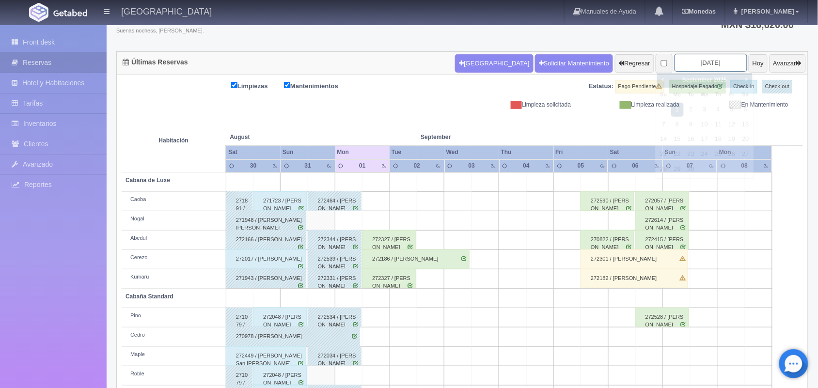
click at [710, 59] on input "[DATE]" at bounding box center [710, 63] width 73 height 18
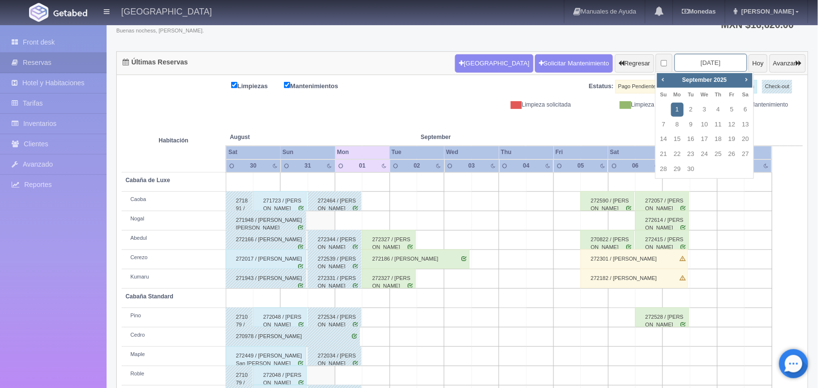
click at [710, 59] on input "[DATE]" at bounding box center [710, 63] width 73 height 18
click at [744, 81] on span "Next" at bounding box center [746, 80] width 8 height 8
click at [665, 81] on span "Prev" at bounding box center [663, 80] width 8 height 8
click at [735, 153] on link "24" at bounding box center [731, 154] width 13 height 14
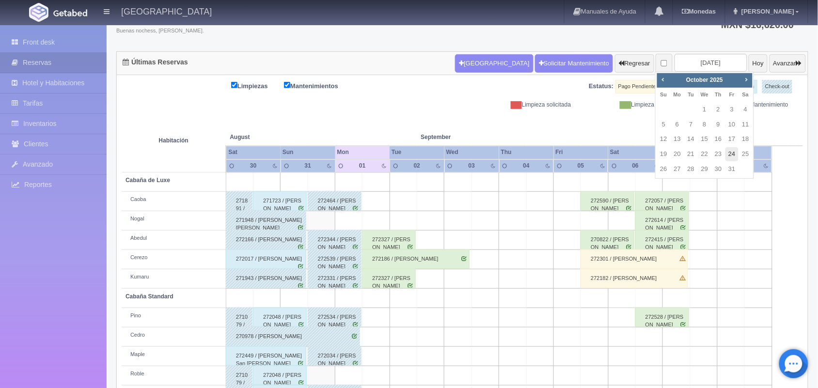
type input "[DATE]"
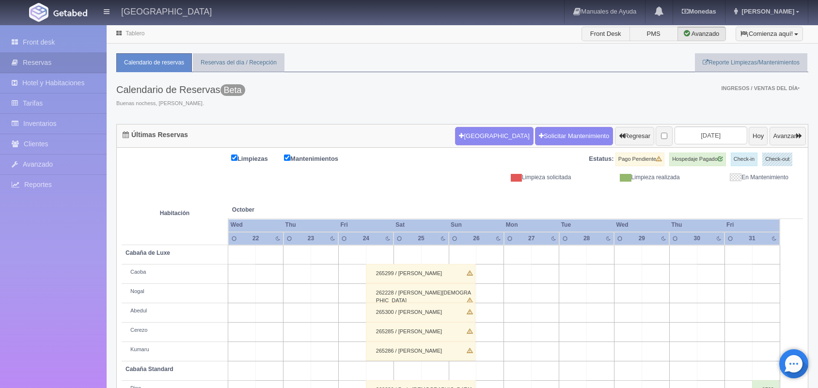
scroll to position [149, 0]
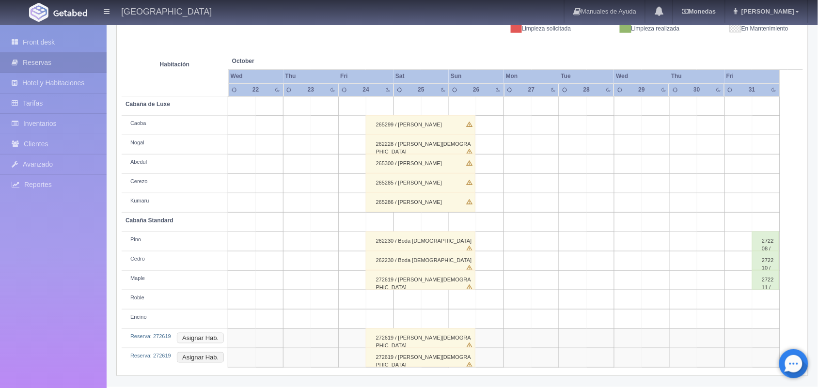
click at [212, 338] on button "Asignar Hab." at bounding box center [200, 338] width 47 height 11
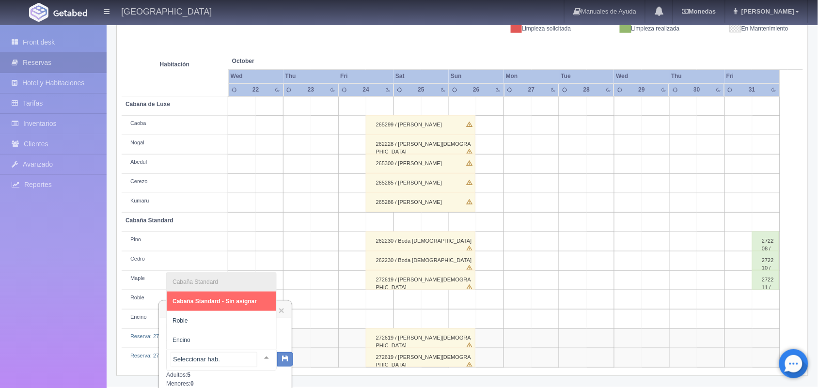
click at [257, 357] on div at bounding box center [266, 357] width 19 height 15
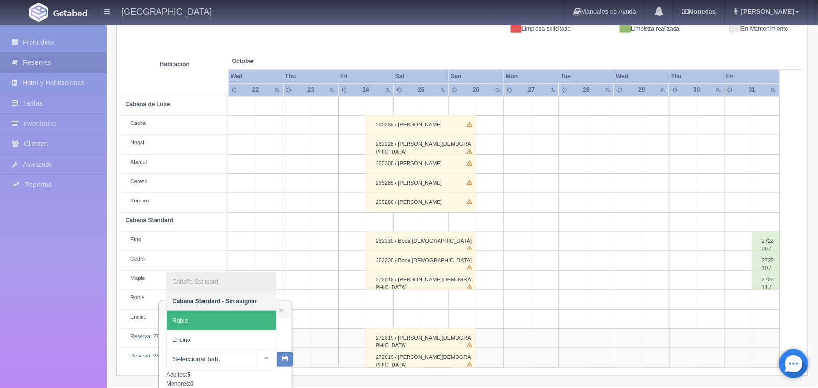
click at [250, 312] on span "Roble" at bounding box center [221, 320] width 109 height 19
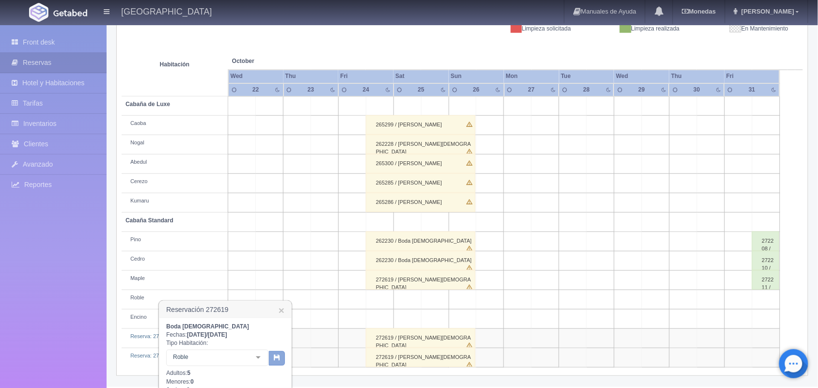
click at [277, 359] on icon "button" at bounding box center [277, 357] width 6 height 6
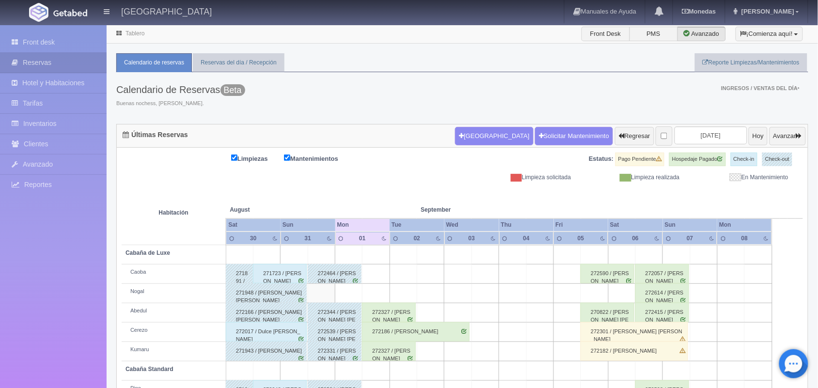
scroll to position [0, 0]
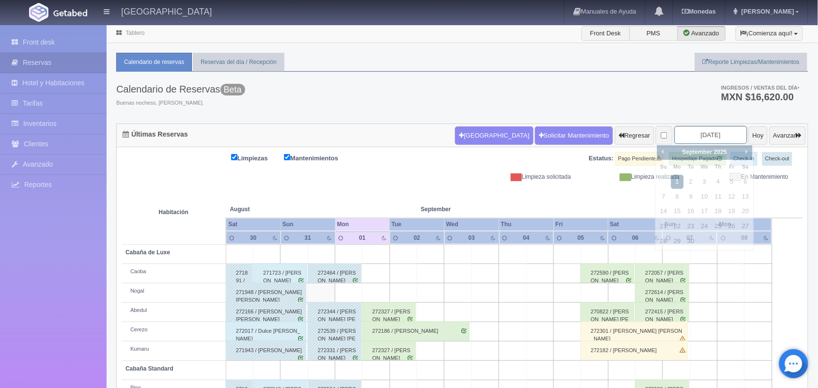
click at [702, 141] on input "2025-09-01" at bounding box center [710, 135] width 73 height 18
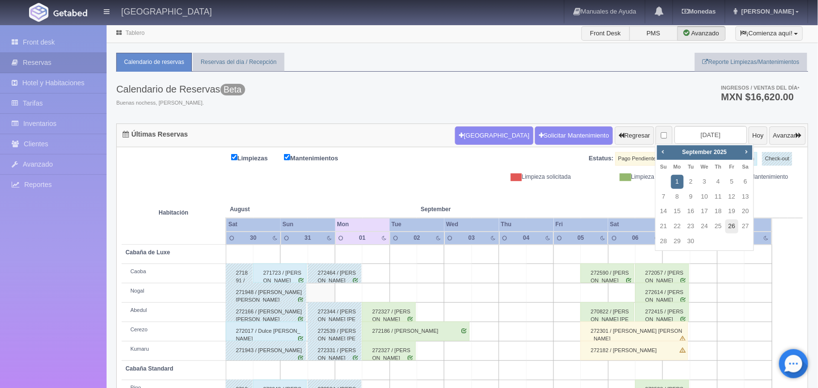
click at [733, 223] on link "26" at bounding box center [731, 226] width 13 height 14
type input "[DATE]"
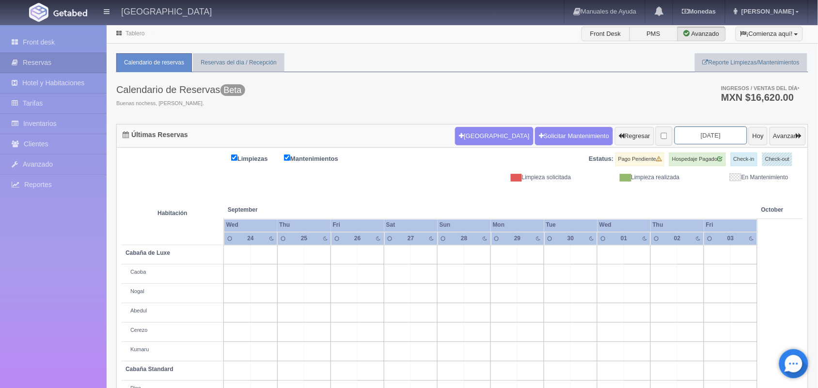
click at [705, 129] on input "[DATE]" at bounding box center [710, 135] width 73 height 18
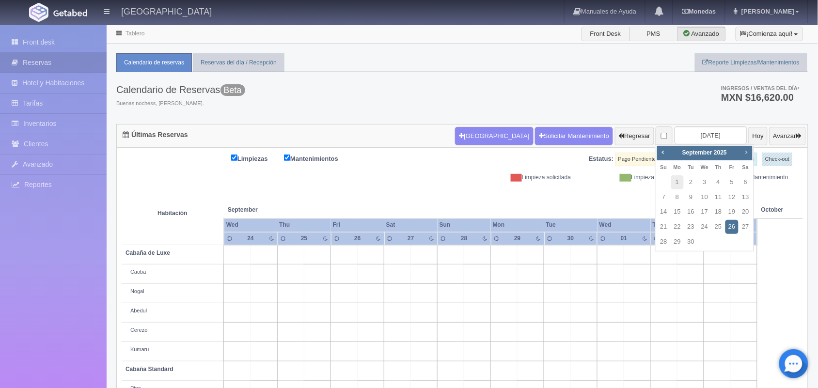
click at [747, 153] on span "Next" at bounding box center [746, 152] width 8 height 8
click at [730, 226] on link "24" at bounding box center [731, 227] width 13 height 14
type input "[DATE]"
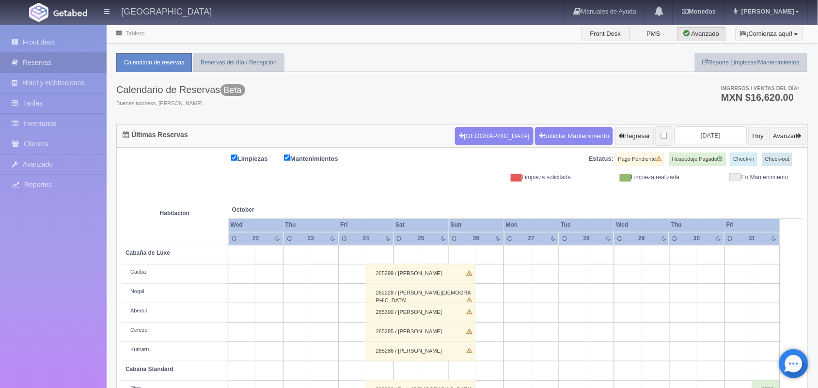
scroll to position [129, 0]
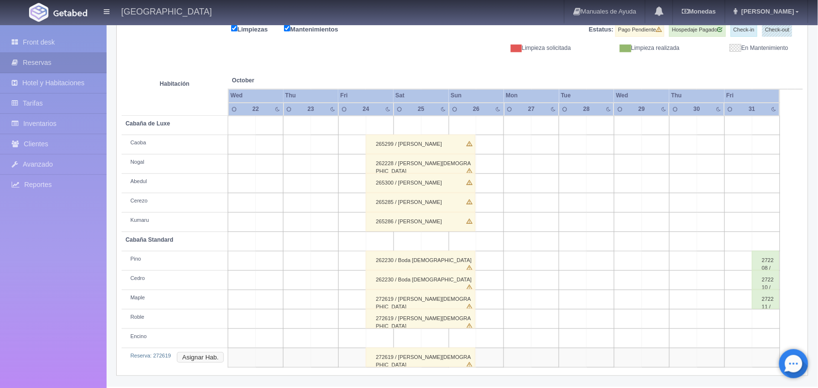
click at [187, 354] on button "Asignar Hab." at bounding box center [200, 357] width 47 height 11
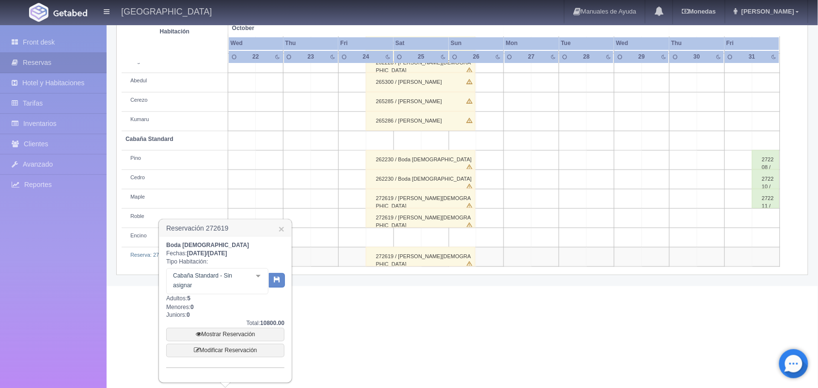
scroll to position [226, 0]
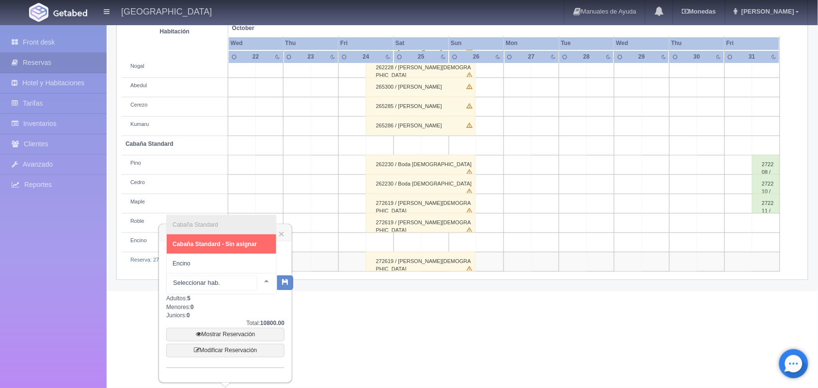
click at [257, 275] on div at bounding box center [266, 281] width 19 height 15
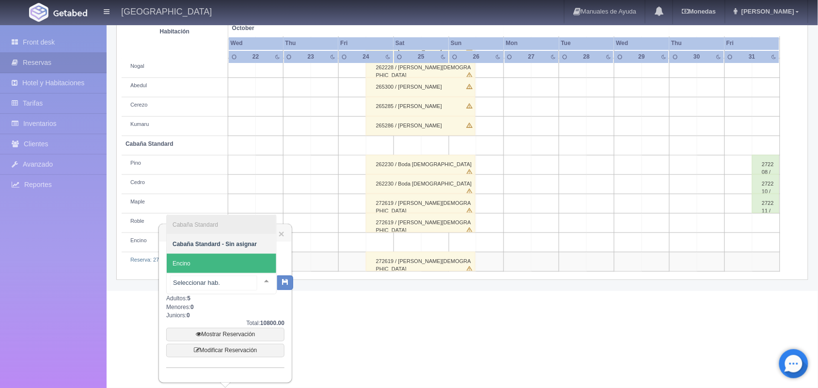
click at [243, 269] on span "Encino" at bounding box center [221, 263] width 109 height 19
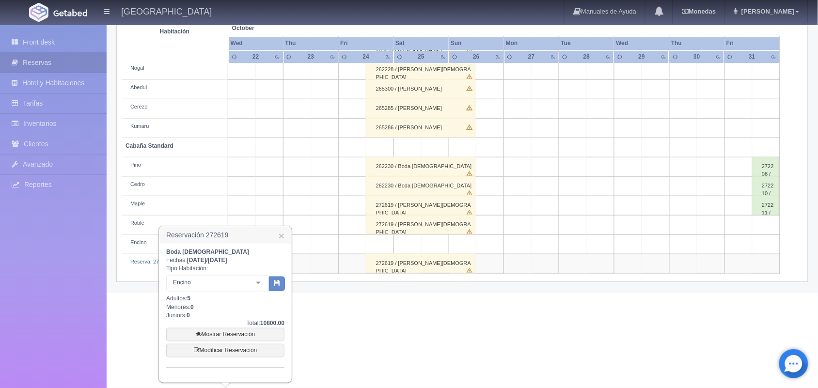
scroll to position [224, 0]
click at [275, 284] on icon "button" at bounding box center [277, 283] width 6 height 6
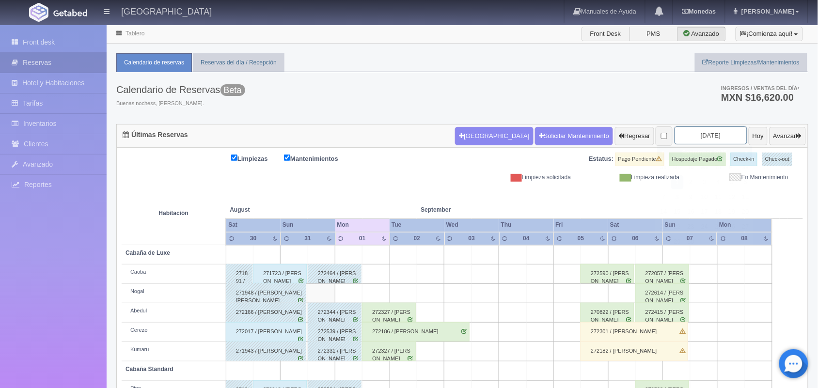
click at [676, 132] on input "2025-09-01" at bounding box center [710, 135] width 73 height 18
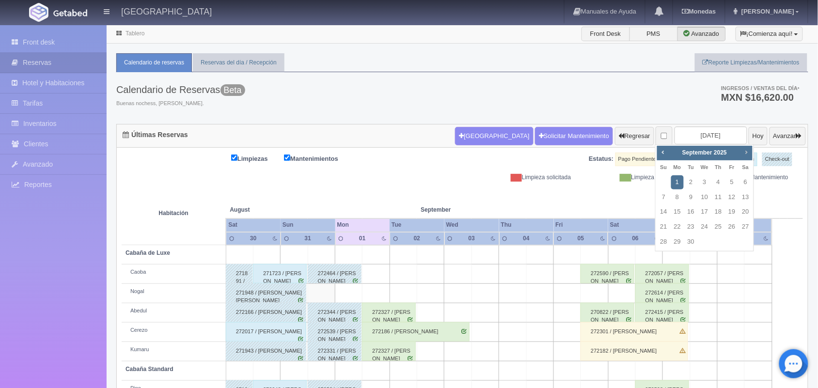
click at [747, 148] on span "Next" at bounding box center [746, 152] width 8 height 8
click at [725, 226] on link "24" at bounding box center [731, 227] width 13 height 14
type input "[DATE]"
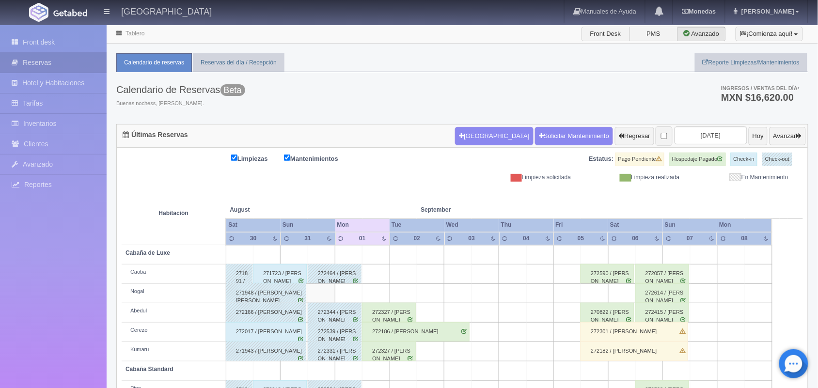
scroll to position [110, 0]
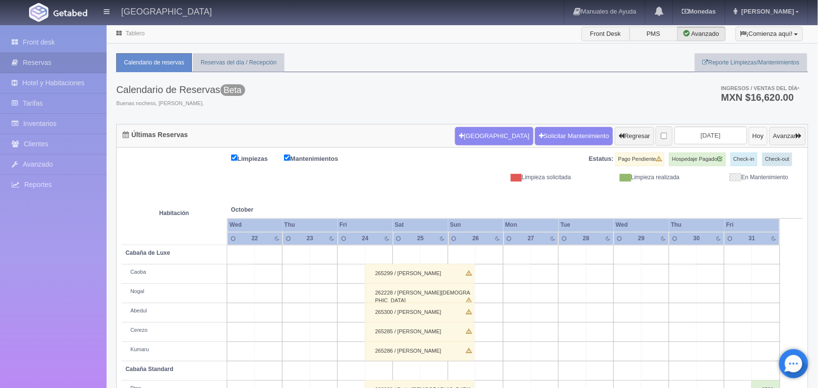
click at [749, 136] on button "Hoy" at bounding box center [758, 136] width 19 height 18
